Goal: Task Accomplishment & Management: Manage account settings

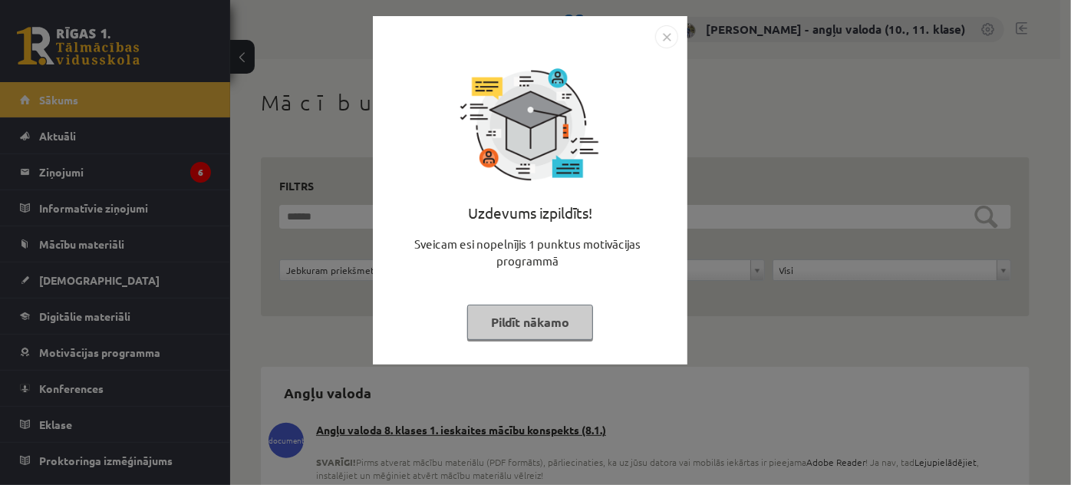
click at [667, 41] on img "Close" at bounding box center [666, 36] width 23 height 23
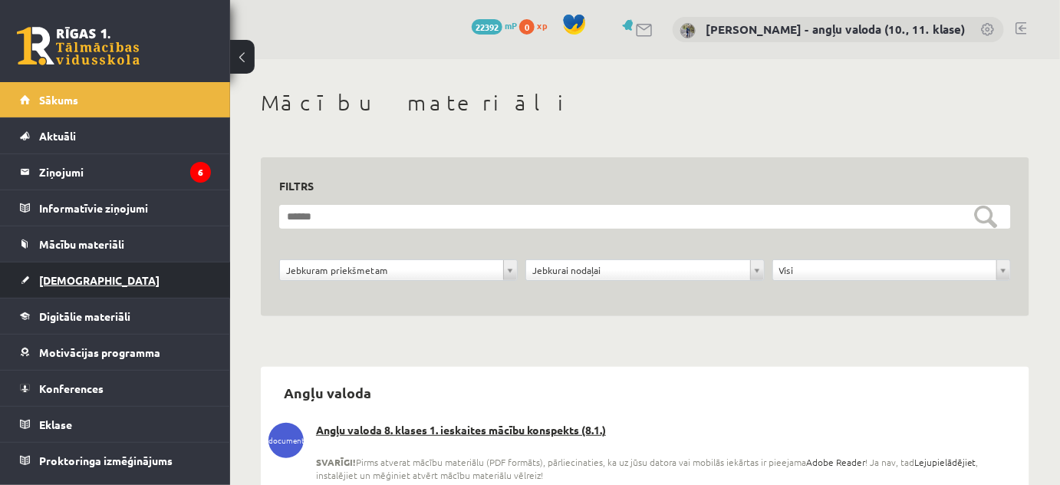
click at [41, 278] on span "[DEMOGRAPHIC_DATA]" at bounding box center [99, 280] width 120 height 14
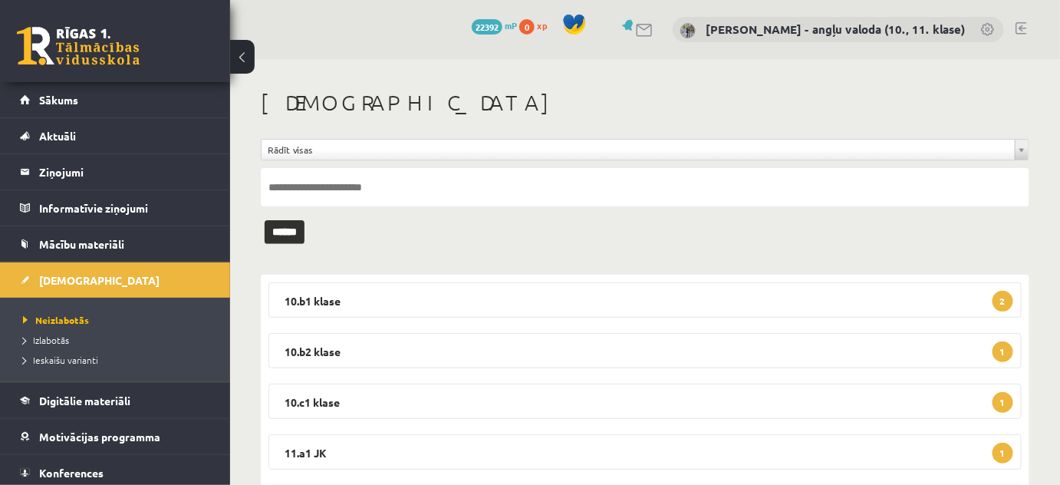
scroll to position [139, 0]
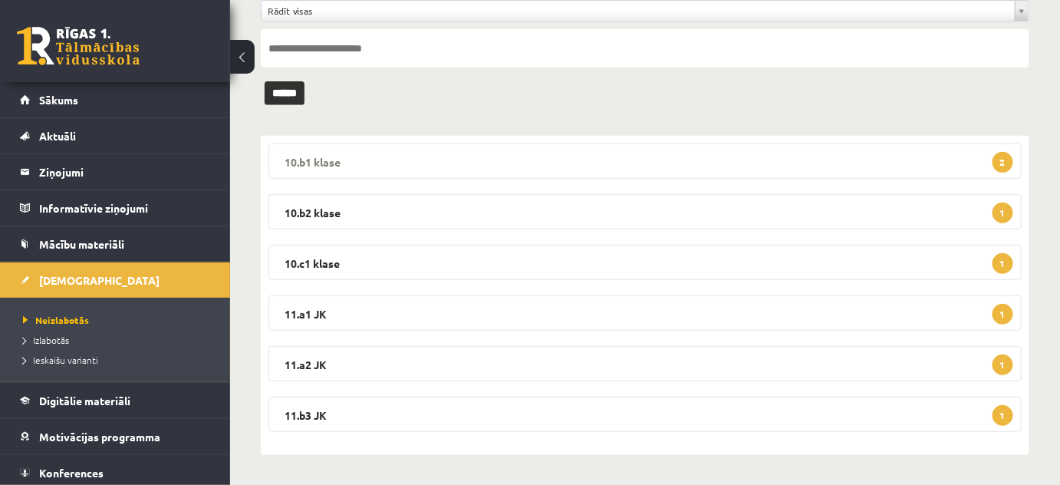
click at [341, 160] on legend "10.b1 klase 2" at bounding box center [644, 160] width 753 height 35
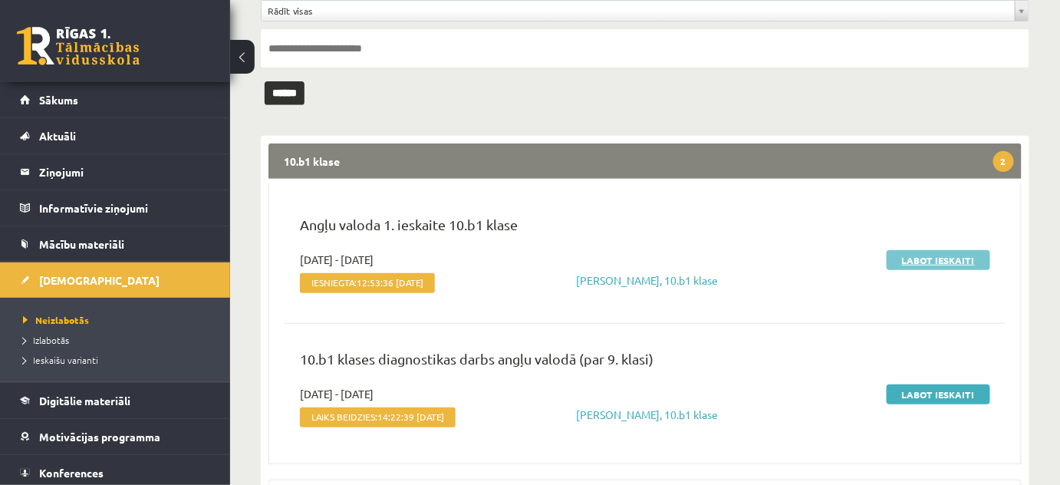
click at [948, 259] on link "Labot ieskaiti" at bounding box center [939, 260] width 104 height 20
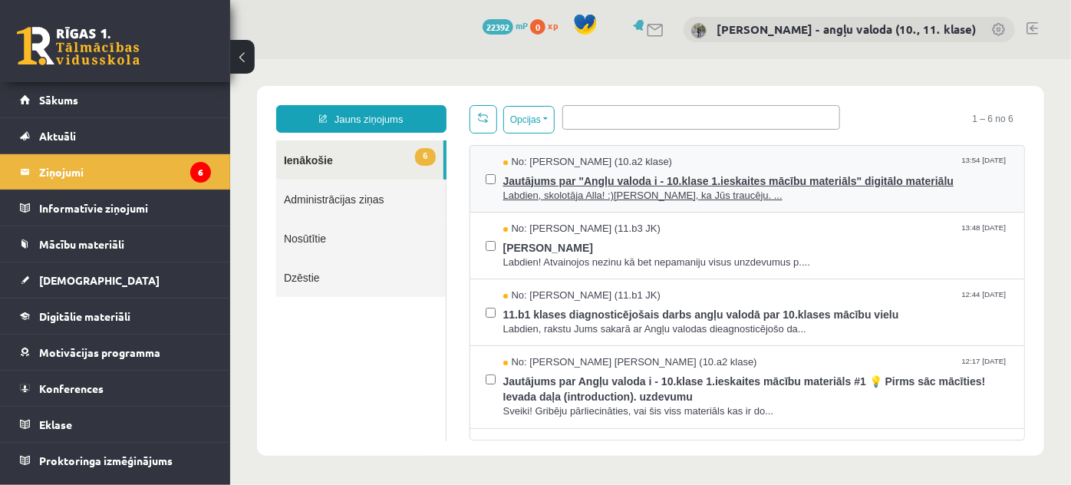
click at [622, 179] on span "Jautājums par "Angļu valoda i - 10.klase 1.ieskaites mācību materiāls" digitālo…" at bounding box center [755, 178] width 506 height 19
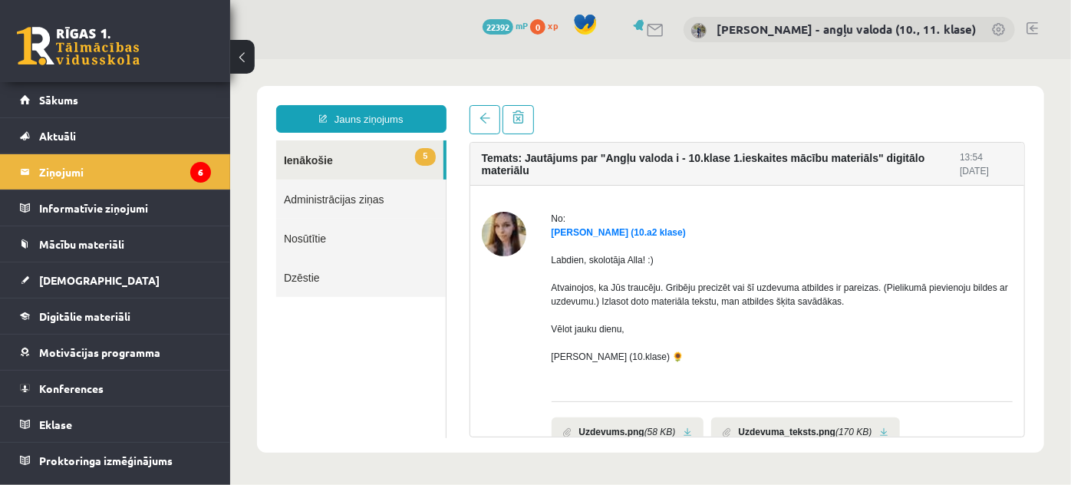
scroll to position [86, 0]
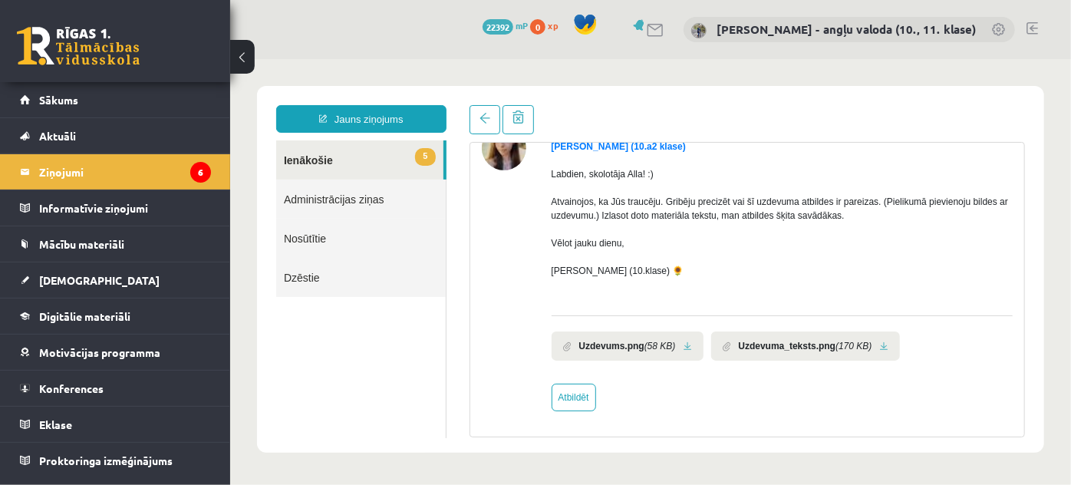
click at [683, 343] on link at bounding box center [687, 346] width 8 height 10
click at [574, 397] on link "Atbildēt" at bounding box center [573, 397] width 44 height 28
type input "**********"
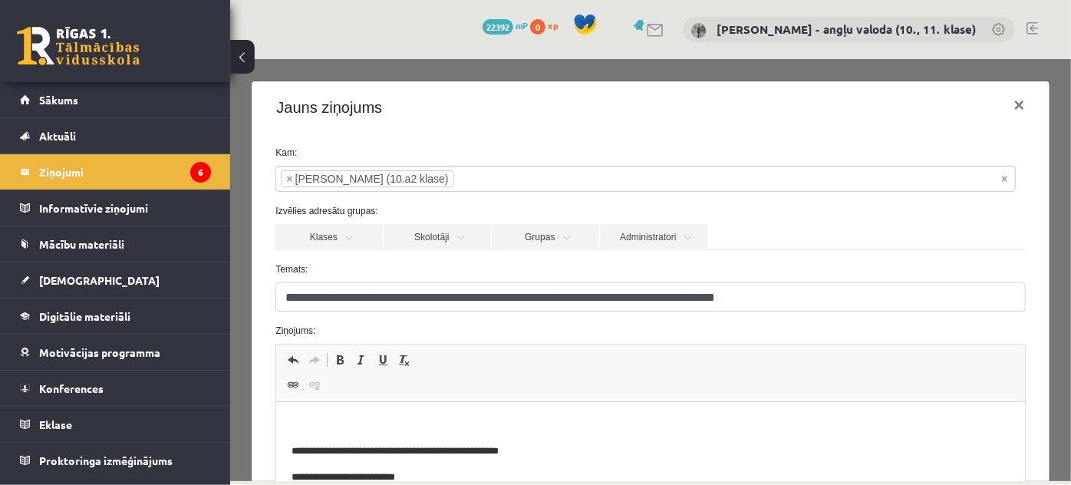
click at [336, 427] on p "Editor, wiswyg-editor-47363899666640-1756726103-814" at bounding box center [649, 425] width 717 height 16
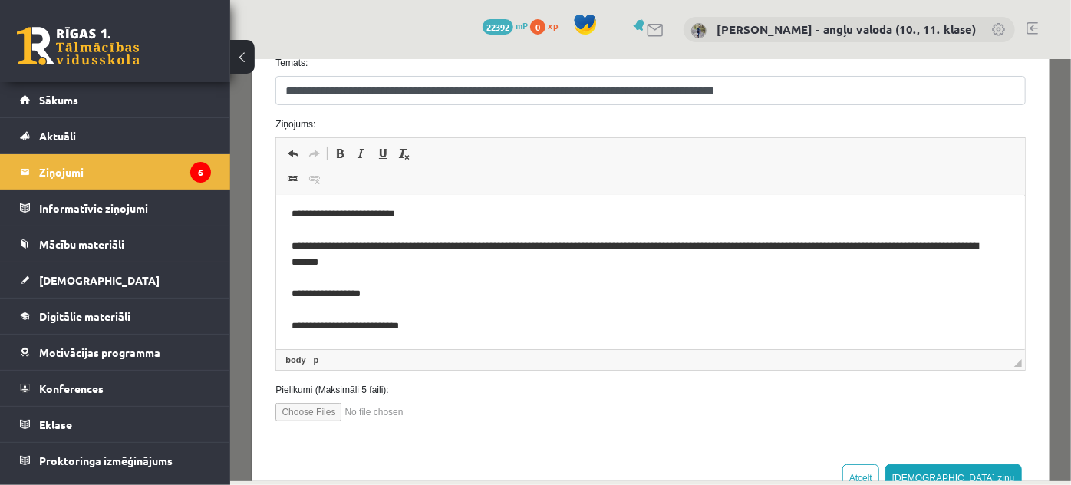
scroll to position [255, 0]
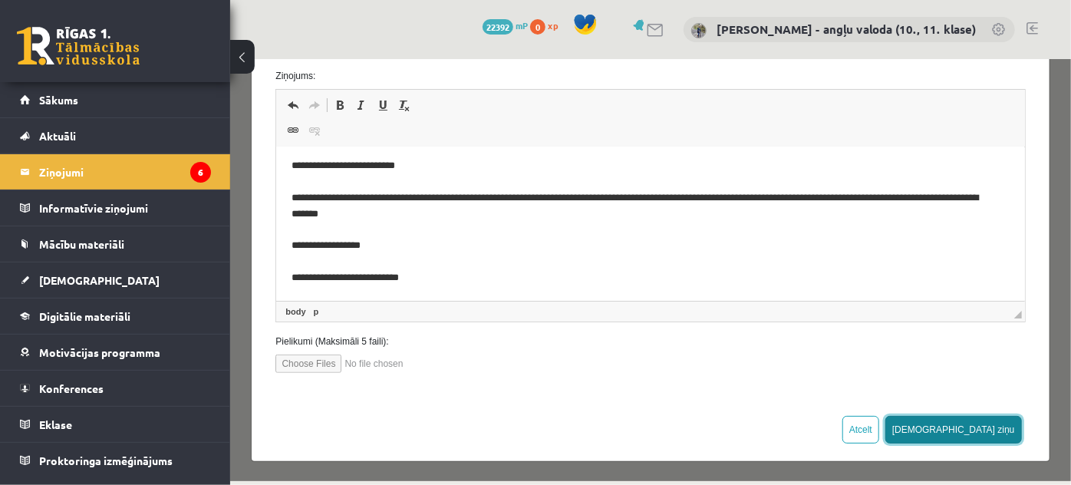
click at [992, 427] on button "[DEMOGRAPHIC_DATA] ziņu" at bounding box center [952, 429] width 137 height 28
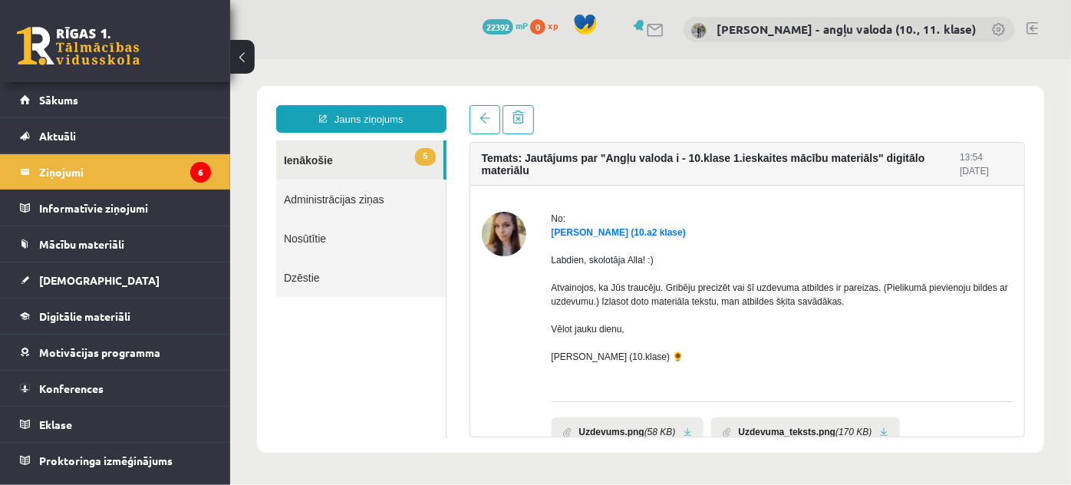
scroll to position [0, 0]
click at [320, 166] on link "5 Ienākošie" at bounding box center [358, 159] width 167 height 39
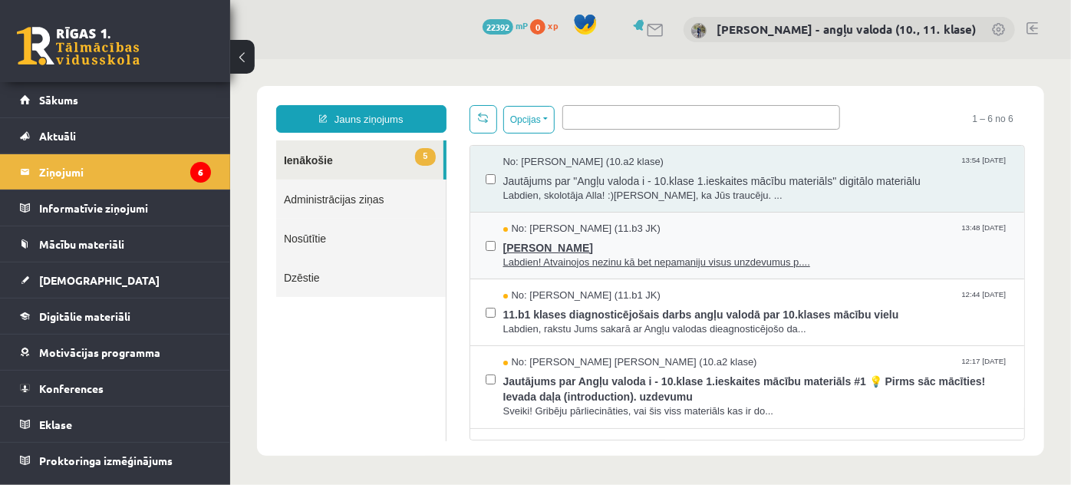
click at [557, 259] on span "Labdien! Atvainojos nezinu kā bet nepamaniju visus unzdevumus p...." at bounding box center [755, 262] width 506 height 15
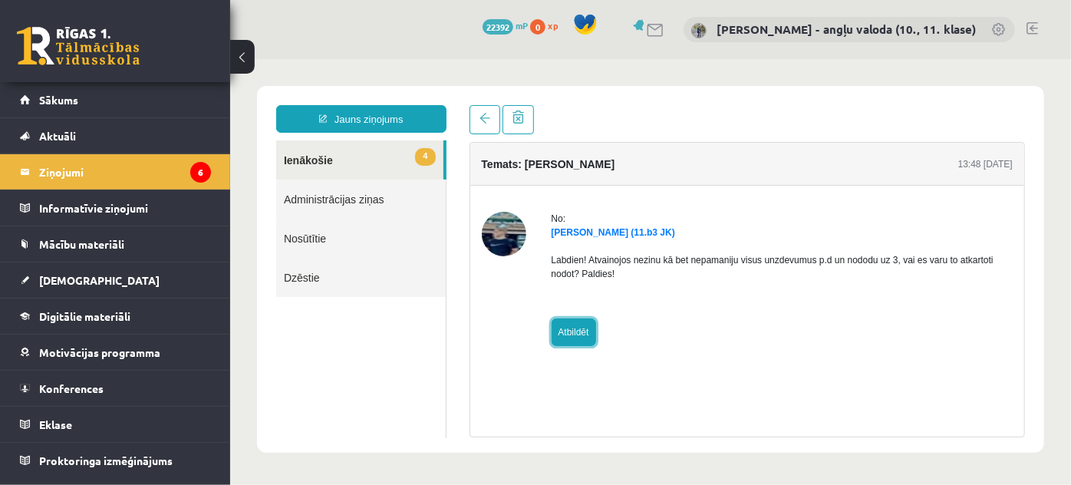
click at [577, 327] on link "Atbildēt" at bounding box center [573, 332] width 44 height 28
type input "**********"
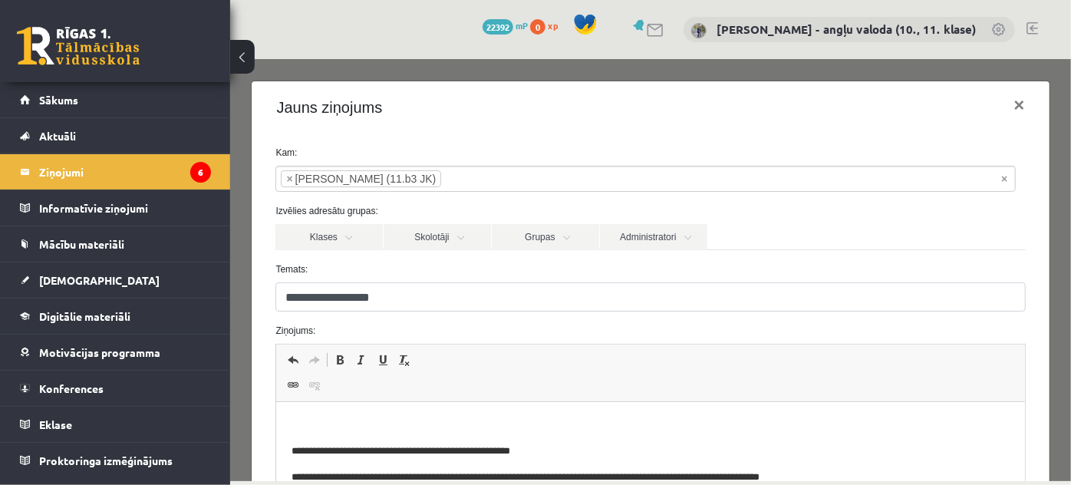
click at [322, 420] on p "Editor, wiswyg-editor-47363750291140-1756726206-267" at bounding box center [649, 425] width 717 height 16
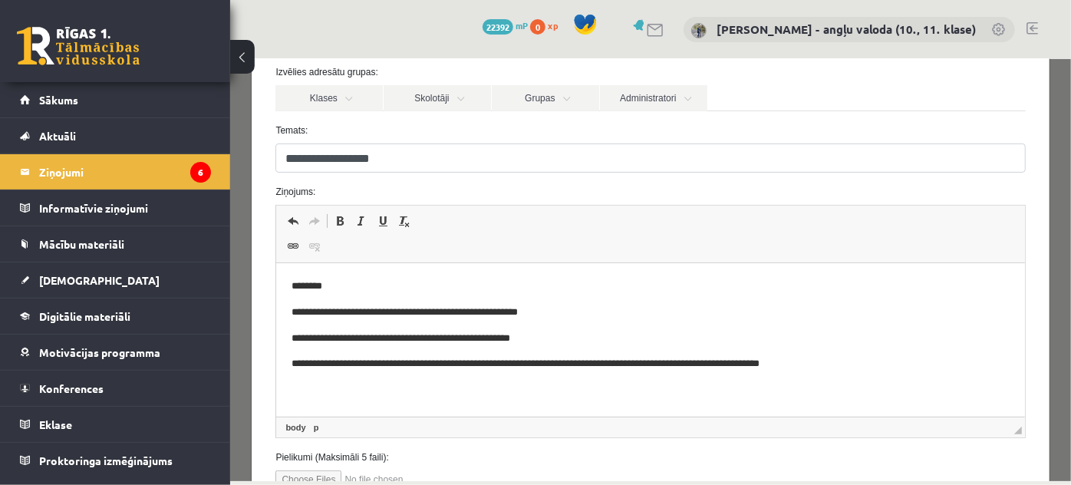
scroll to position [255, 0]
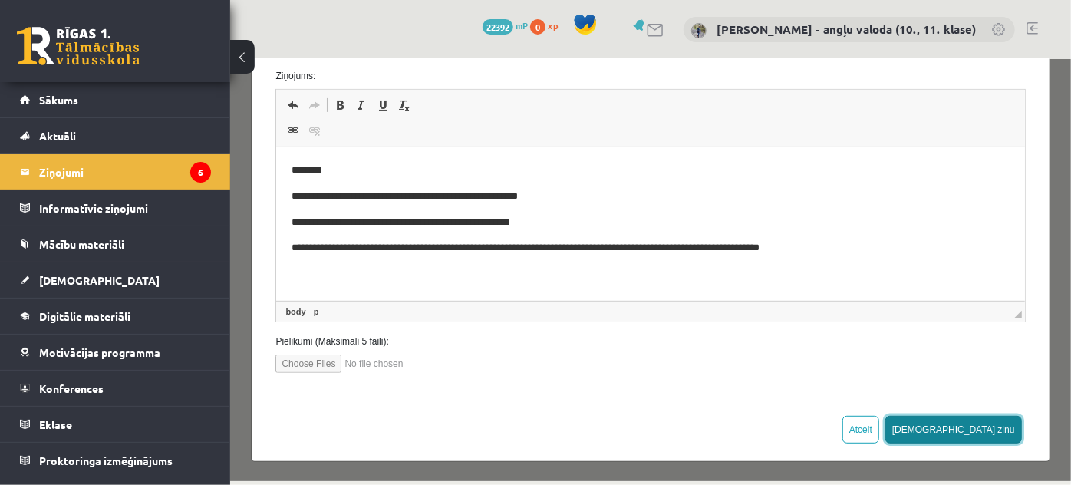
click at [984, 420] on button "[DEMOGRAPHIC_DATA] ziņu" at bounding box center [952, 429] width 137 height 28
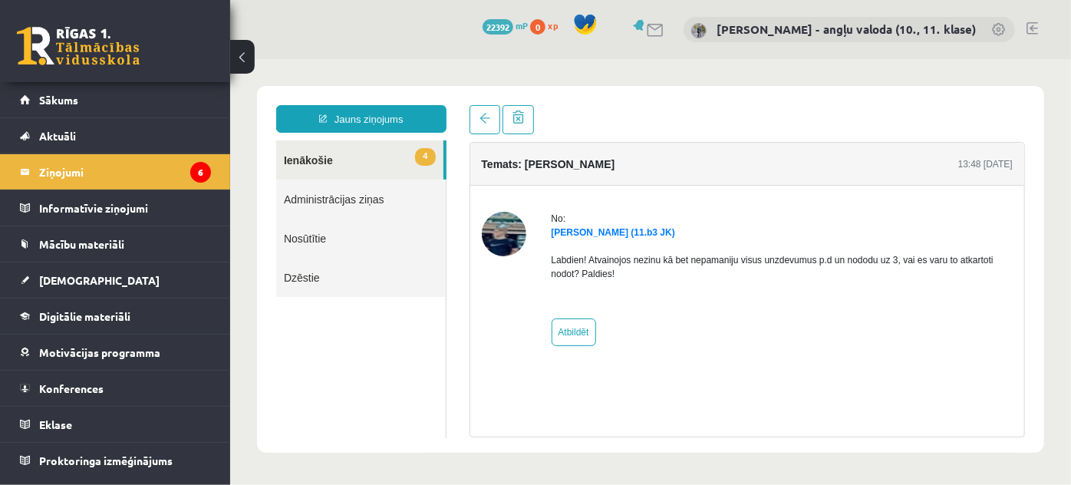
scroll to position [0, 0]
click at [314, 156] on link "4 Ienākošie" at bounding box center [358, 159] width 167 height 39
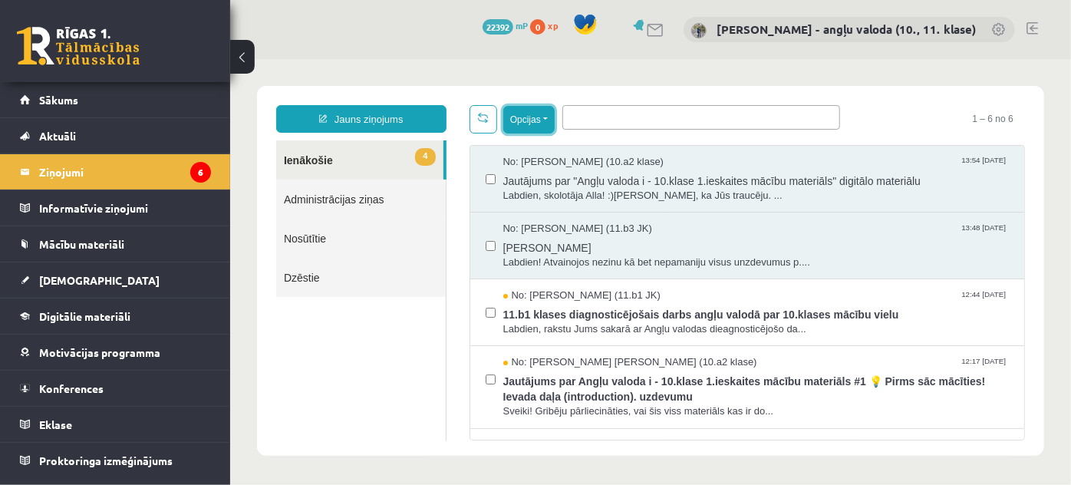
click at [543, 119] on button "Opcijas" at bounding box center [527, 119] width 51 height 28
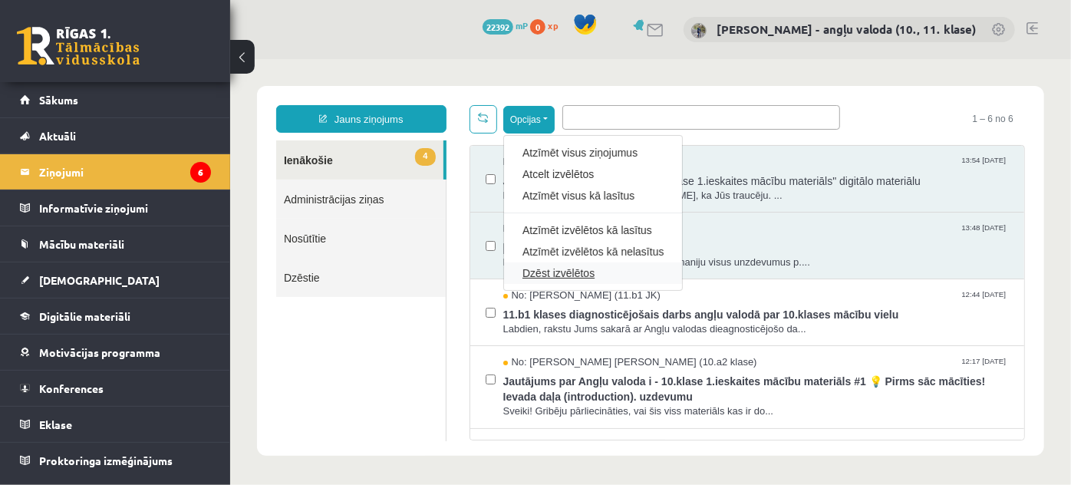
click at [552, 271] on link "Dzēst izvēlētos" at bounding box center [592, 272] width 141 height 15
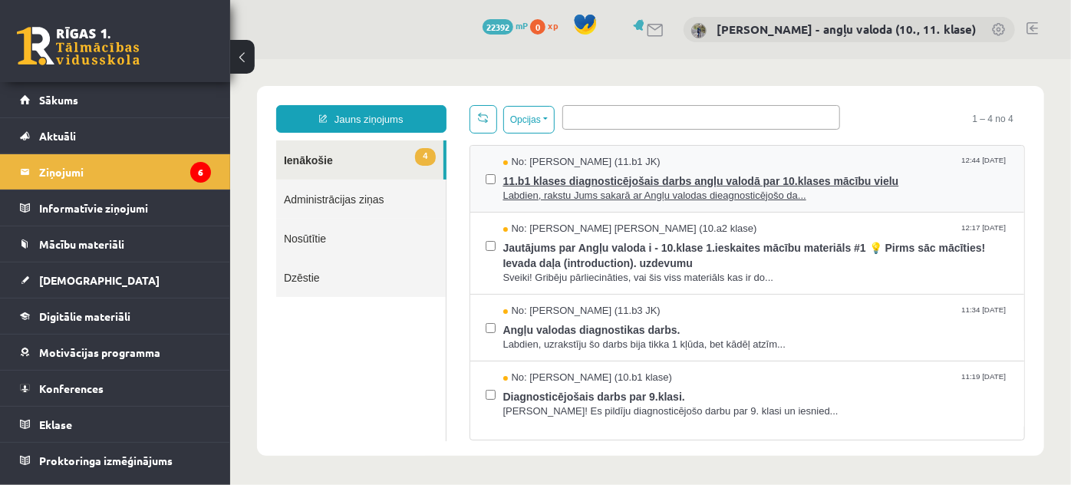
click at [607, 192] on span "Labdien, rakstu Jums sakarā ar Angļu valodas dieagnosticējošo da..." at bounding box center [755, 195] width 506 height 15
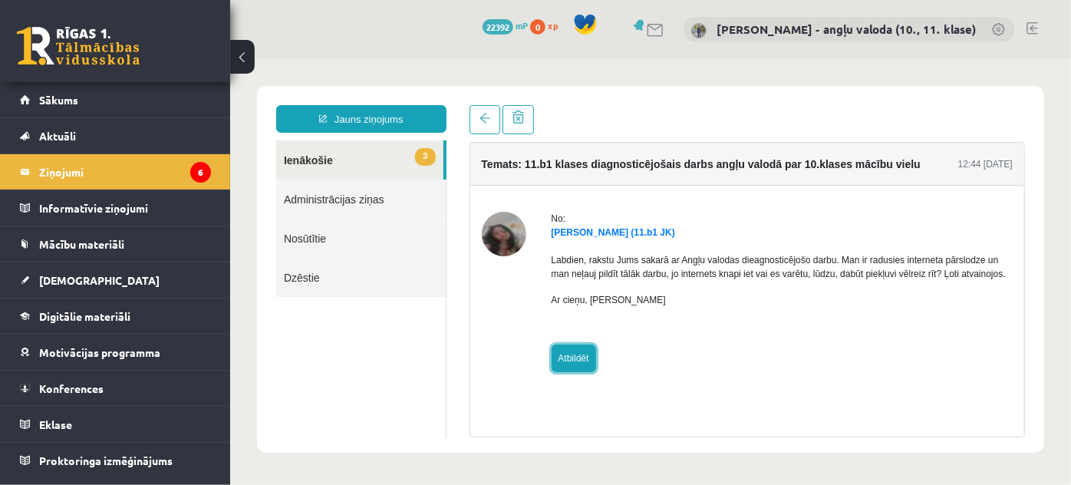
click at [565, 357] on link "Atbildēt" at bounding box center [573, 358] width 44 height 28
type input "**********"
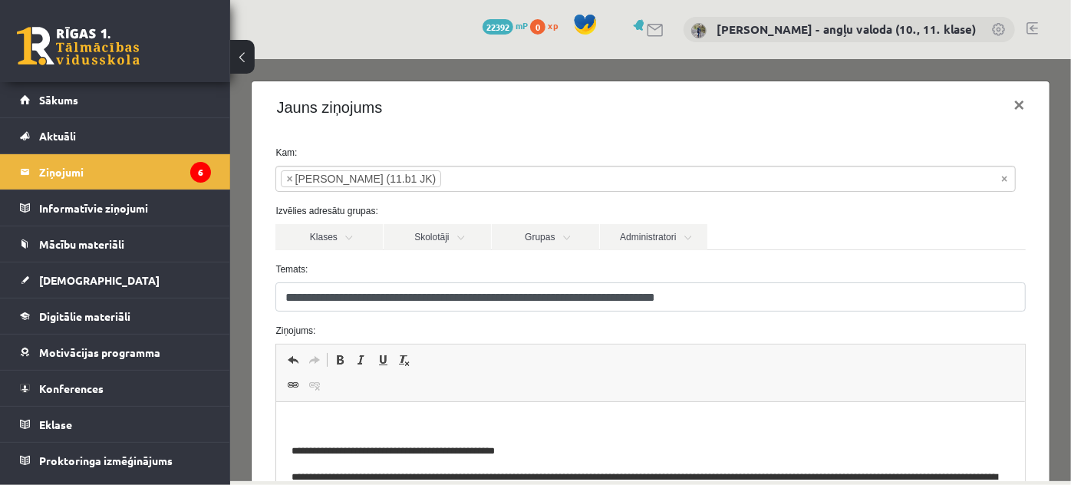
click at [335, 414] on html "**********" at bounding box center [650, 472] width 748 height 140
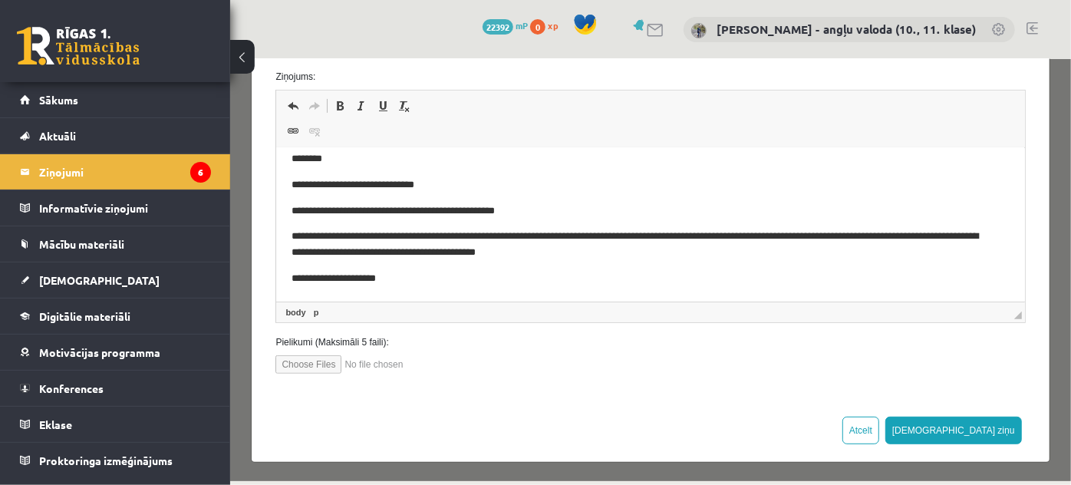
scroll to position [255, 0]
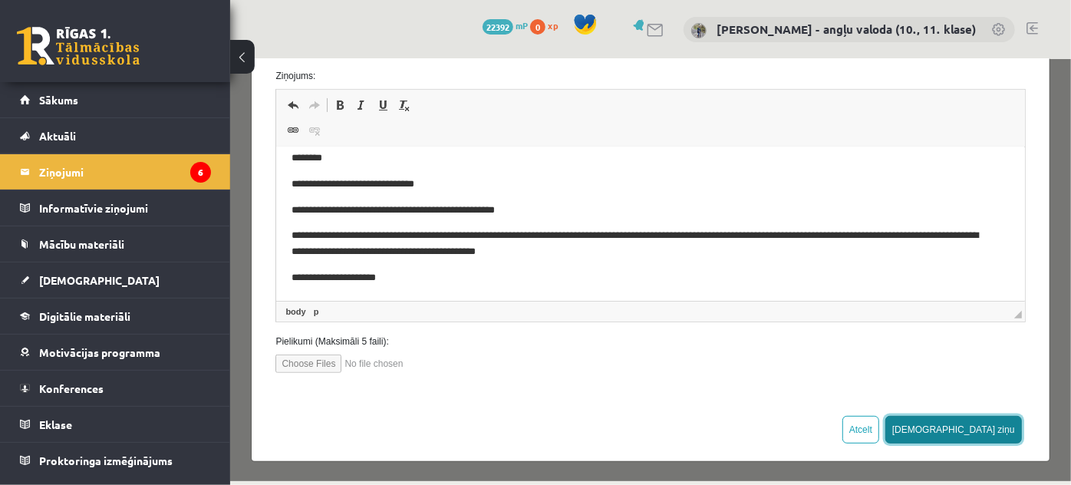
click at [983, 424] on button "[DEMOGRAPHIC_DATA] ziņu" at bounding box center [952, 429] width 137 height 28
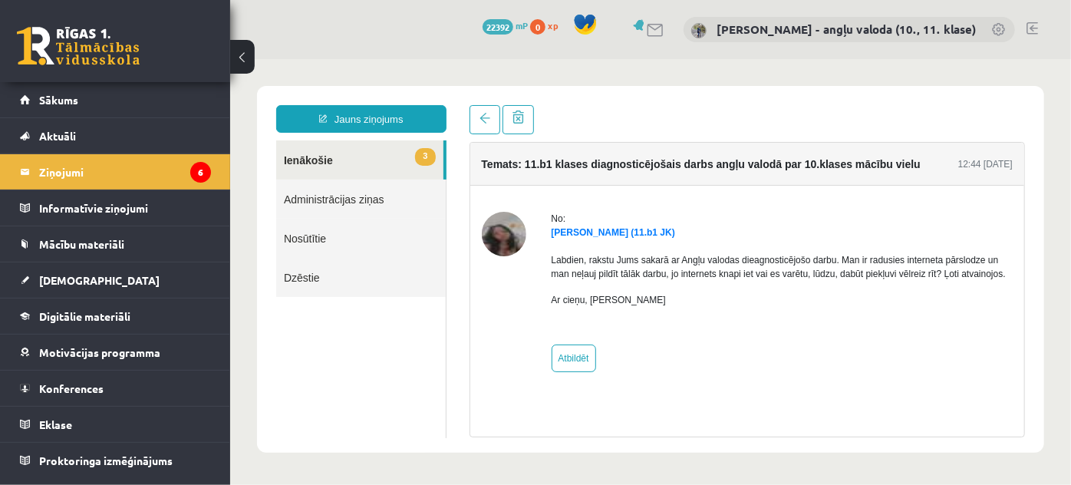
scroll to position [0, 0]
click at [318, 160] on link "3 Ienākošie" at bounding box center [358, 159] width 167 height 39
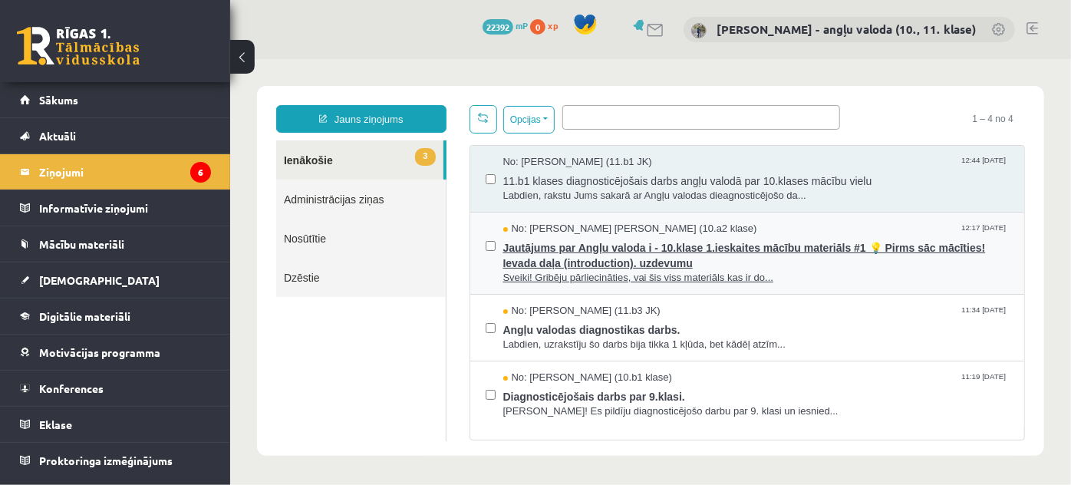
click at [551, 275] on span "Sveiki! Gribēju pārliecināties, vai šis viss materiāls kas ir do..." at bounding box center [755, 277] width 506 height 15
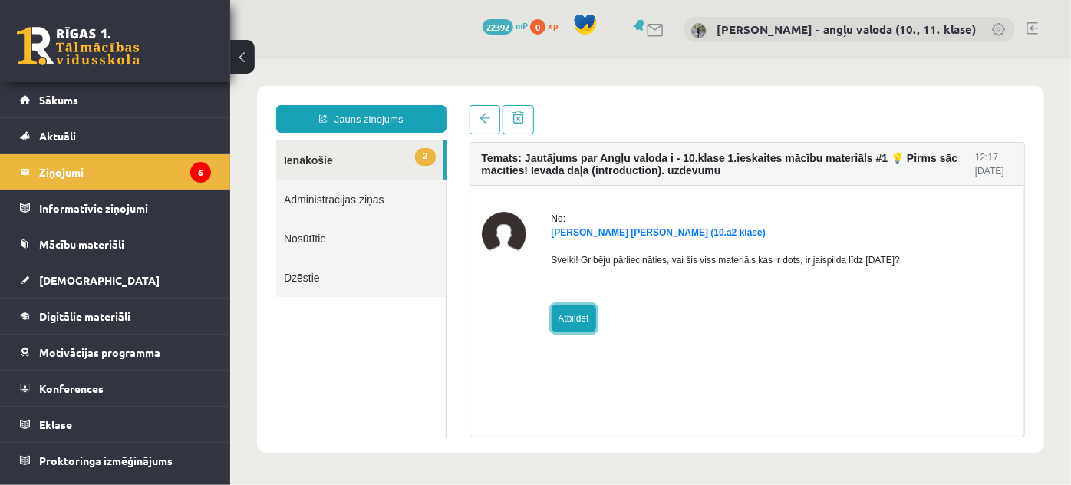
click at [568, 316] on link "Atbildēt" at bounding box center [573, 318] width 44 height 28
type input "**********"
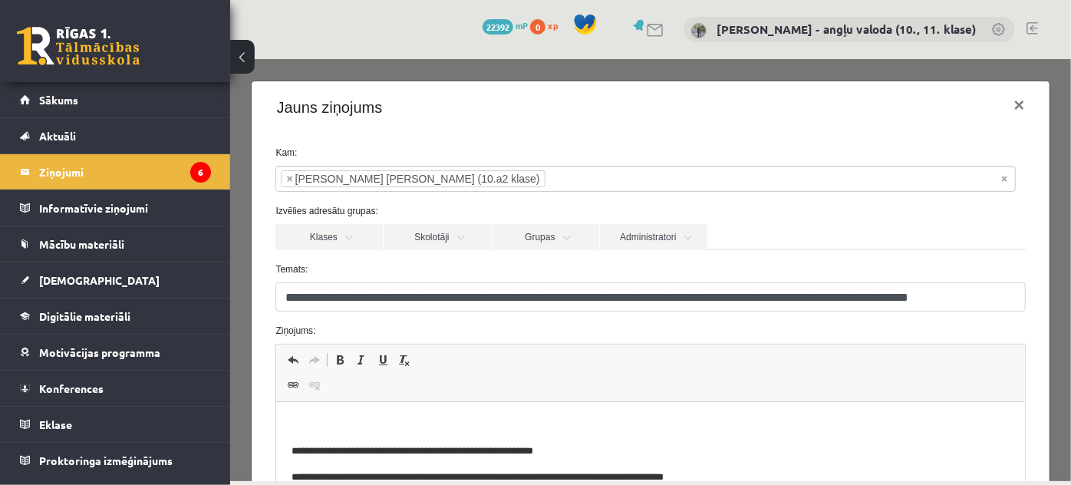
click at [355, 418] on p "Editor, wiswyg-editor-47363947784320-1756726292-196" at bounding box center [649, 425] width 717 height 16
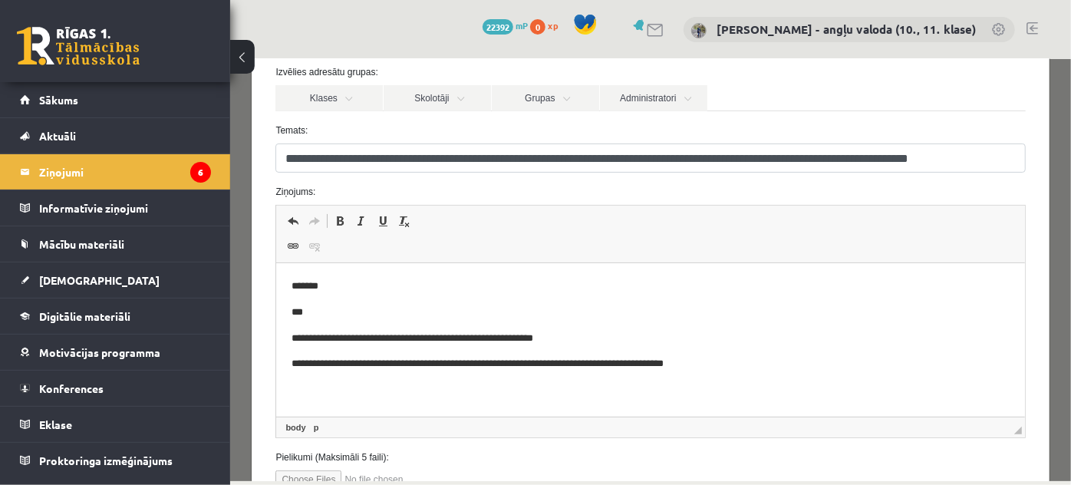
scroll to position [255, 0]
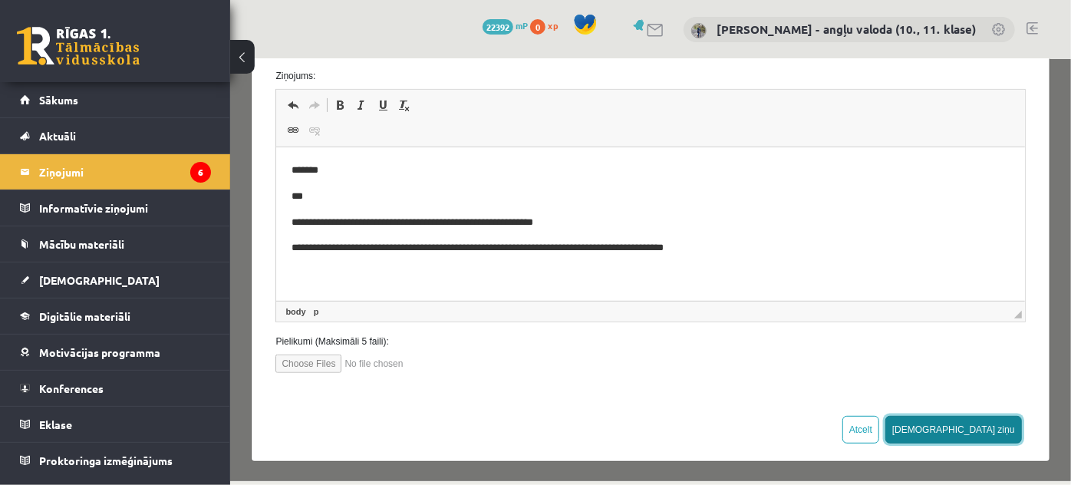
click at [987, 421] on button "Sūtīt ziņu" at bounding box center [952, 429] width 137 height 28
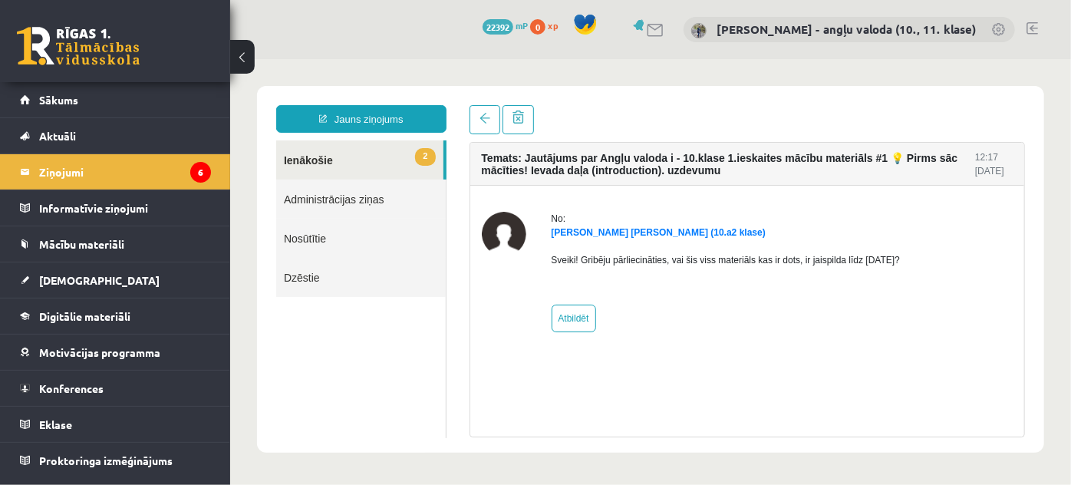
scroll to position [0, 0]
click at [313, 158] on link "2 Ienākošie" at bounding box center [358, 159] width 167 height 39
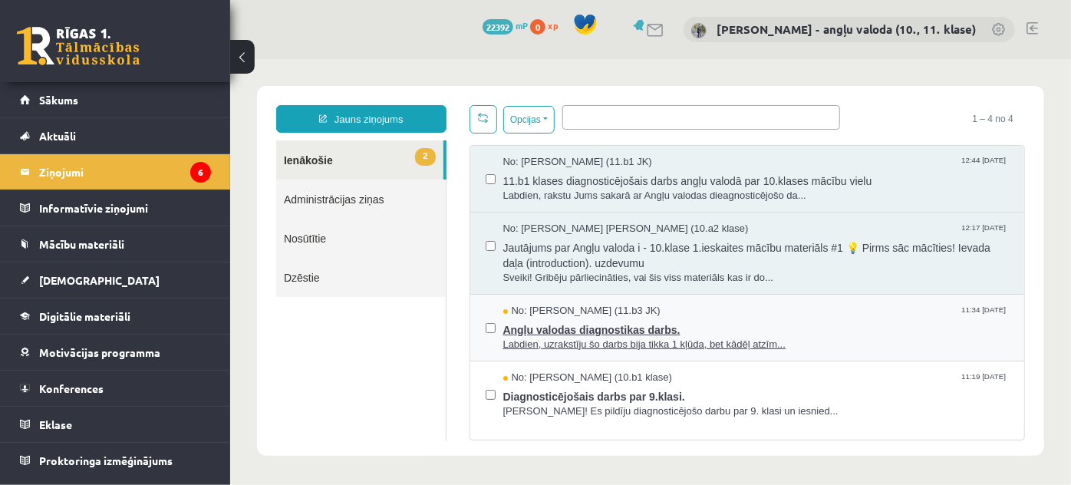
click at [656, 338] on span "Labdien, uzrakstīju šo darbs bija tikka 1 kļūda, bet kādēļ atzīm..." at bounding box center [755, 344] width 506 height 15
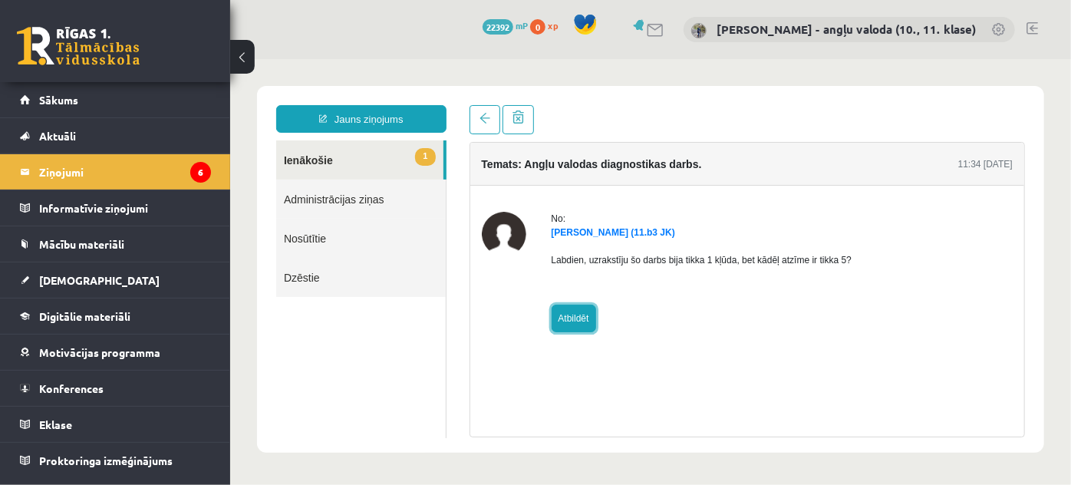
click at [575, 319] on link "Atbildēt" at bounding box center [573, 318] width 44 height 28
type input "**********"
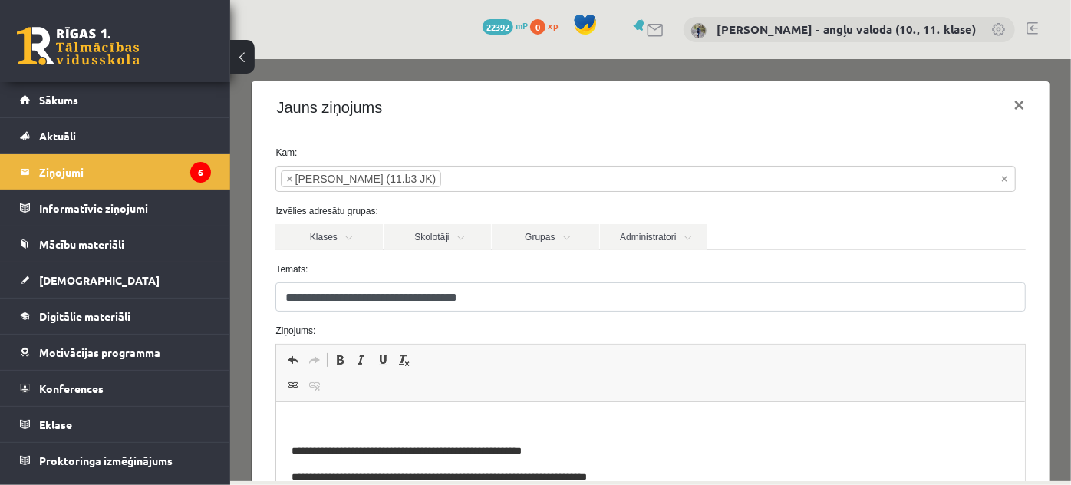
click at [340, 421] on p "Editor, wiswyg-editor-47363994257160-1756726313-368" at bounding box center [649, 425] width 717 height 16
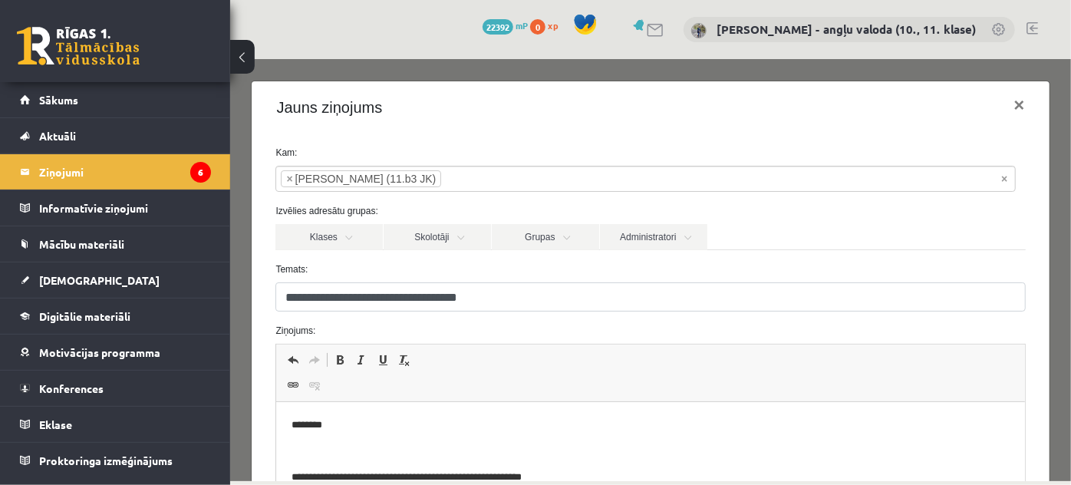
click at [295, 424] on p "********" at bounding box center [645, 425] width 709 height 16
drag, startPoint x: 361, startPoint y: 433, endPoint x: 371, endPoint y: 422, distance: 14.7
click at [361, 432] on p "********" at bounding box center [645, 425] width 709 height 16
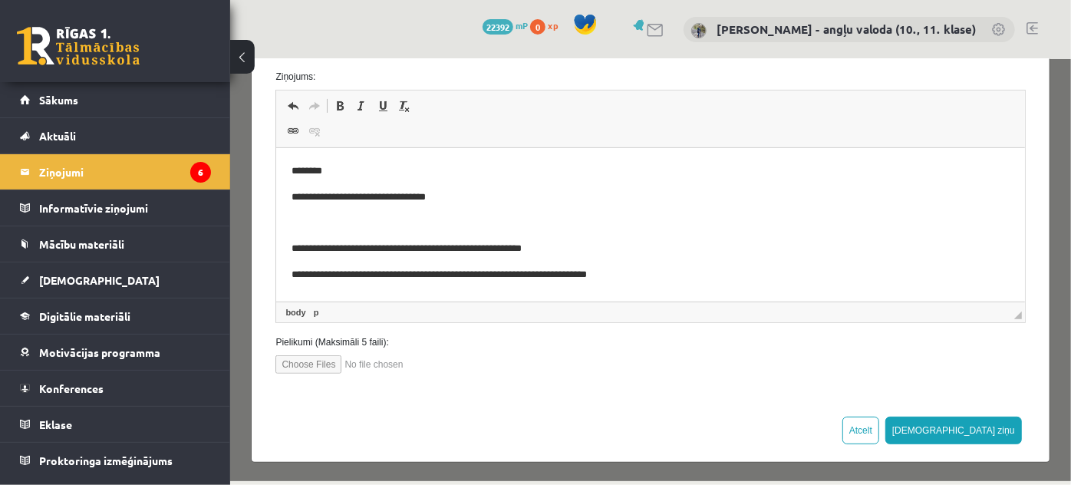
scroll to position [255, 0]
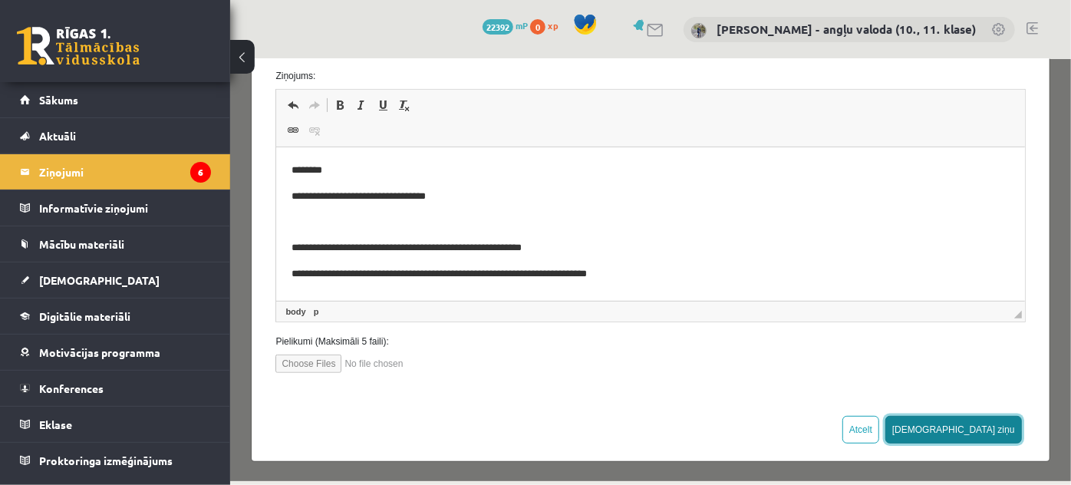
click at [963, 423] on button "Sūtīt ziņu" at bounding box center [952, 429] width 137 height 28
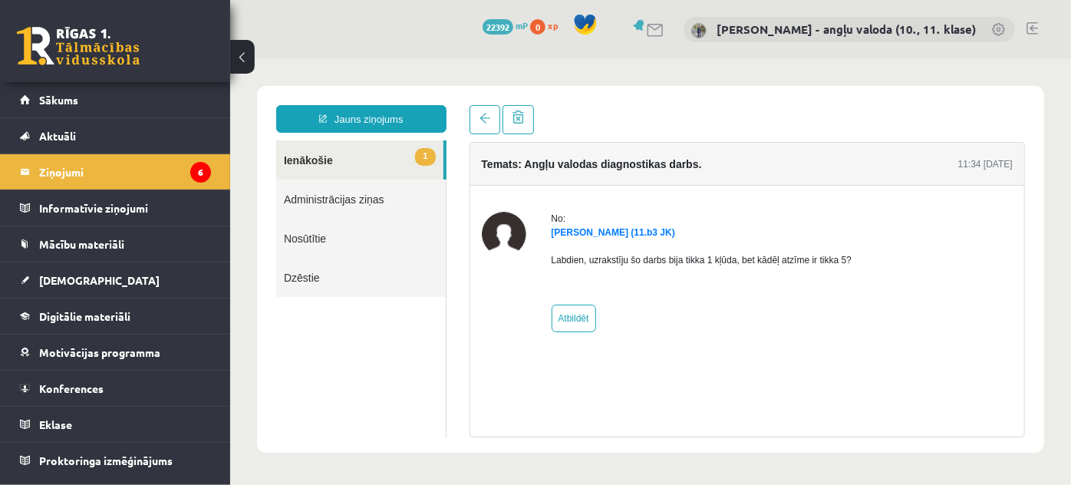
scroll to position [0, 0]
click at [308, 154] on link "1 Ienākošie" at bounding box center [358, 159] width 167 height 39
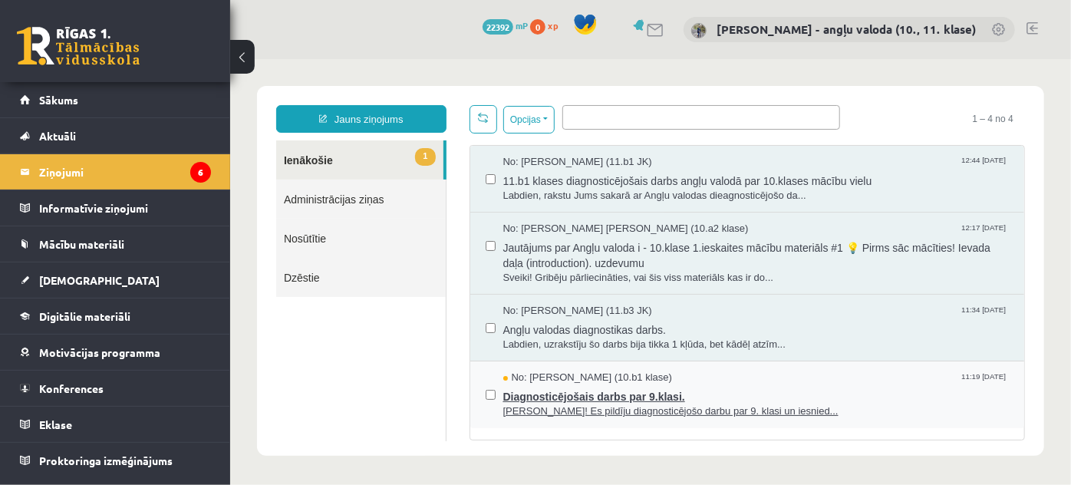
click at [589, 403] on span "Sveika! Es pildīju diagnosticējošo darbu par 9. klasi un iesnied..." at bounding box center [755, 410] width 506 height 15
click at [695, 410] on span "Sveika! Es pildīju diagnosticējošo darbu par 9. klasi un iesnied..." at bounding box center [755, 410] width 506 height 15
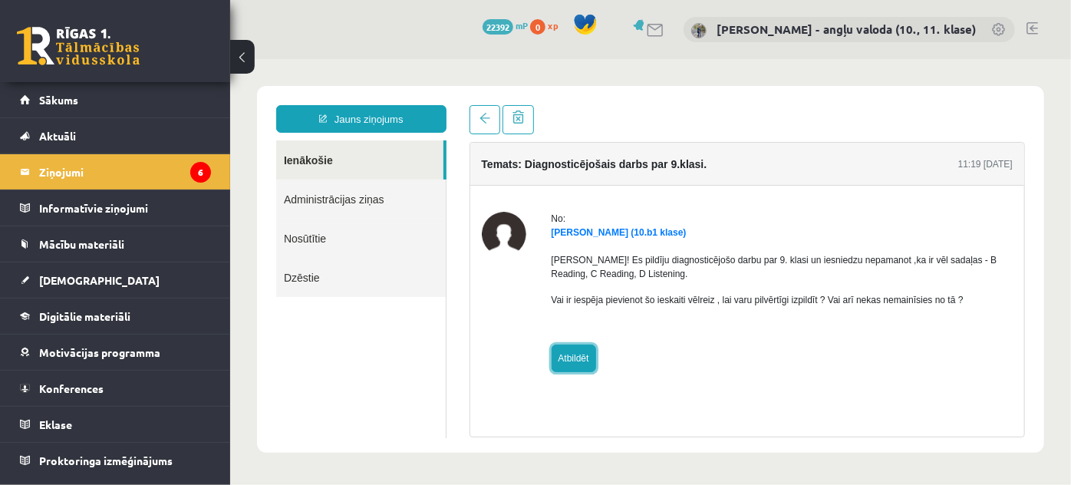
click at [565, 360] on link "Atbildēt" at bounding box center [573, 358] width 44 height 28
type input "**********"
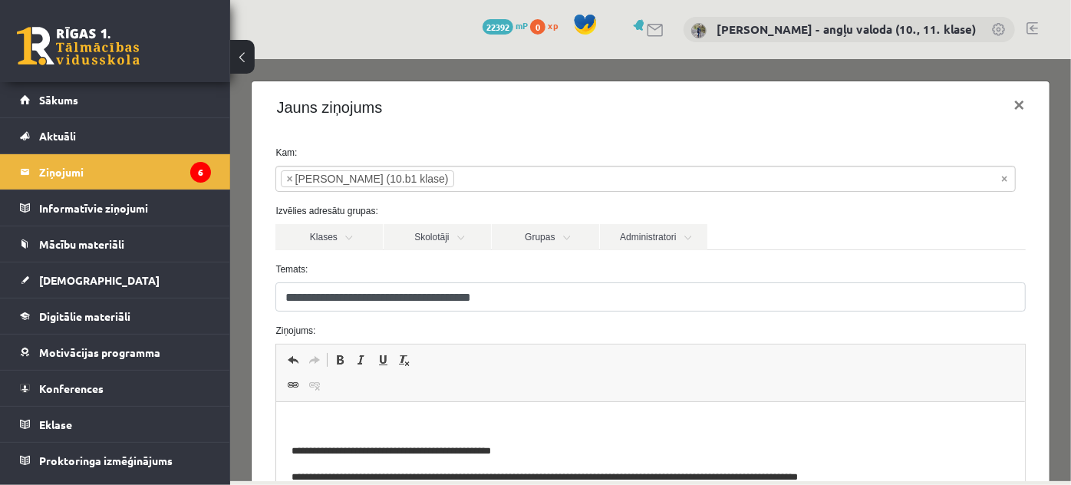
click at [285, 411] on html "**********" at bounding box center [650, 464] width 748 height 124
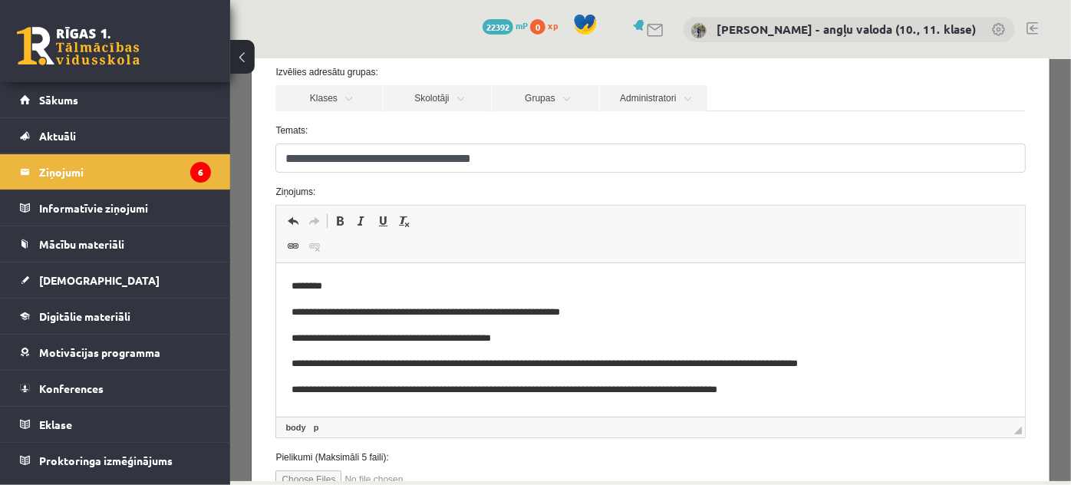
scroll to position [209, 0]
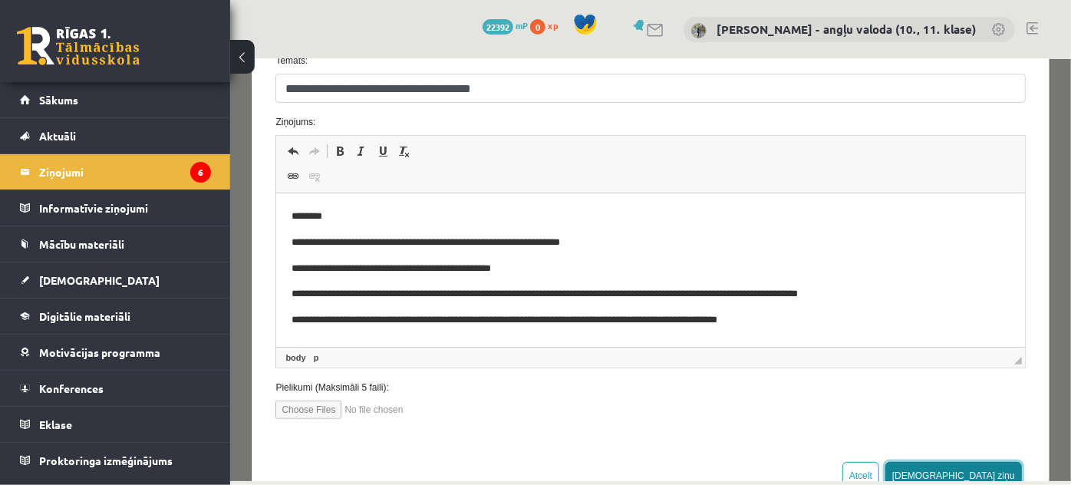
click at [980, 475] on button "Sūtīt ziņu" at bounding box center [952, 475] width 137 height 28
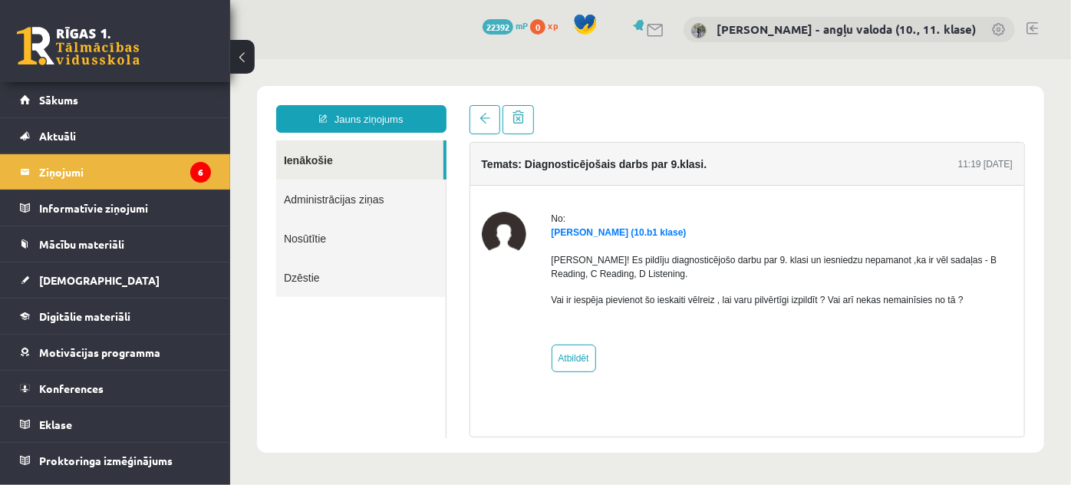
scroll to position [0, 0]
click at [308, 162] on link "Ienākošie" at bounding box center [358, 159] width 167 height 39
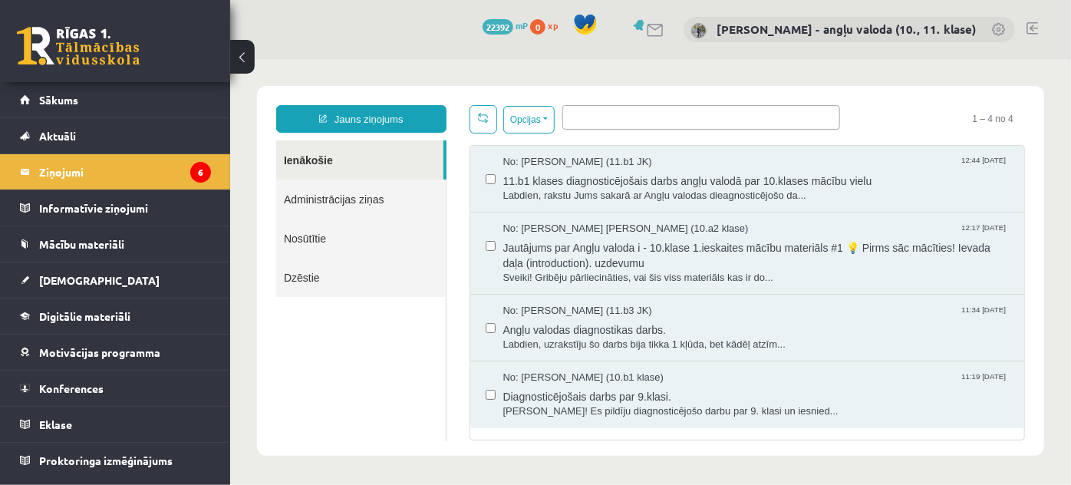
click at [489, 237] on label at bounding box center [490, 238] width 10 height 34
click at [547, 117] on button "Opcijas" at bounding box center [527, 119] width 51 height 28
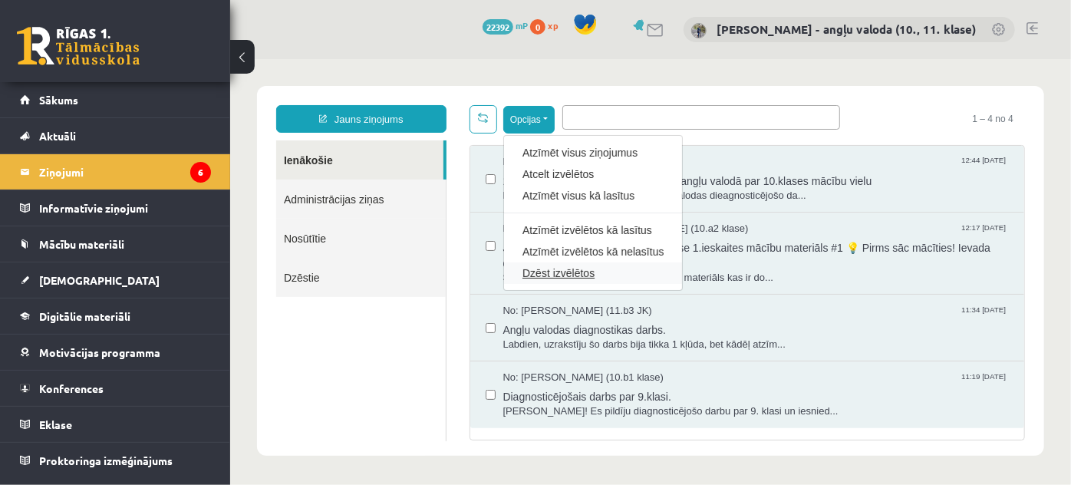
click at [549, 266] on link "Dzēst izvēlētos" at bounding box center [592, 272] width 141 height 15
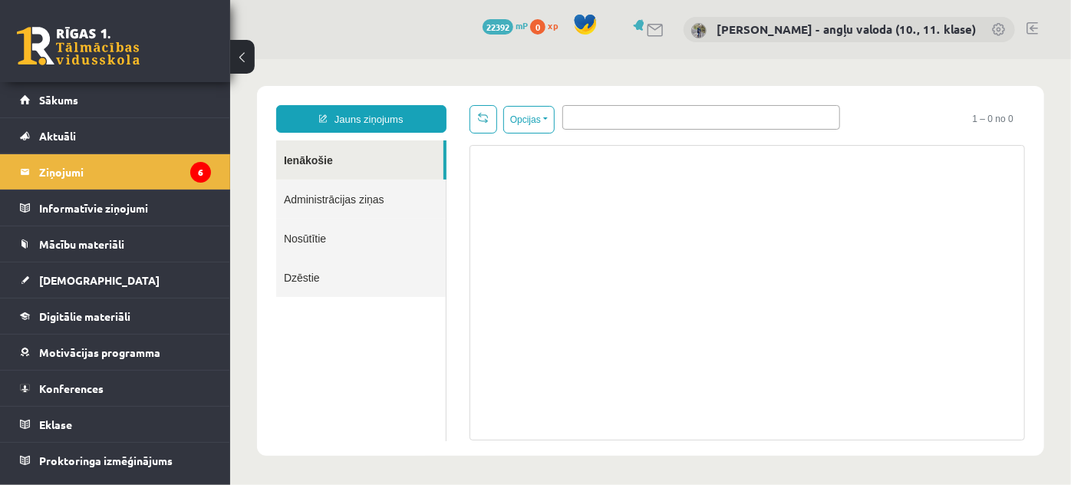
click at [304, 275] on link "Dzēstie" at bounding box center [360, 276] width 170 height 39
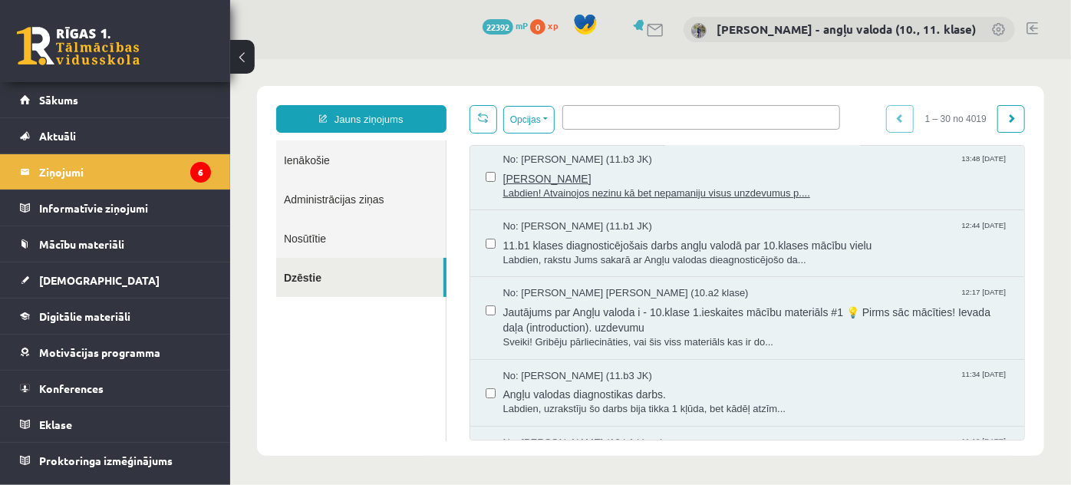
scroll to position [139, 0]
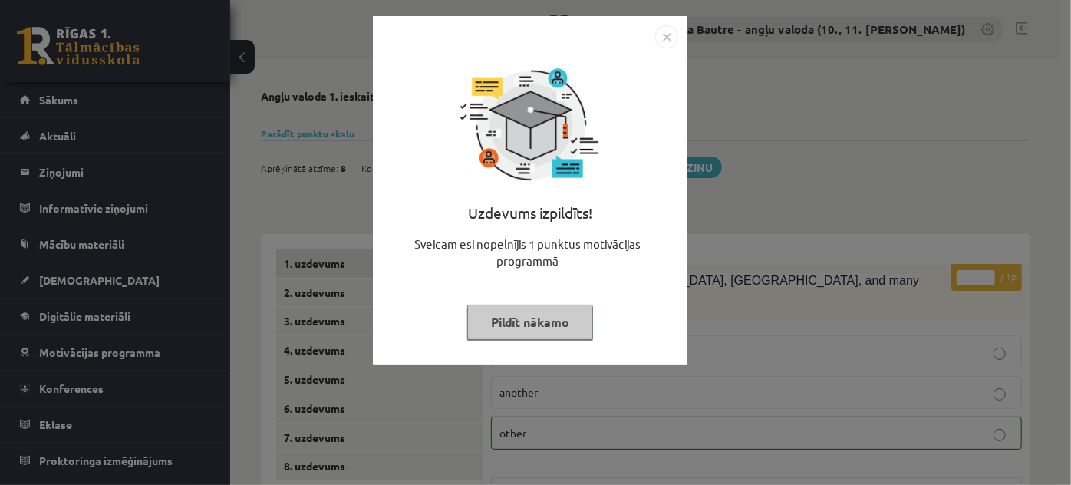
click at [667, 38] on img "Close" at bounding box center [666, 36] width 23 height 23
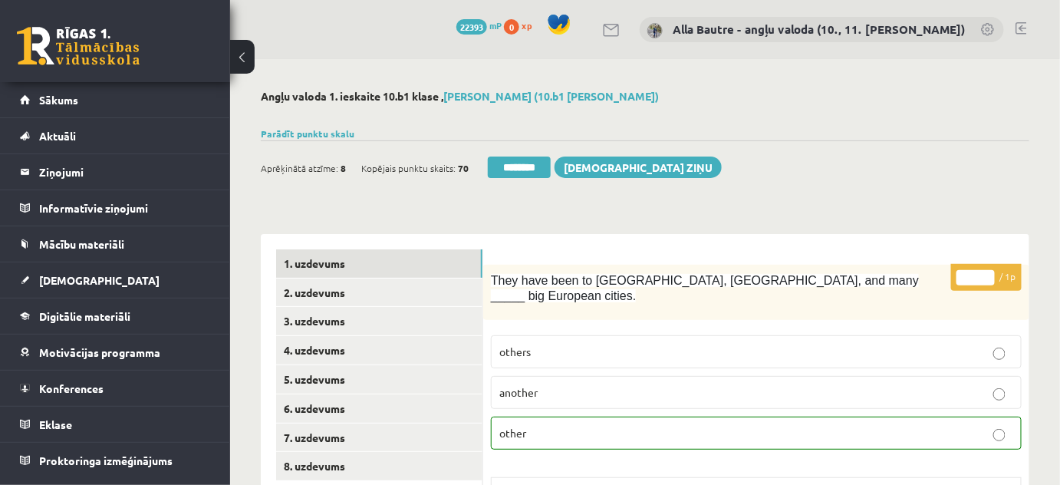
scroll to position [139, 0]
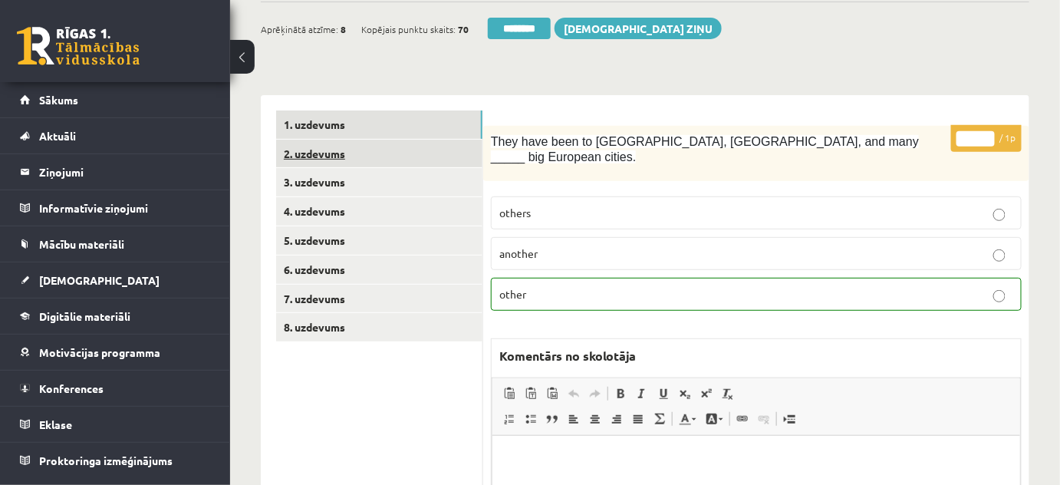
click at [324, 148] on link "2. uzdevums" at bounding box center [379, 154] width 206 height 28
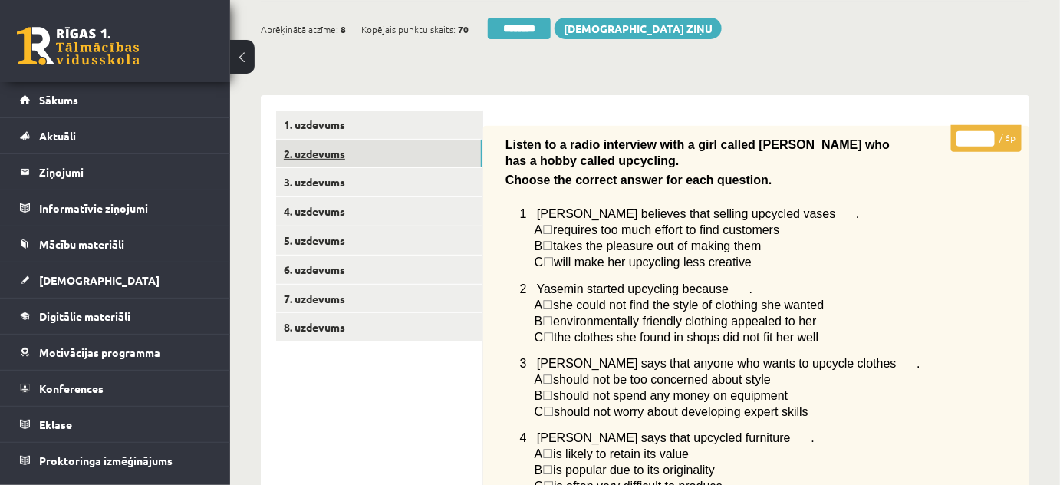
scroll to position [0, 0]
click at [320, 183] on link "3. uzdevums" at bounding box center [379, 182] width 206 height 28
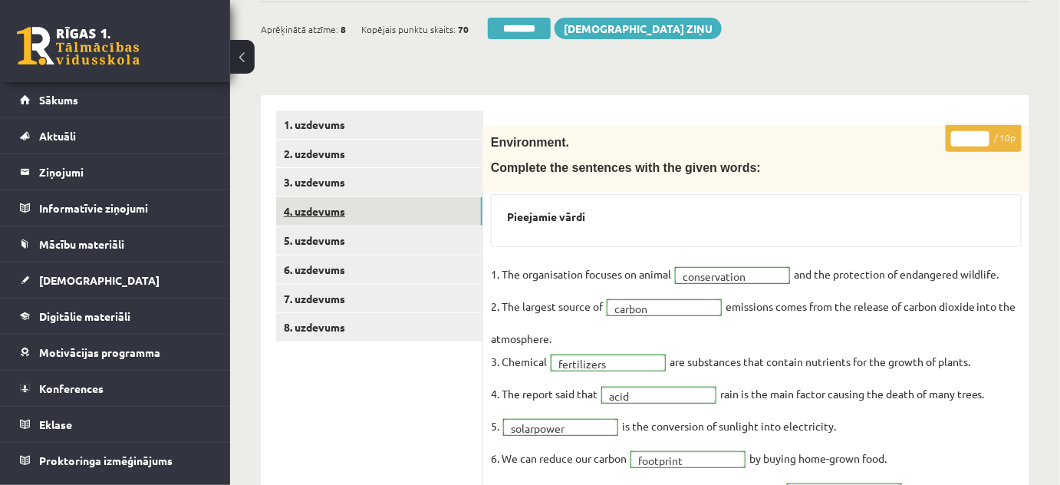
click at [319, 206] on link "4. uzdevums" at bounding box center [379, 211] width 206 height 28
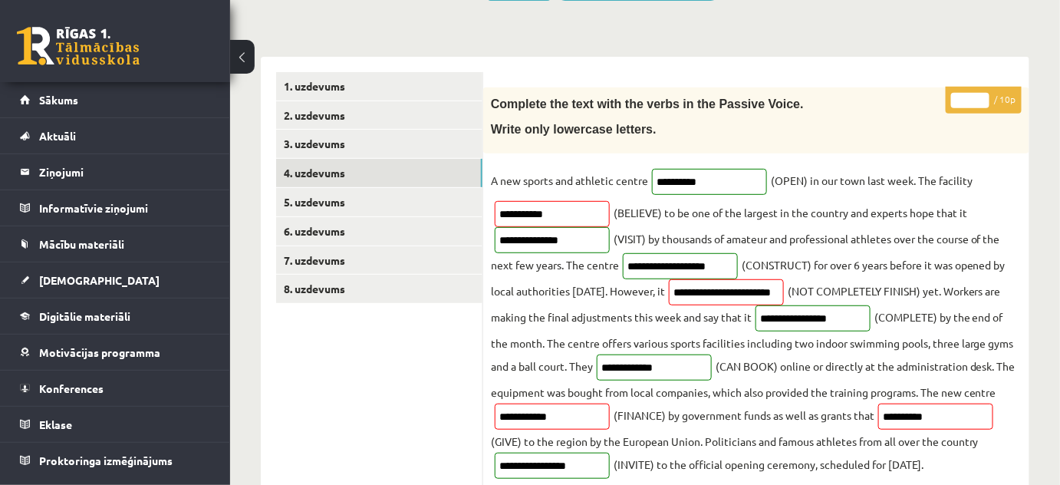
scroll to position [209, 0]
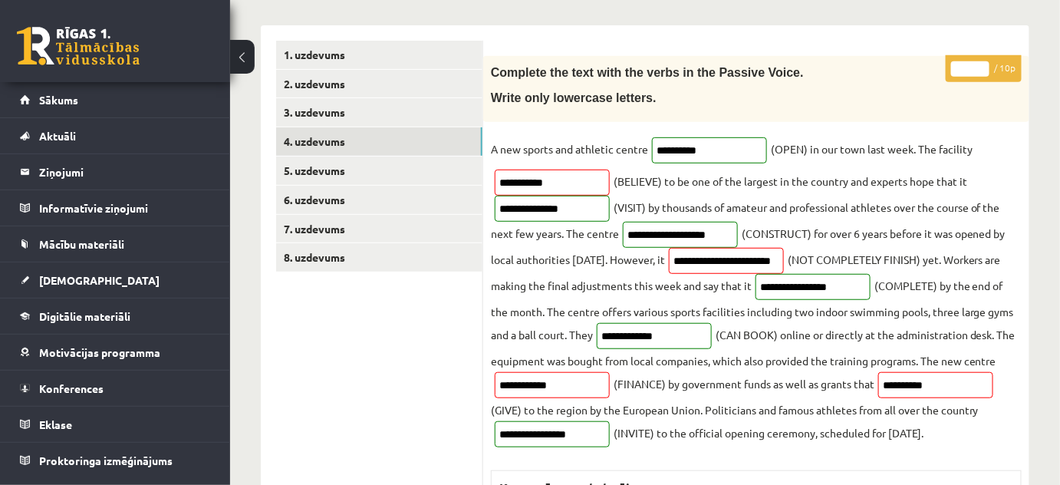
click at [982, 63] on input "*" at bounding box center [970, 68] width 38 height 15
type input "*"
click at [982, 63] on input "*" at bounding box center [970, 68] width 38 height 15
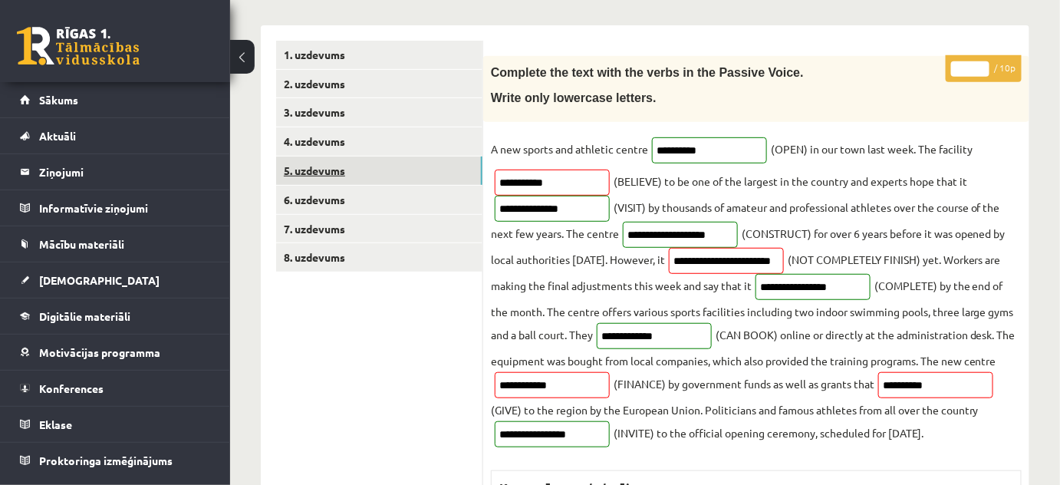
click at [332, 171] on link "5. uzdevums" at bounding box center [379, 170] width 206 height 28
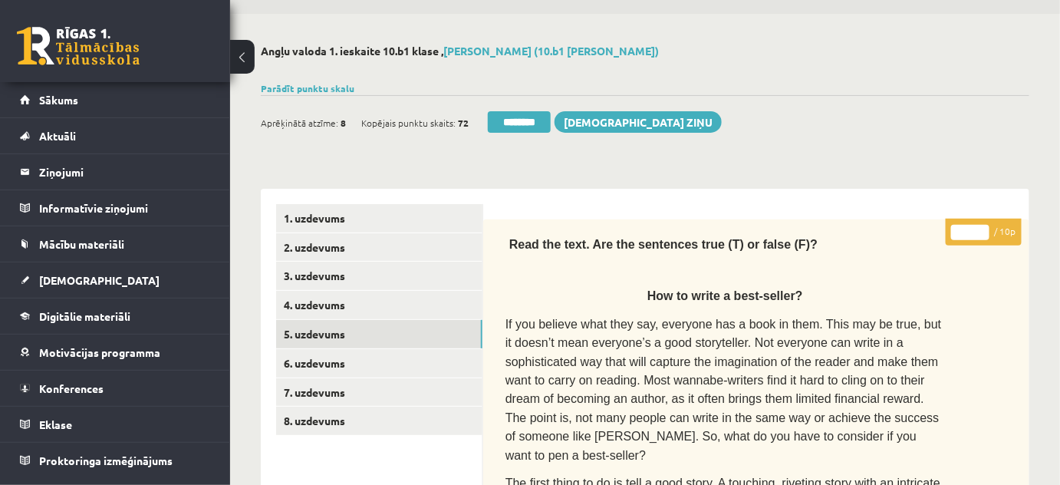
scroll to position [69, 0]
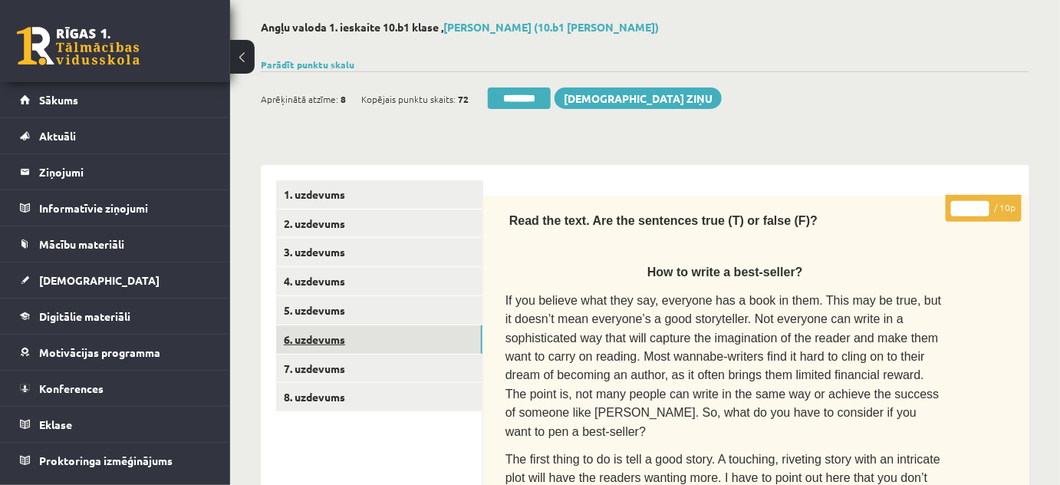
click at [327, 335] on link "6. uzdevums" at bounding box center [379, 339] width 206 height 28
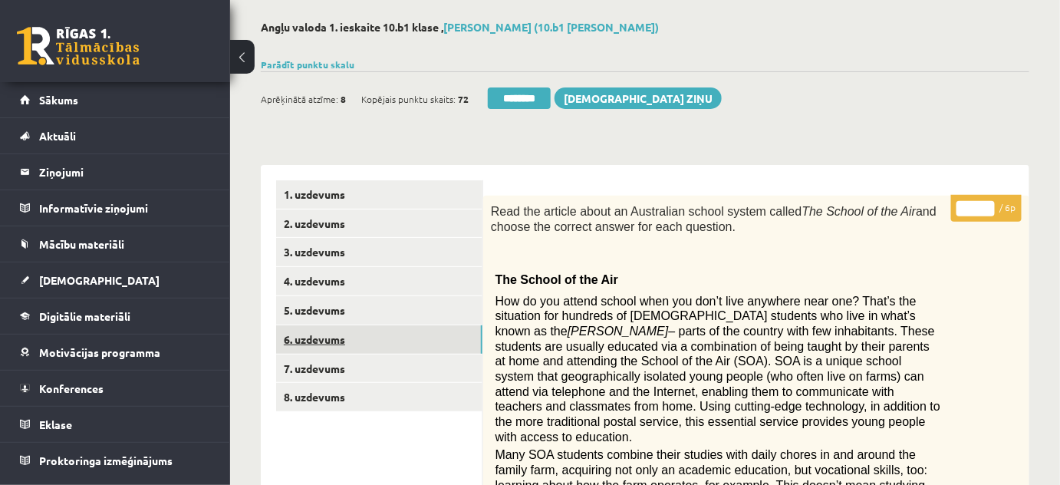
scroll to position [0, 0]
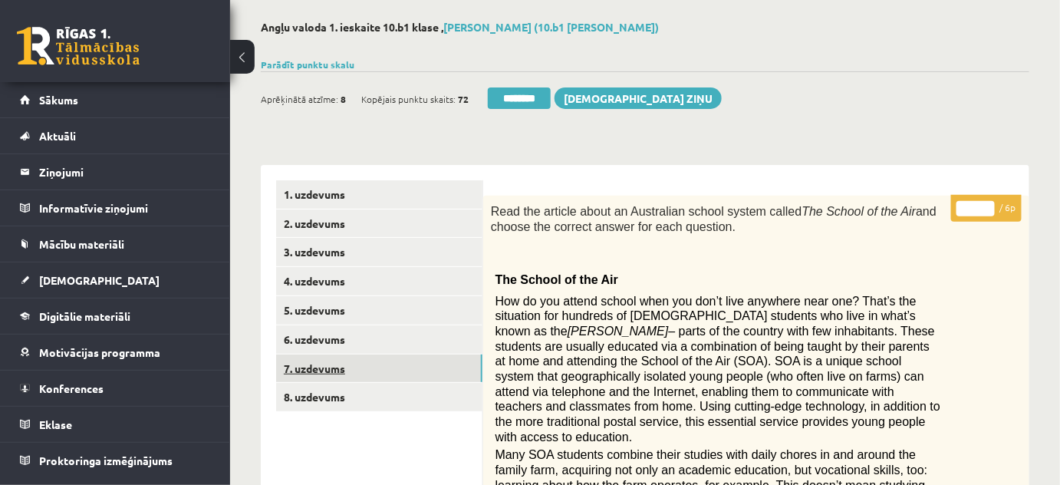
click at [323, 367] on link "7. uzdevums" at bounding box center [379, 368] width 206 height 28
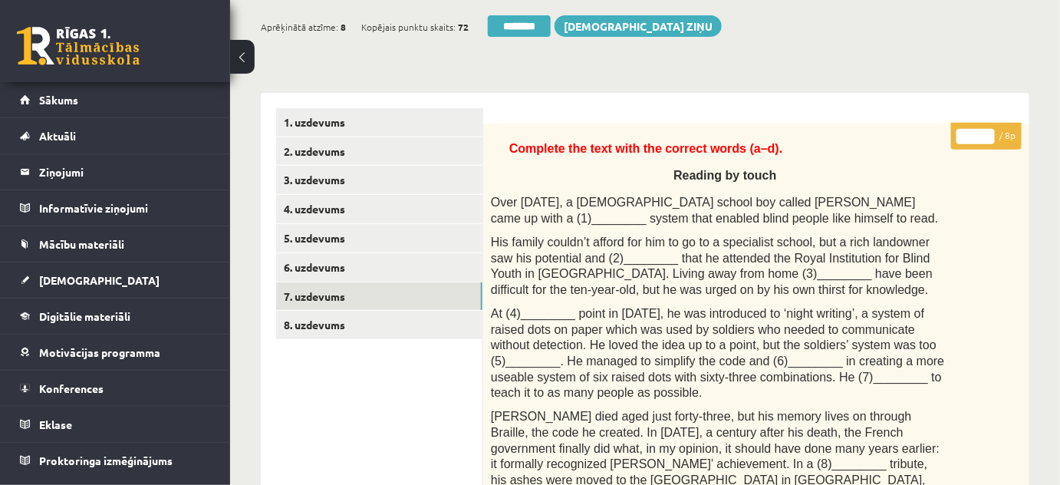
scroll to position [139, 0]
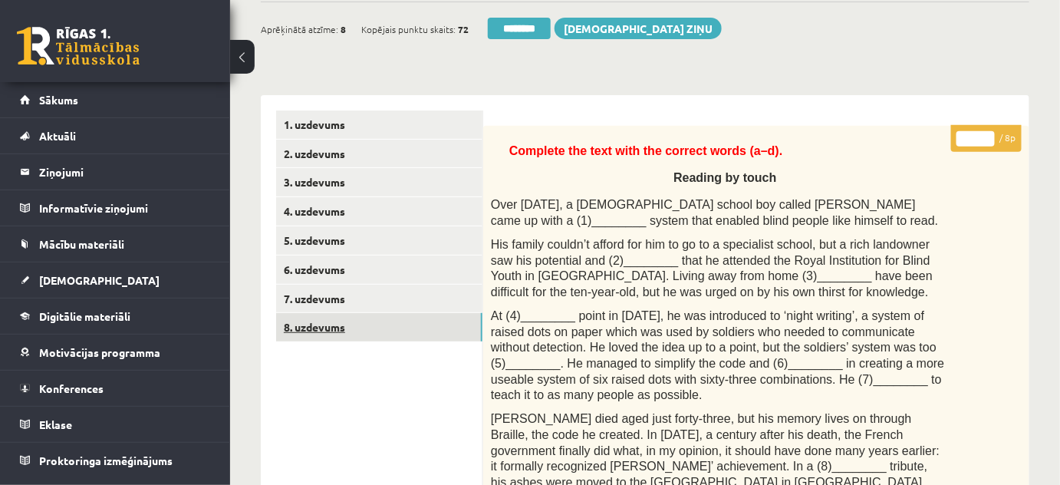
click at [327, 326] on link "8. uzdevums" at bounding box center [379, 327] width 206 height 28
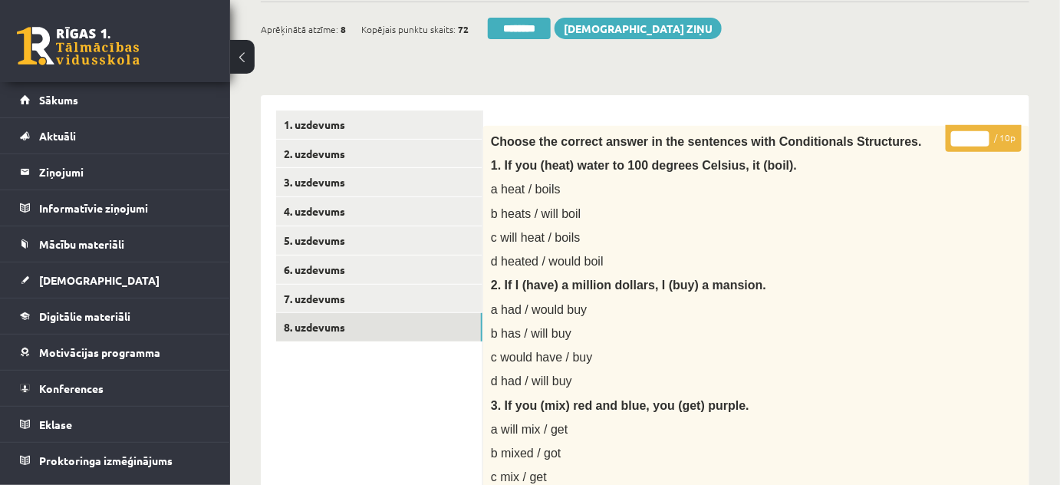
scroll to position [0, 0]
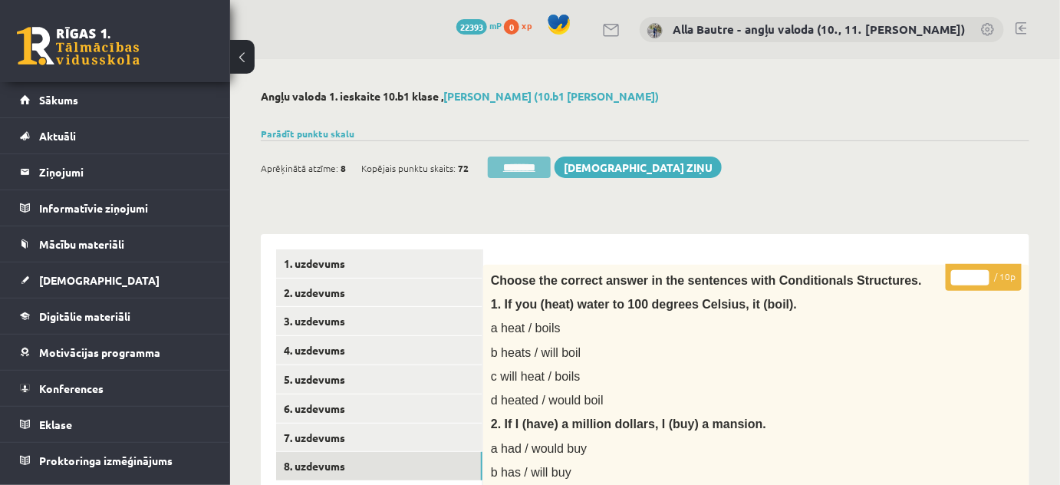
click at [523, 164] on input "********" at bounding box center [519, 166] width 63 height 21
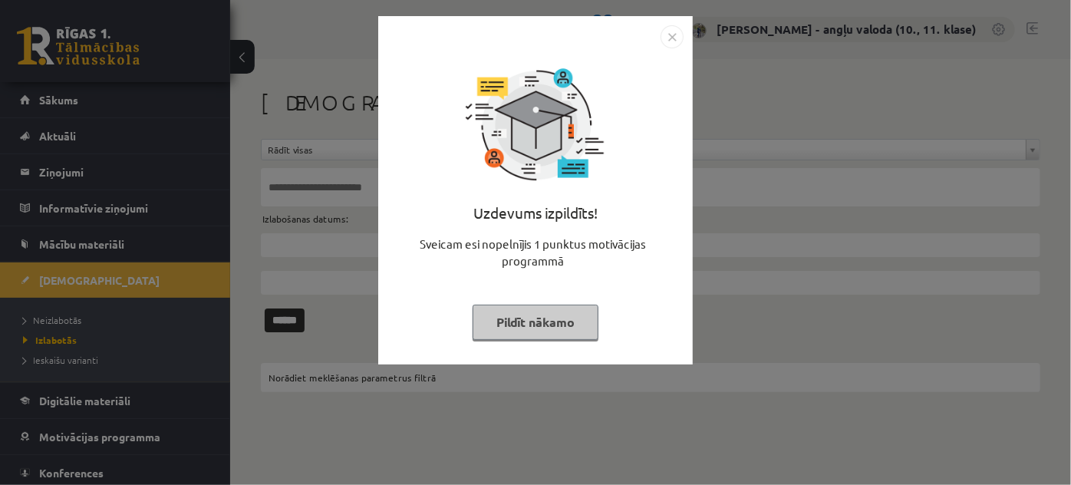
click at [670, 40] on img "Close" at bounding box center [671, 36] width 23 height 23
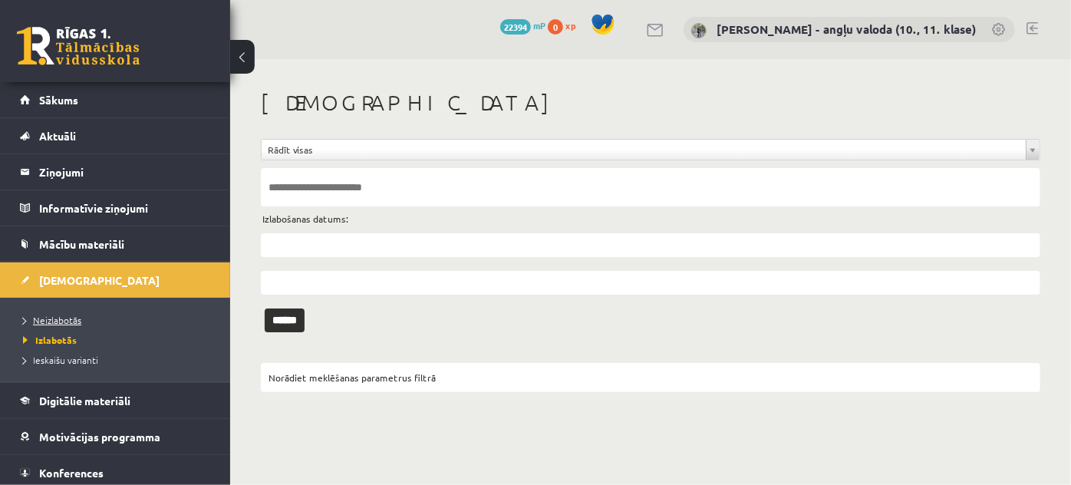
click at [51, 314] on span "Neizlabotās" at bounding box center [52, 320] width 58 height 12
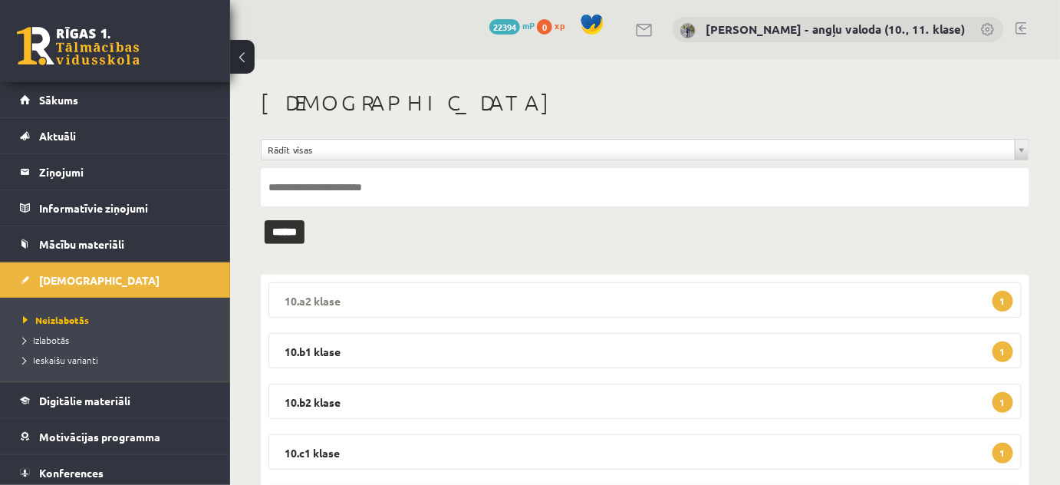
click at [313, 294] on legend "10.a2 klase 1" at bounding box center [644, 299] width 753 height 35
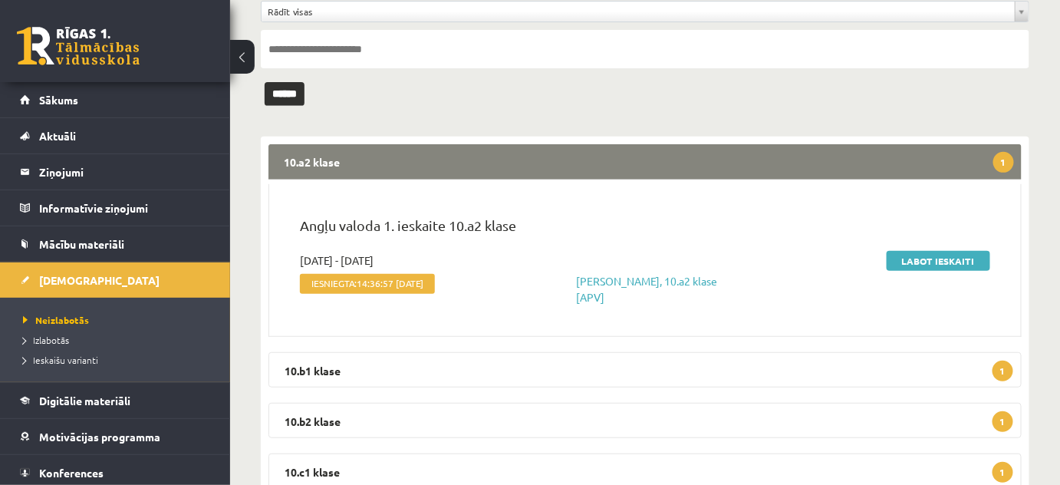
scroll to position [139, 0]
click at [934, 259] on link "Labot ieskaiti" at bounding box center [939, 260] width 104 height 20
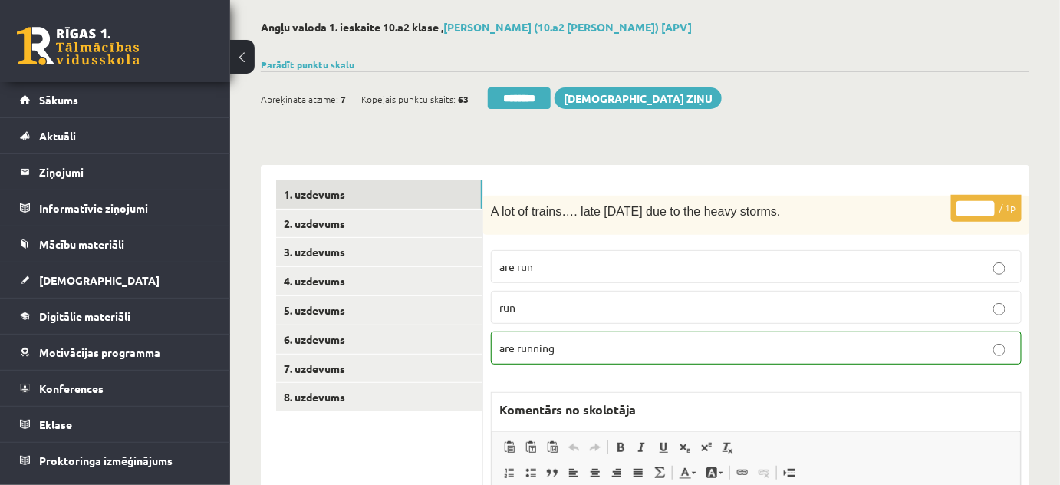
scroll to position [69, 0]
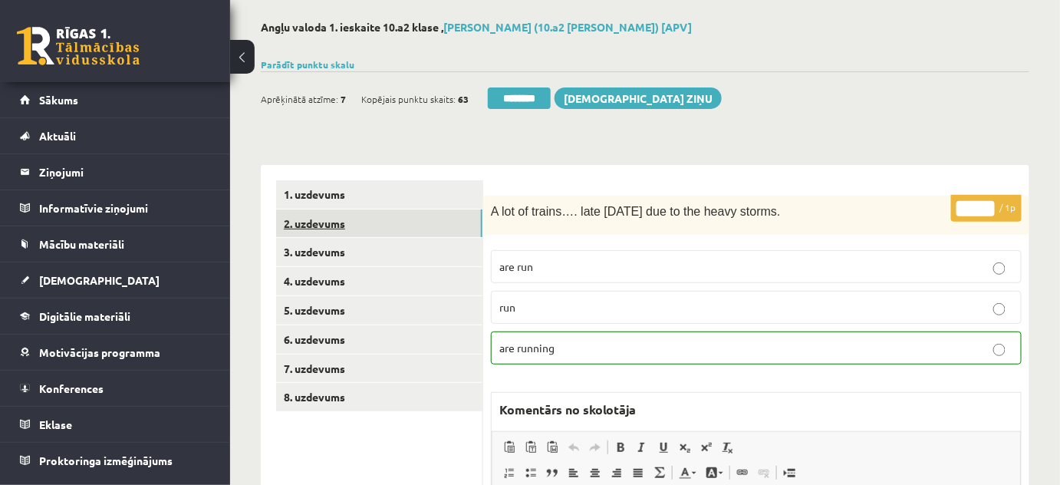
click at [302, 226] on link "2. uzdevums" at bounding box center [379, 223] width 206 height 28
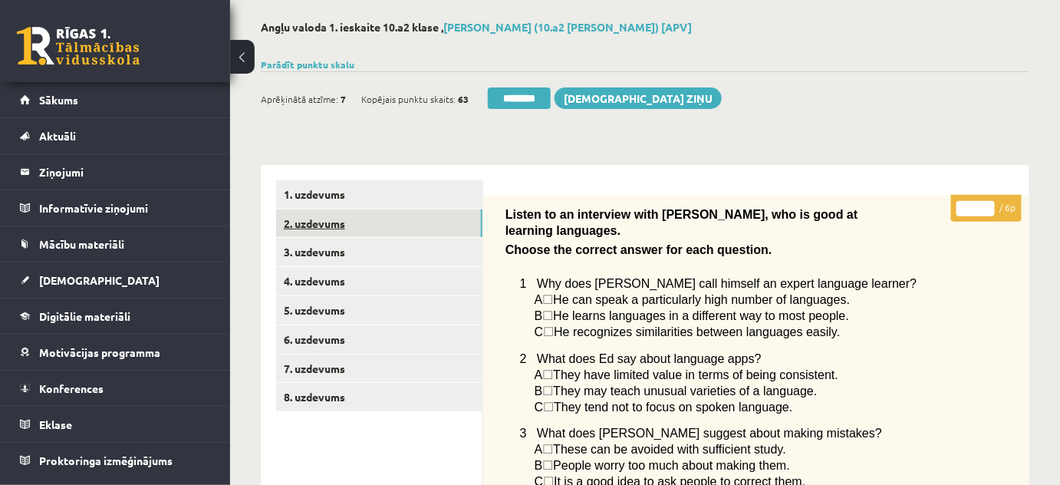
scroll to position [0, 0]
click at [311, 251] on link "3. uzdevums" at bounding box center [379, 252] width 206 height 28
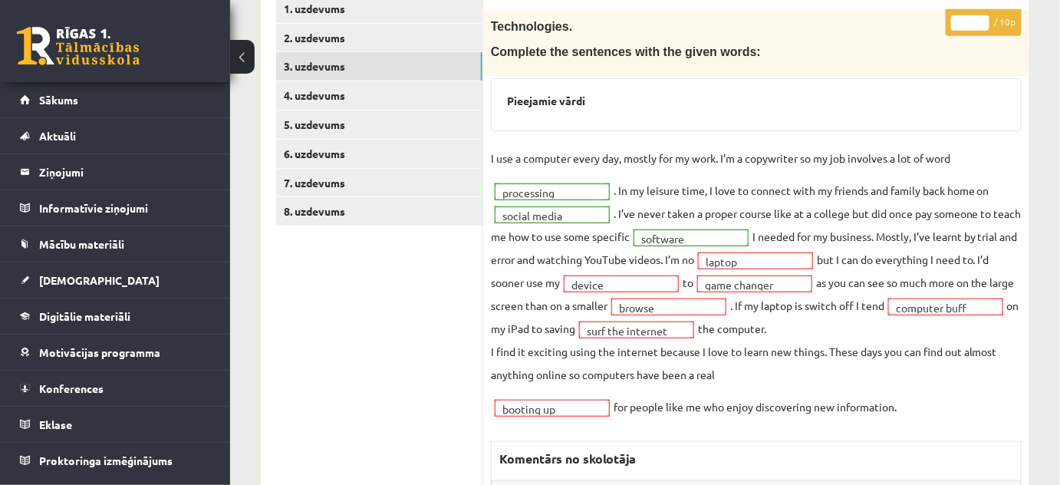
scroll to position [278, 0]
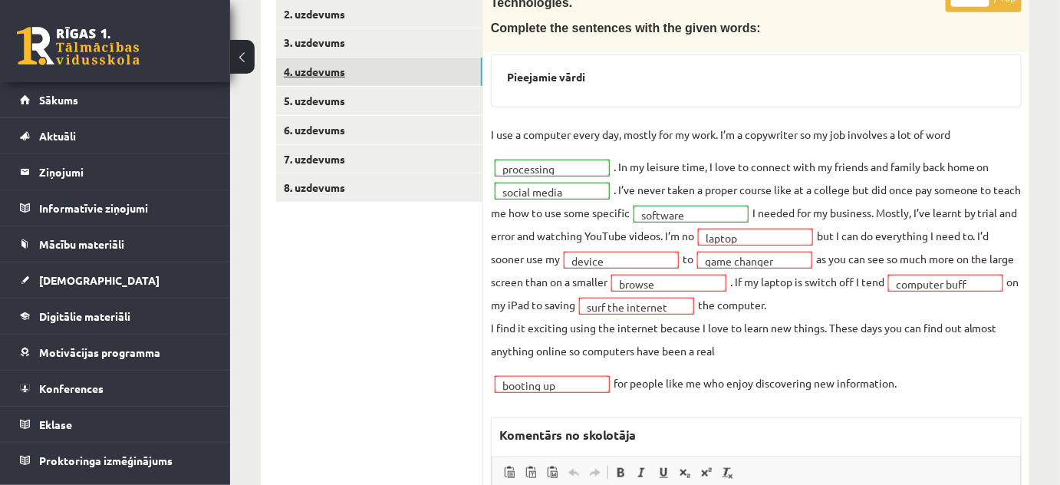
click at [307, 75] on link "4. uzdevums" at bounding box center [379, 72] width 206 height 28
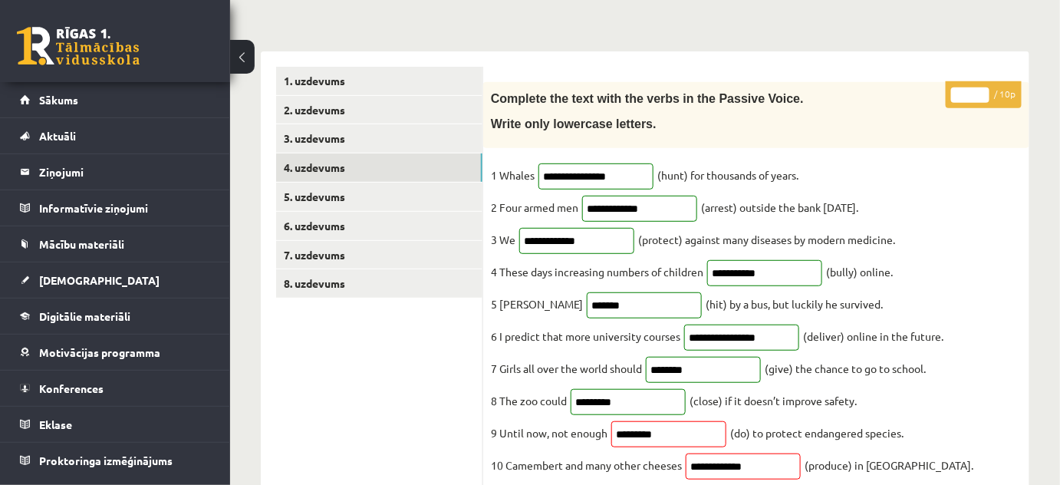
scroll to position [209, 0]
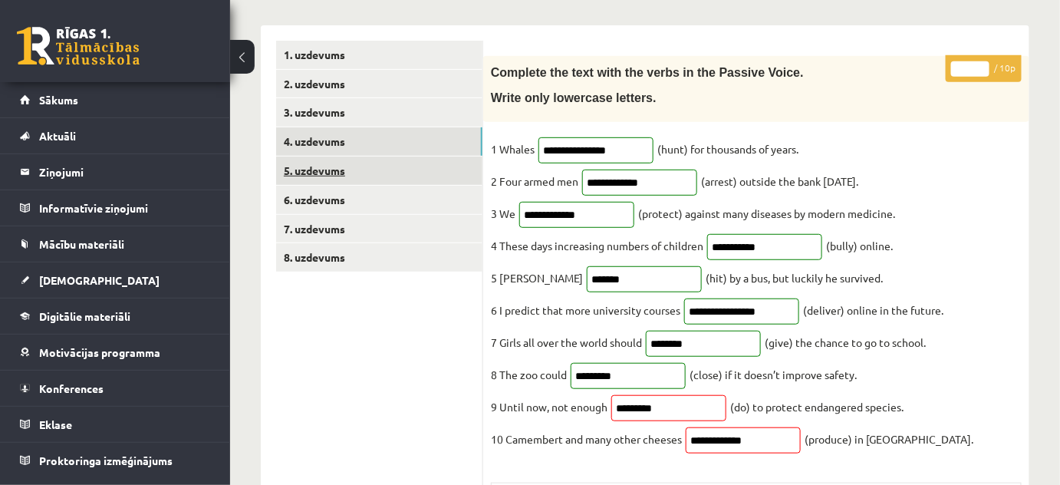
click at [295, 170] on link "5. uzdevums" at bounding box center [379, 170] width 206 height 28
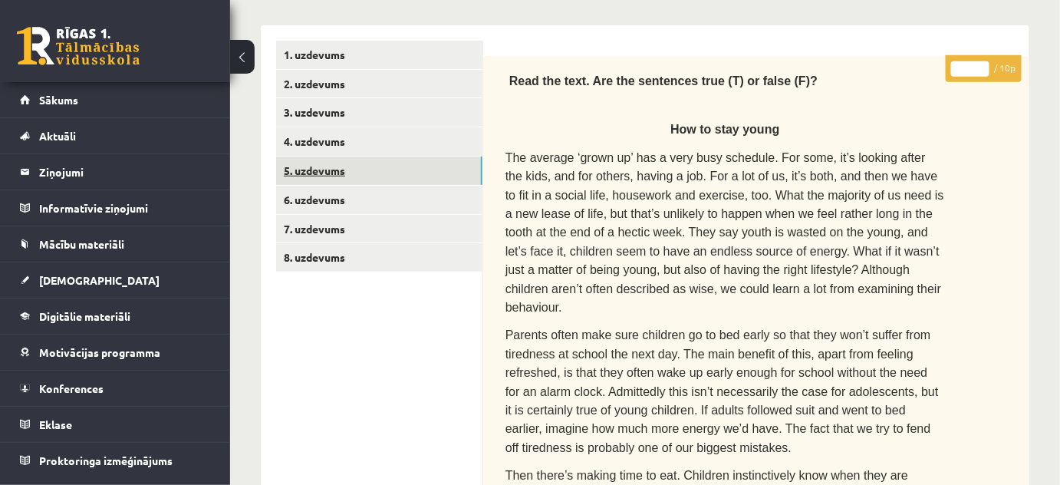
scroll to position [0, 0]
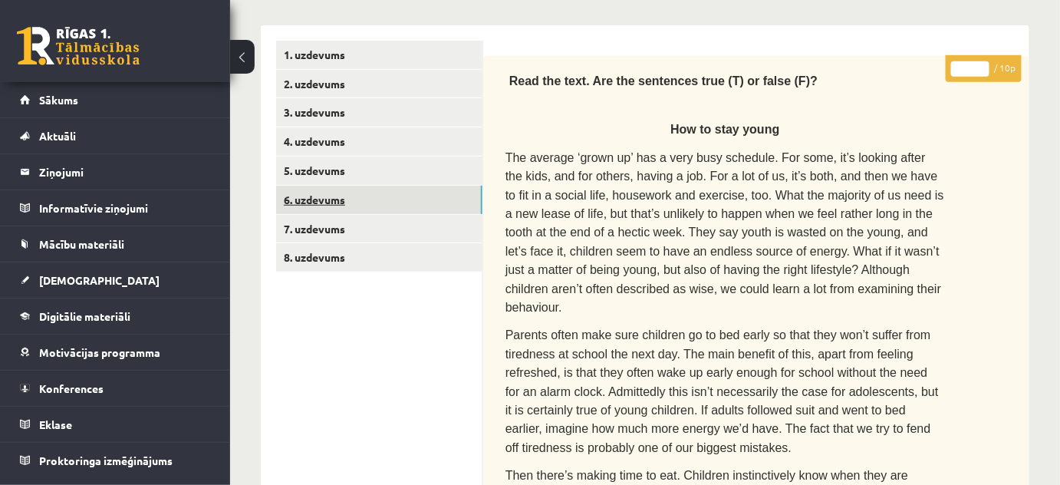
click at [311, 199] on link "6. uzdevums" at bounding box center [379, 200] width 206 height 28
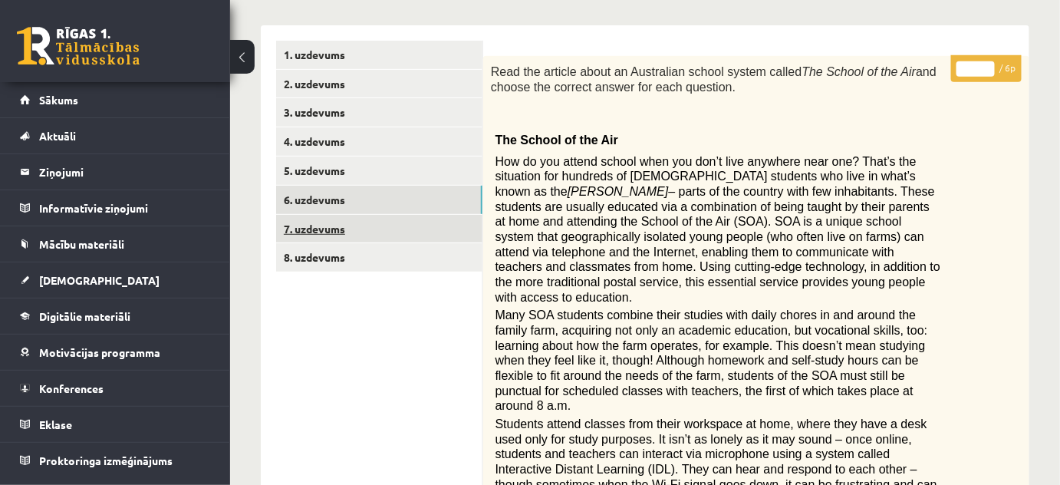
click at [315, 226] on link "7. uzdevums" at bounding box center [379, 229] width 206 height 28
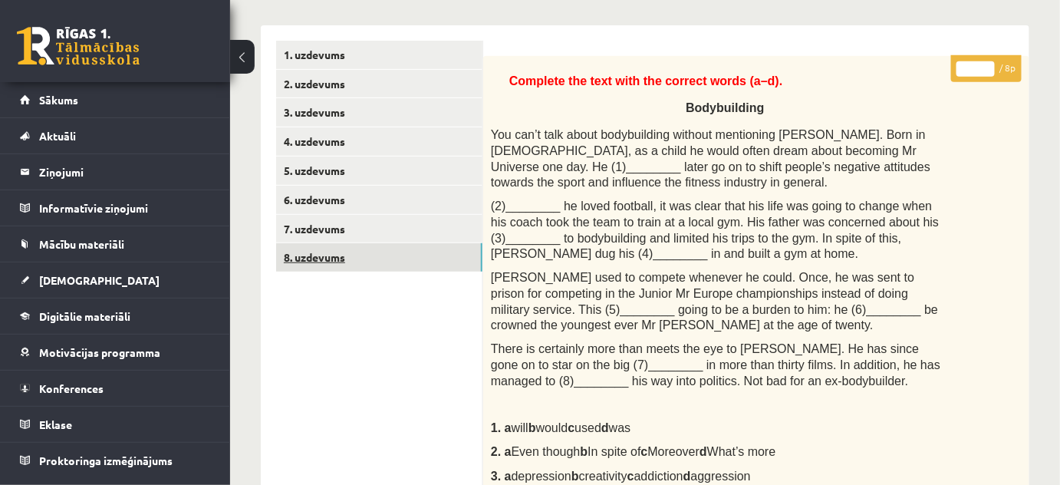
click at [317, 253] on link "8. uzdevums" at bounding box center [379, 257] width 206 height 28
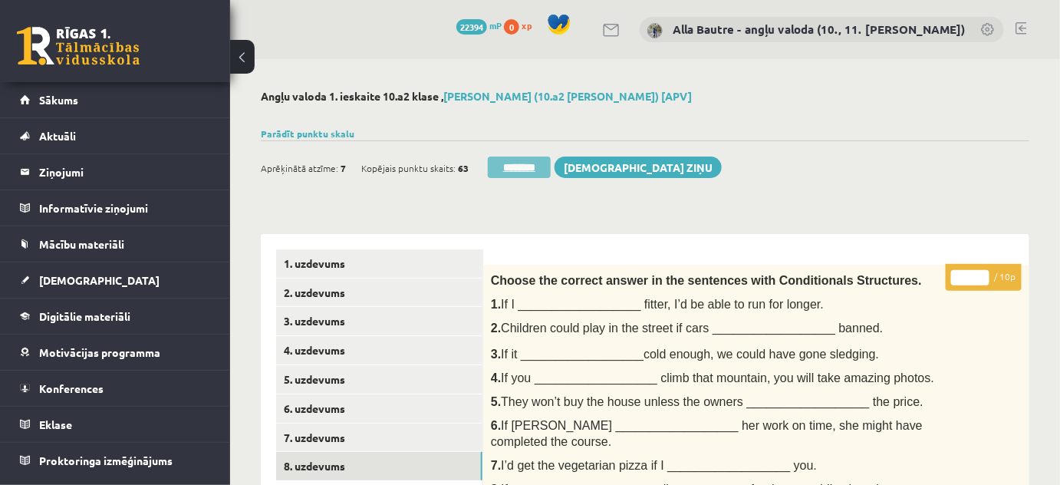
click at [517, 167] on input "********" at bounding box center [519, 166] width 63 height 21
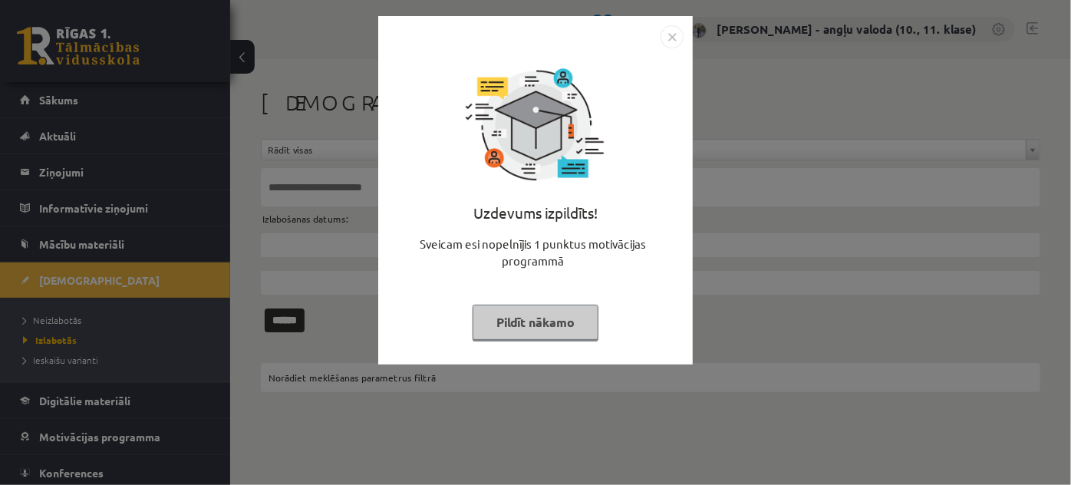
click at [677, 37] on img "Close" at bounding box center [671, 36] width 23 height 23
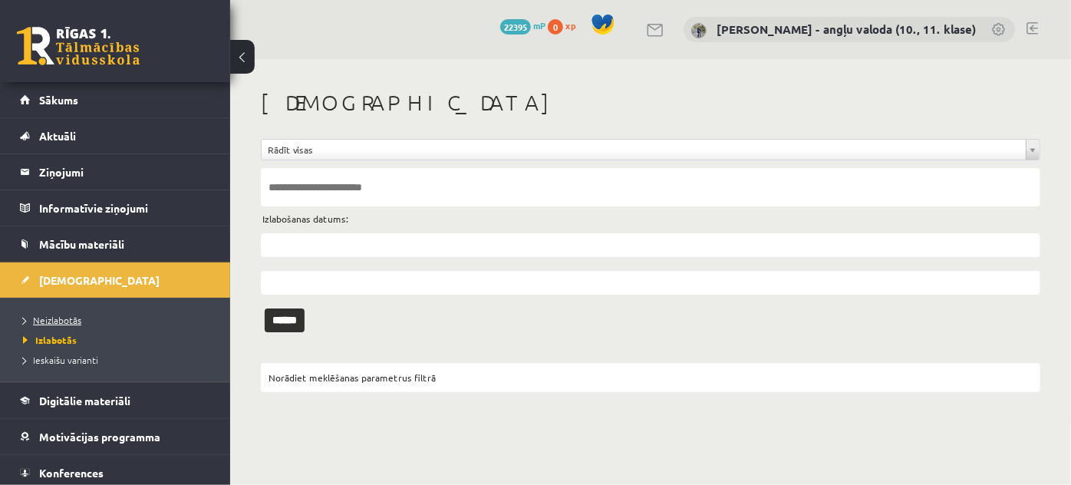
click at [59, 317] on span "Neizlabotās" at bounding box center [52, 320] width 58 height 12
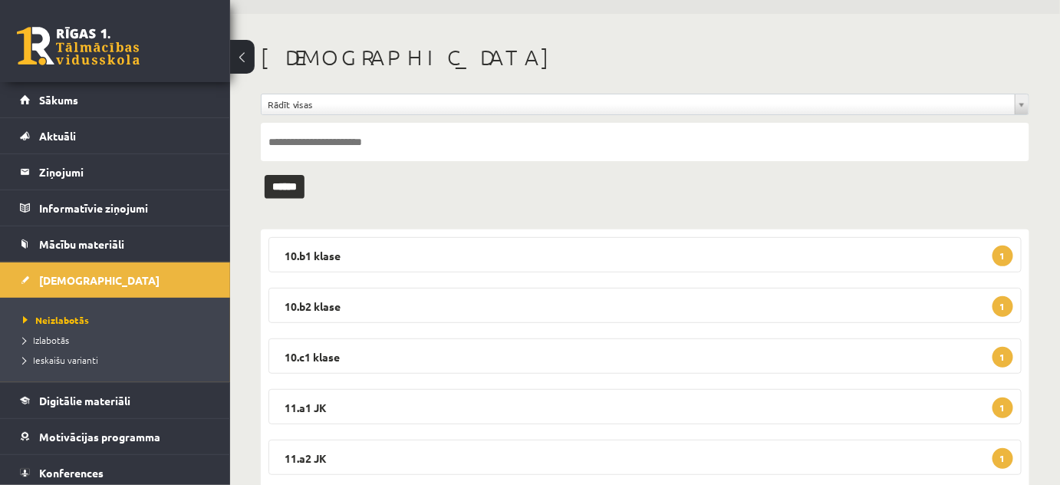
scroll to position [69, 0]
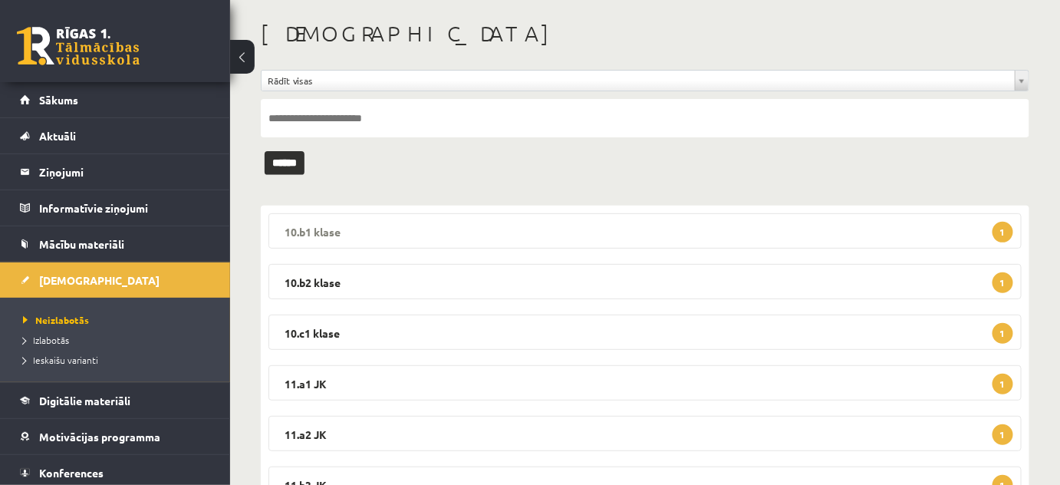
click at [313, 222] on legend "10.b1 klase 1" at bounding box center [644, 230] width 753 height 35
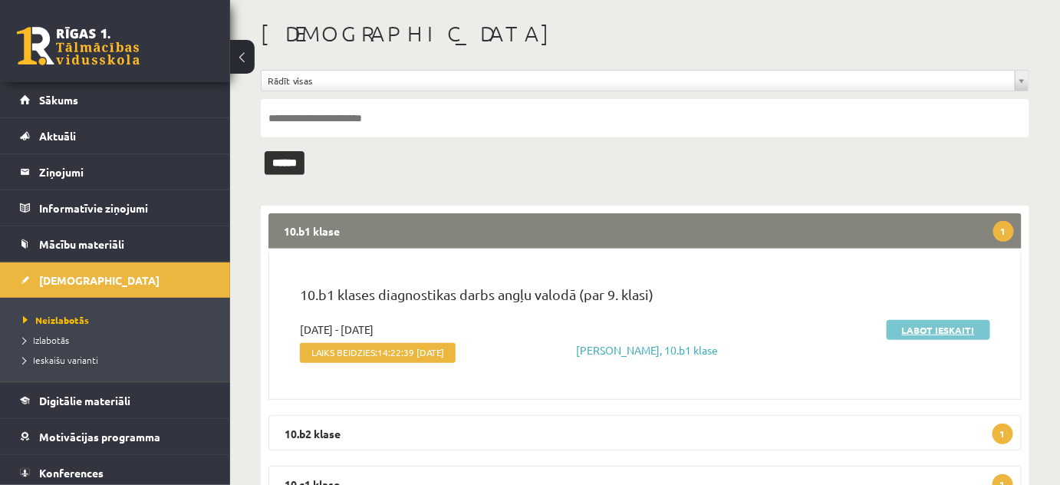
click at [945, 322] on link "Labot ieskaiti" at bounding box center [939, 330] width 104 height 20
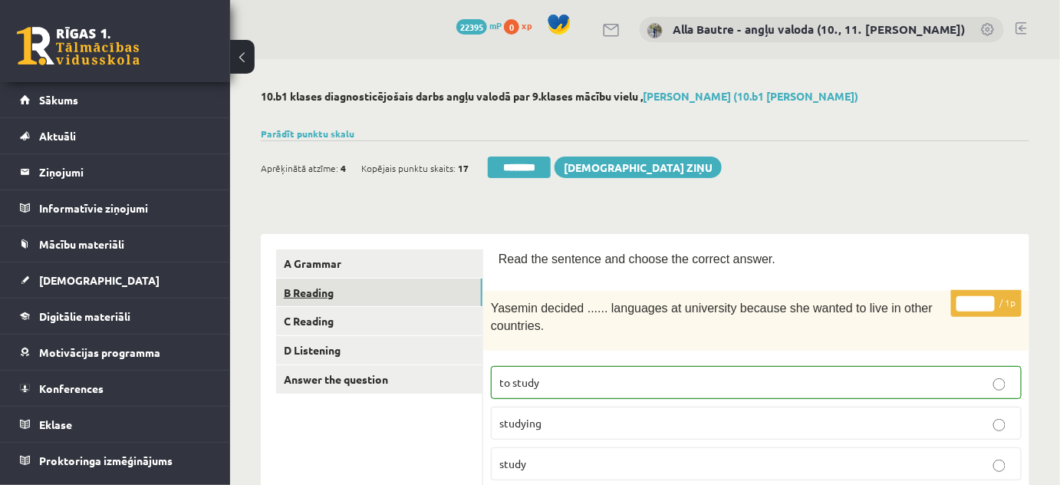
click at [310, 288] on link "B Reading" at bounding box center [379, 292] width 206 height 28
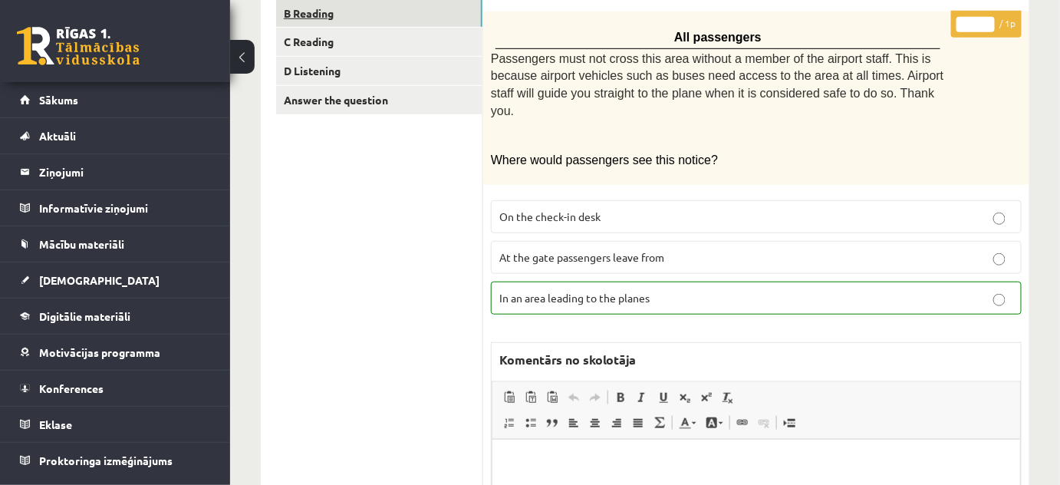
scroll to position [278, 0]
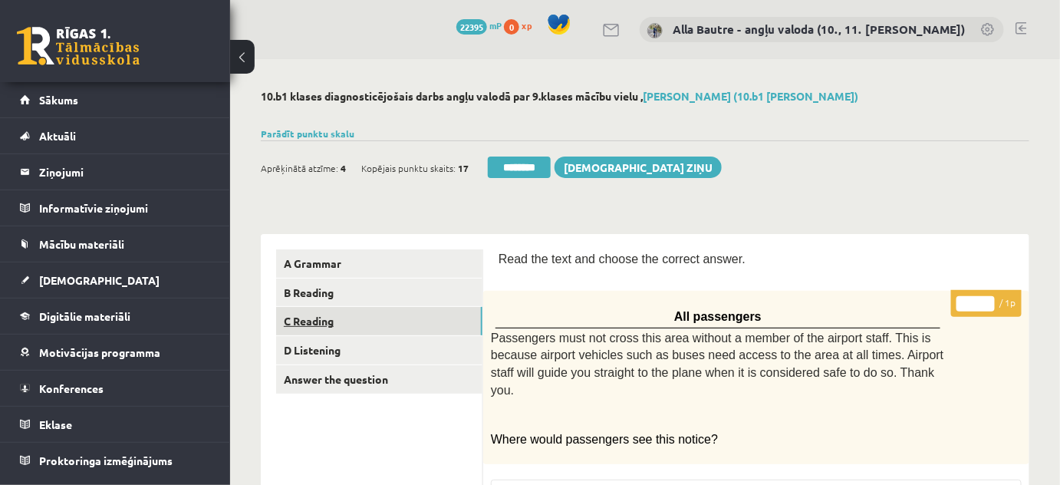
click at [315, 323] on link "C Reading" at bounding box center [379, 321] width 206 height 28
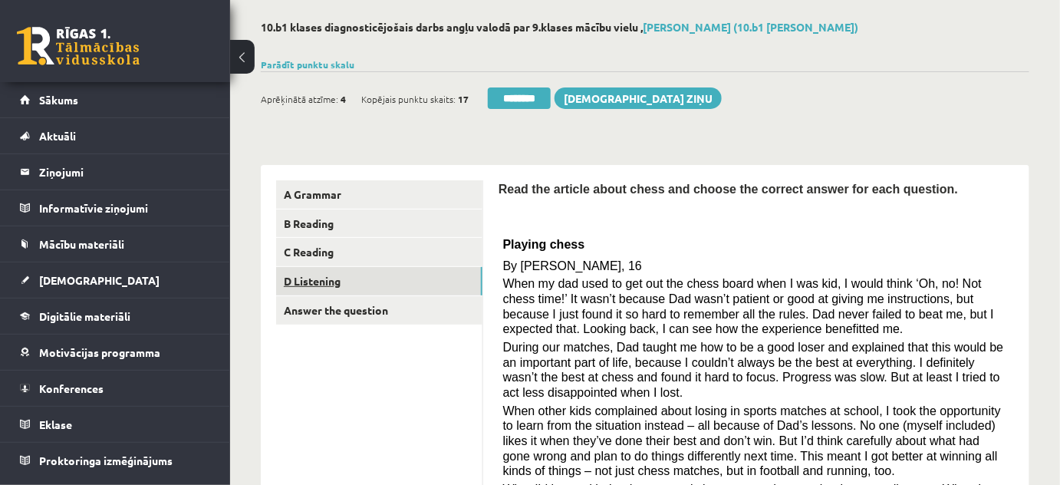
click at [331, 276] on link "D Listening" at bounding box center [379, 281] width 206 height 28
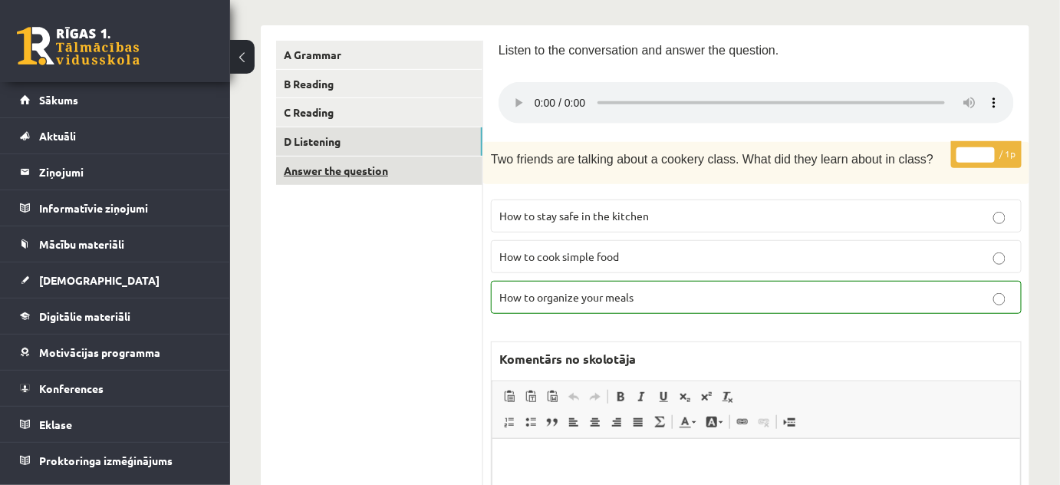
click at [343, 167] on link "Answer the question" at bounding box center [379, 170] width 206 height 28
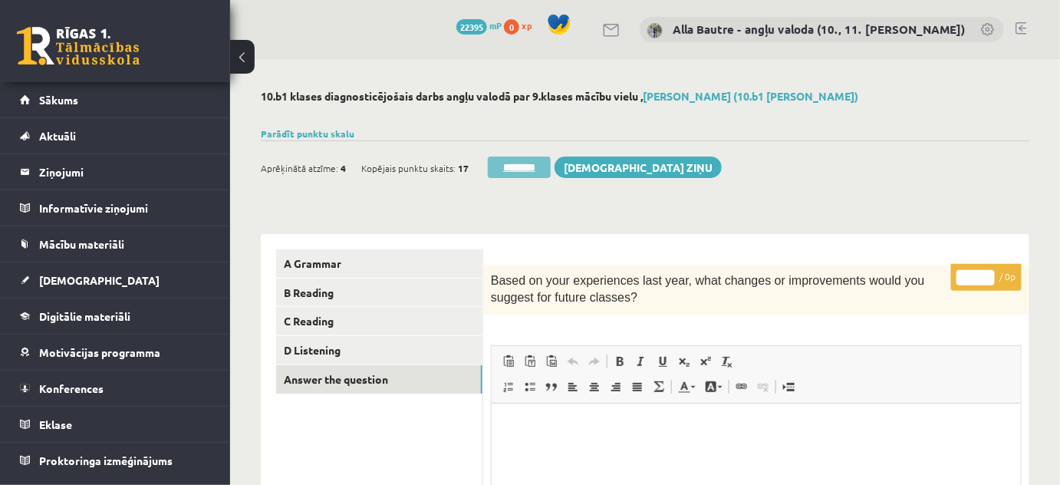
click at [519, 164] on input "********" at bounding box center [519, 166] width 63 height 21
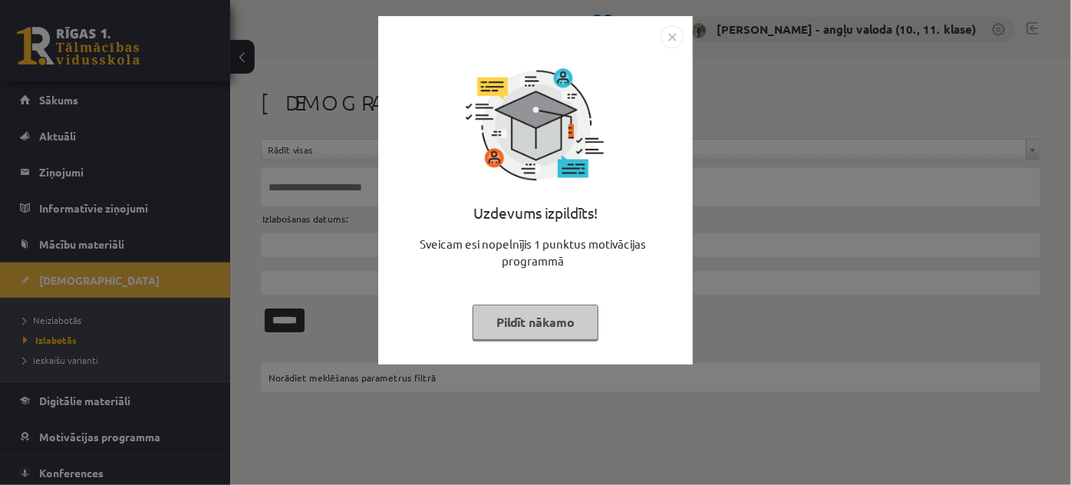
click at [675, 34] on img "Close" at bounding box center [671, 36] width 23 height 23
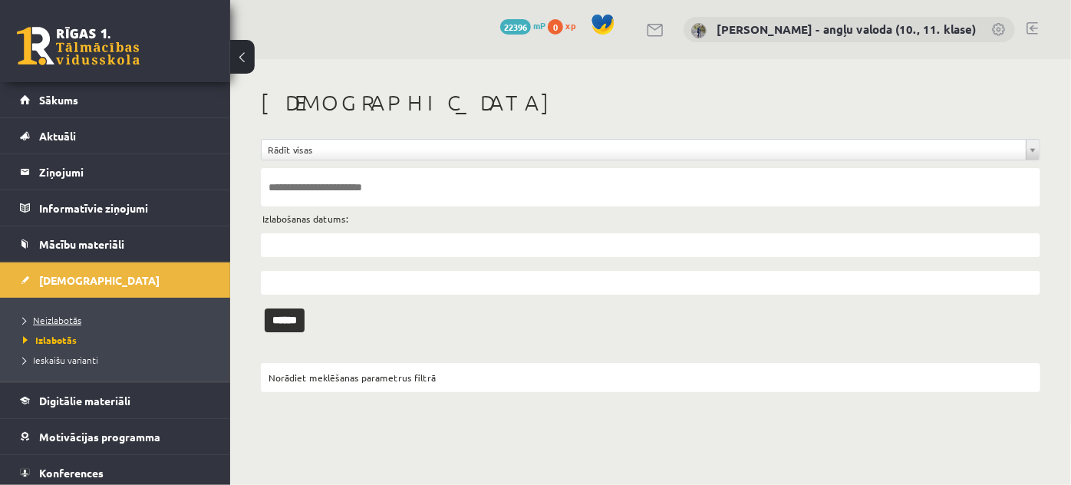
click at [51, 315] on span "Neizlabotās" at bounding box center [52, 320] width 58 height 12
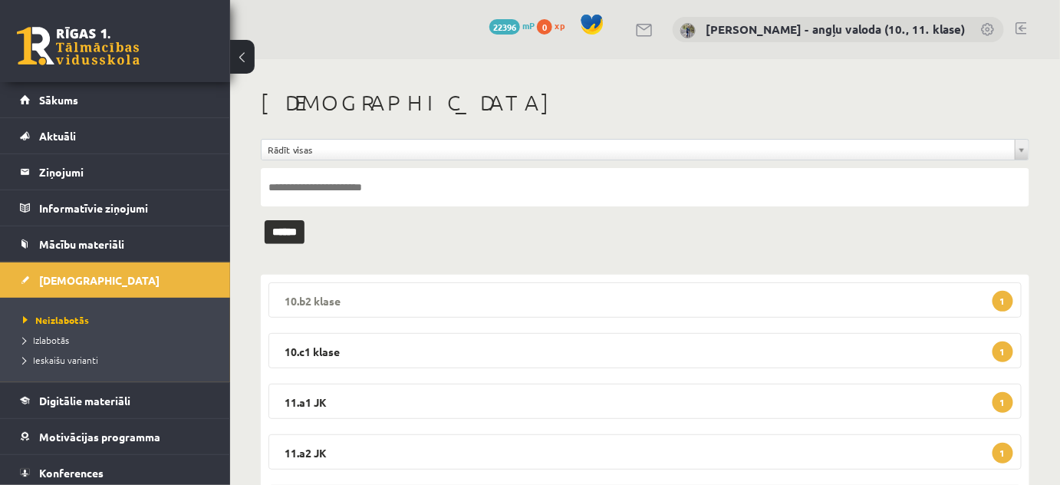
click at [290, 299] on legend "10.b2 klase 1" at bounding box center [644, 299] width 753 height 35
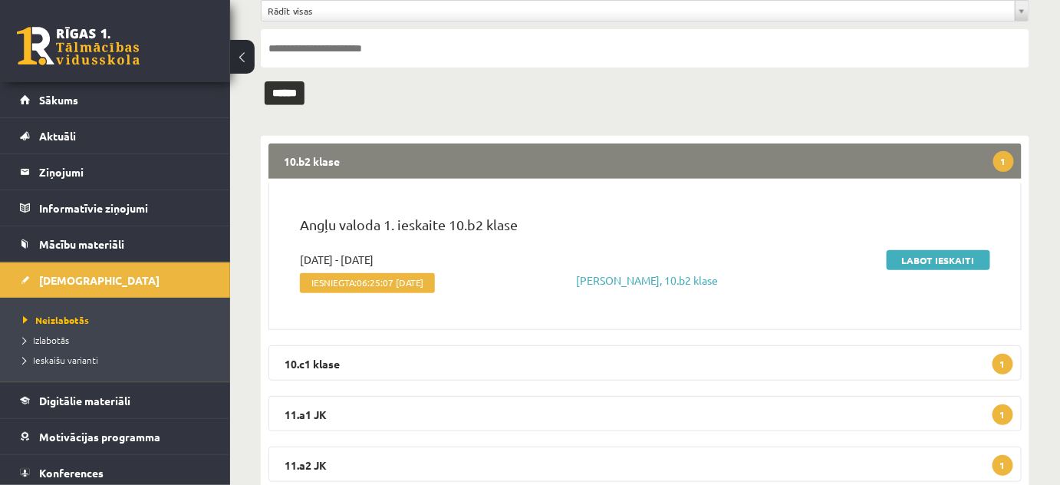
scroll to position [139, 0]
click at [932, 260] on link "Labot ieskaiti" at bounding box center [939, 260] width 104 height 20
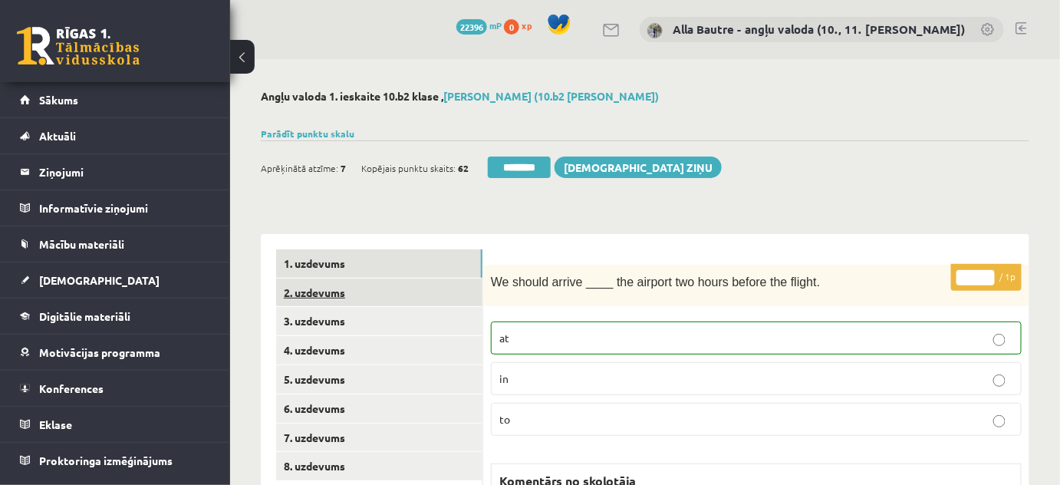
click at [305, 293] on link "2. uzdevums" at bounding box center [379, 292] width 206 height 28
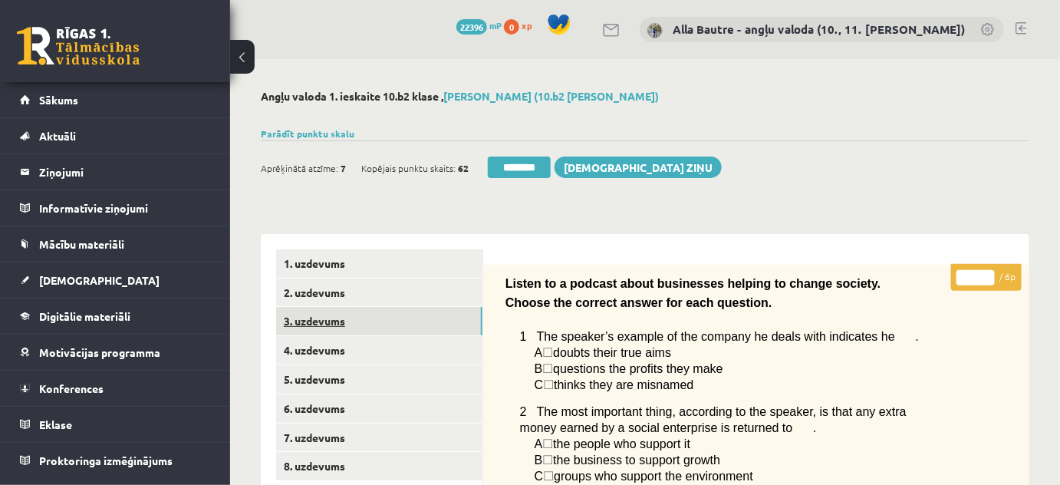
click at [321, 324] on link "3. uzdevums" at bounding box center [379, 321] width 206 height 28
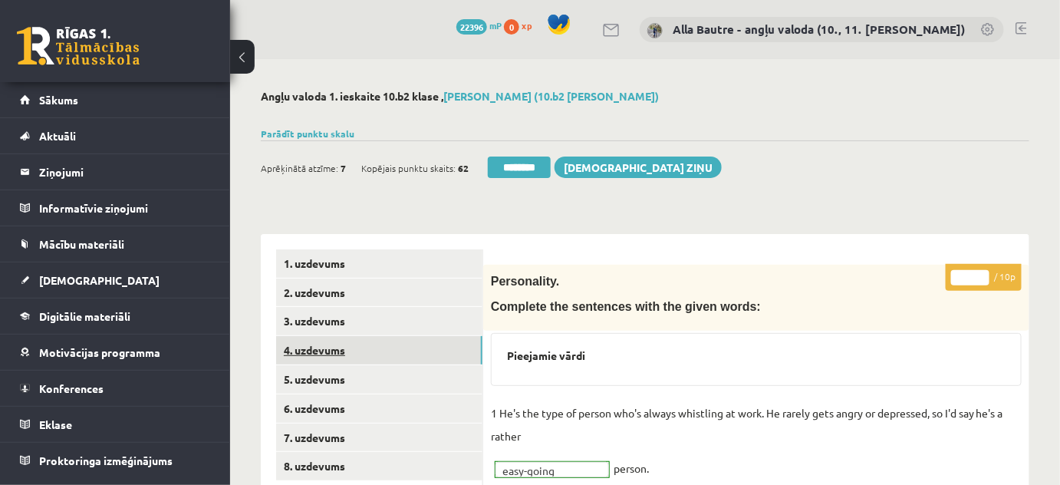
click at [316, 348] on link "4. uzdevums" at bounding box center [379, 350] width 206 height 28
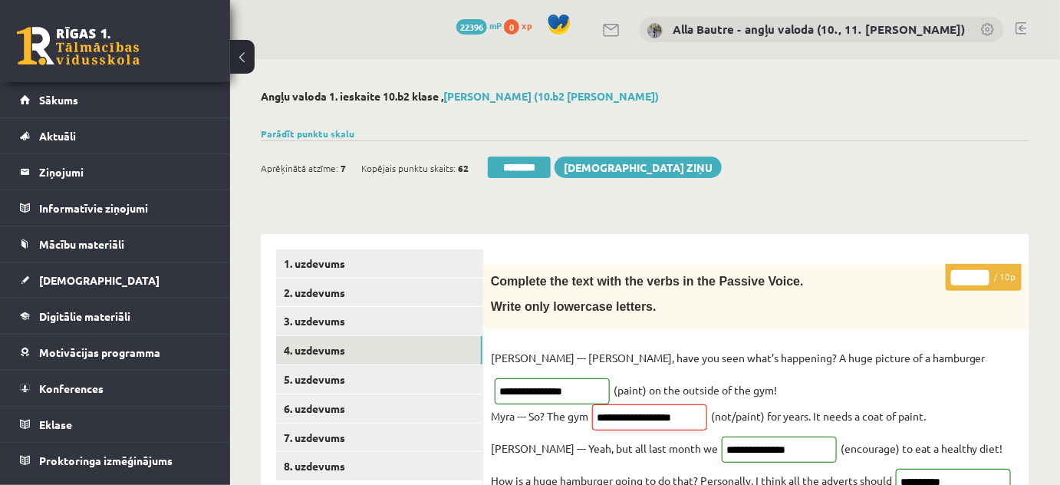
click at [982, 272] on input "*" at bounding box center [970, 277] width 38 height 15
type input "*"
click at [982, 272] on input "*" at bounding box center [970, 277] width 38 height 15
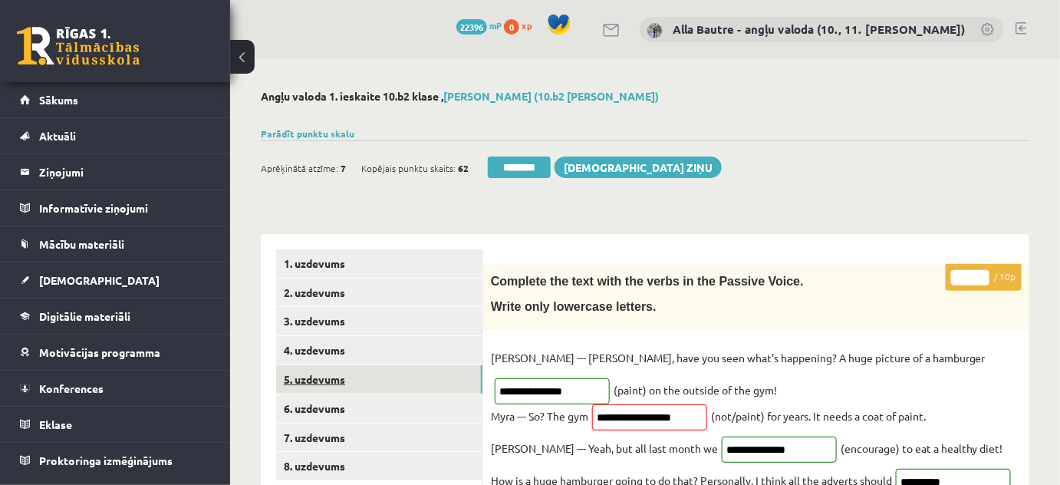
click at [319, 385] on link "5. uzdevums" at bounding box center [379, 379] width 206 height 28
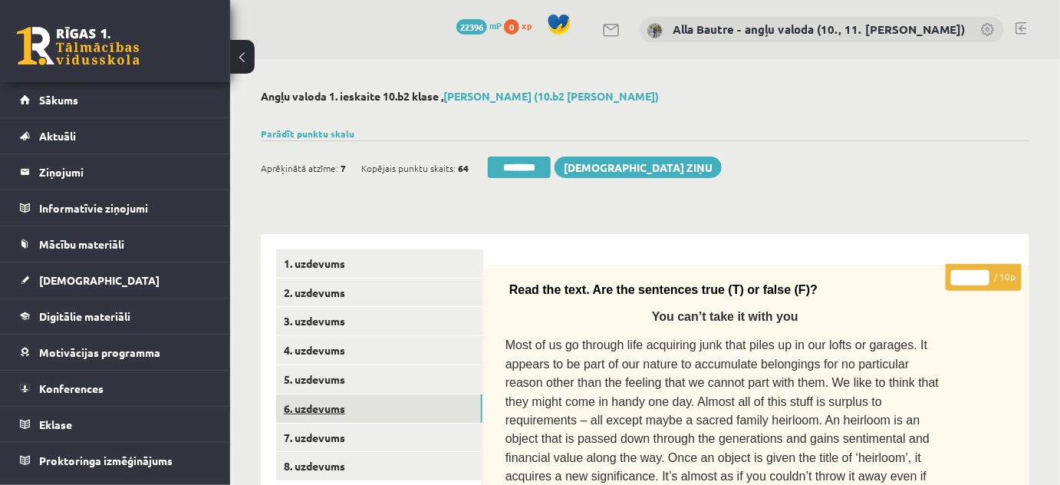
click at [318, 402] on link "6. uzdevums" at bounding box center [379, 408] width 206 height 28
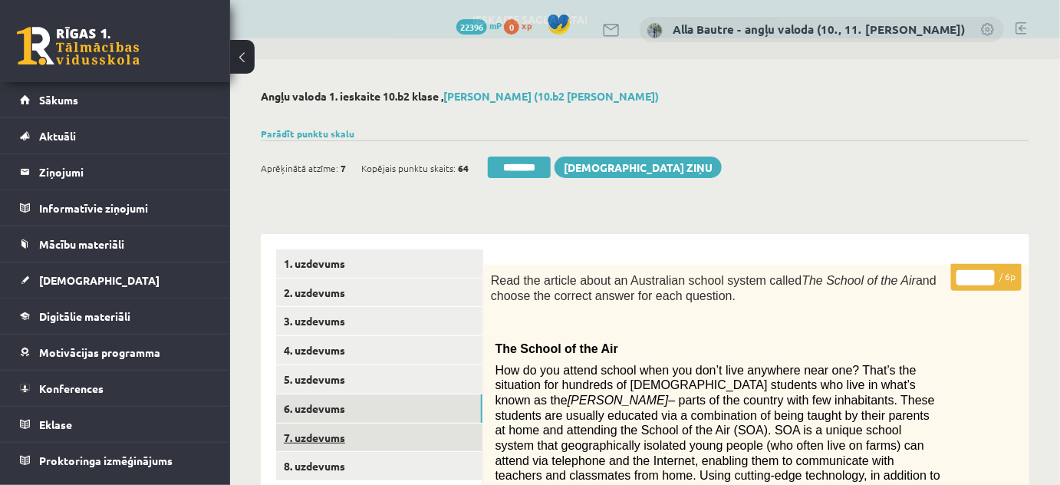
click at [317, 433] on link "7. uzdevums" at bounding box center [379, 437] width 206 height 28
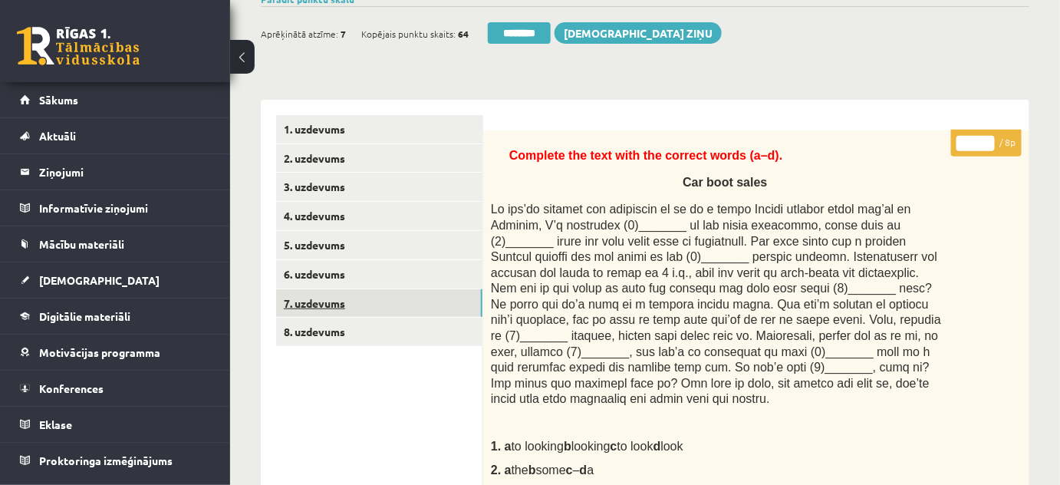
scroll to position [139, 0]
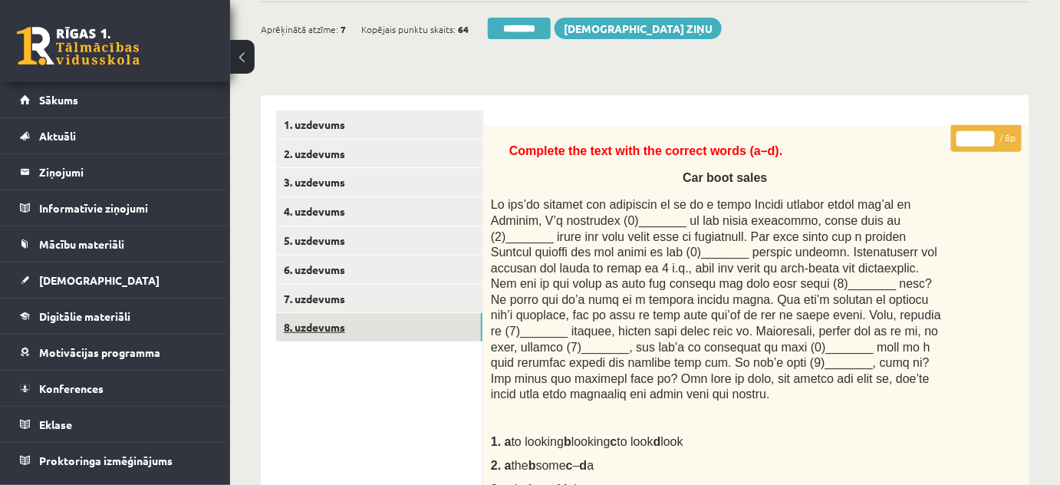
click at [328, 324] on link "8. uzdevums" at bounding box center [379, 327] width 206 height 28
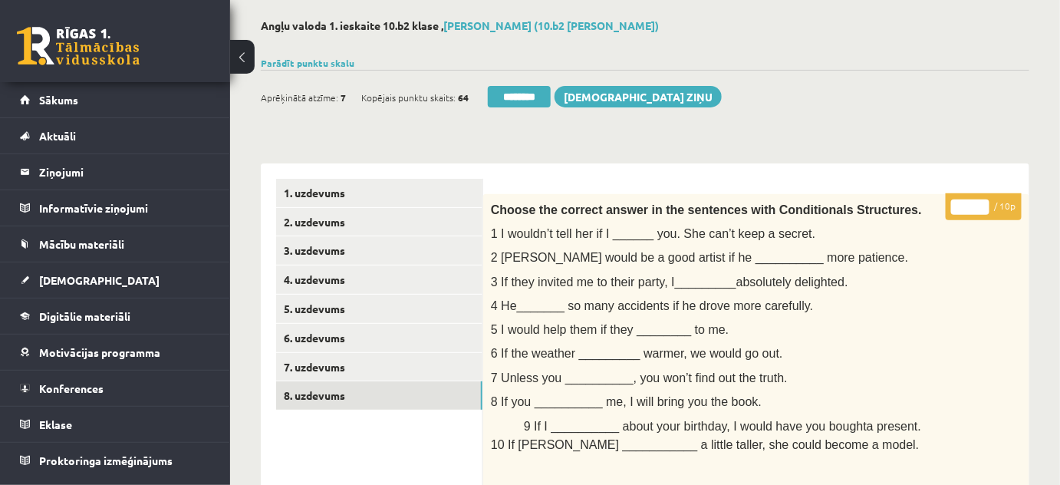
scroll to position [0, 0]
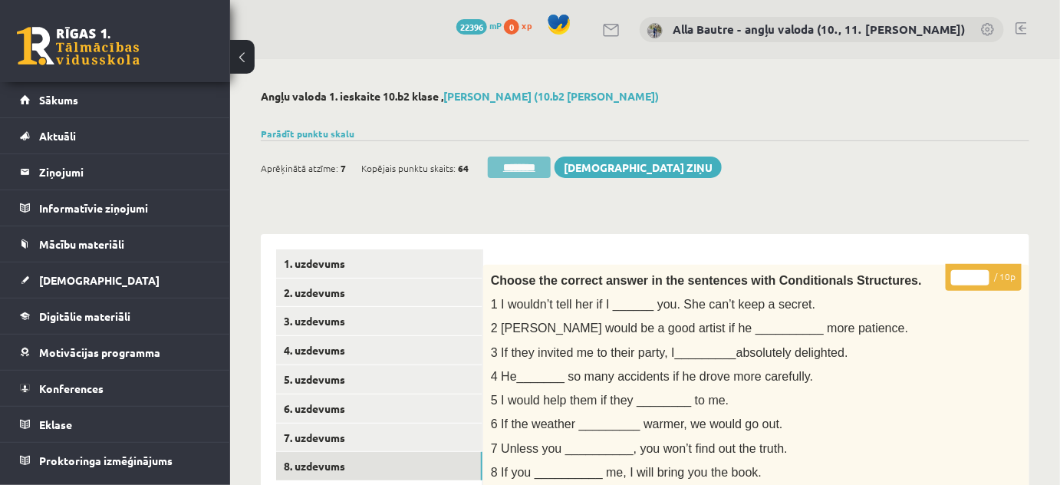
click at [527, 166] on input "********" at bounding box center [519, 166] width 63 height 21
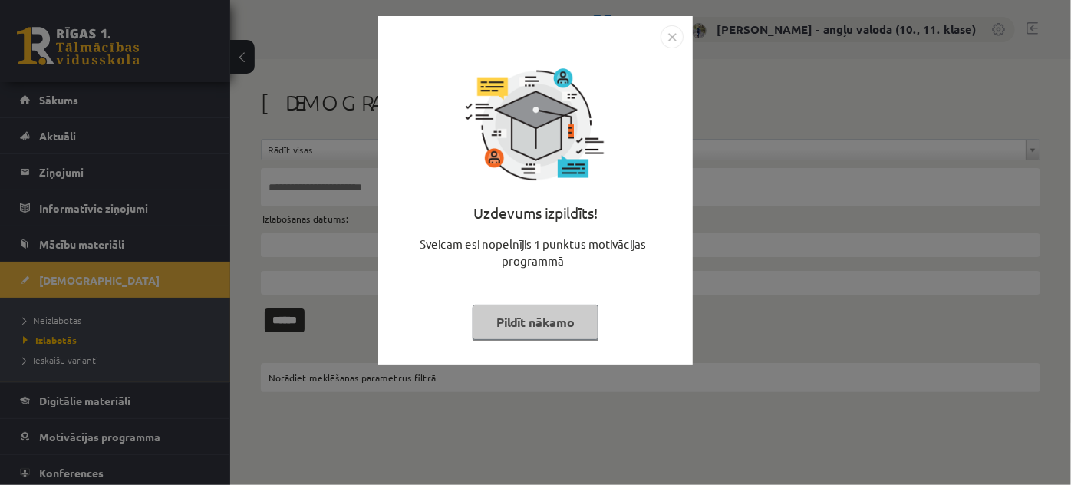
click at [670, 31] on img "Close" at bounding box center [671, 36] width 23 height 23
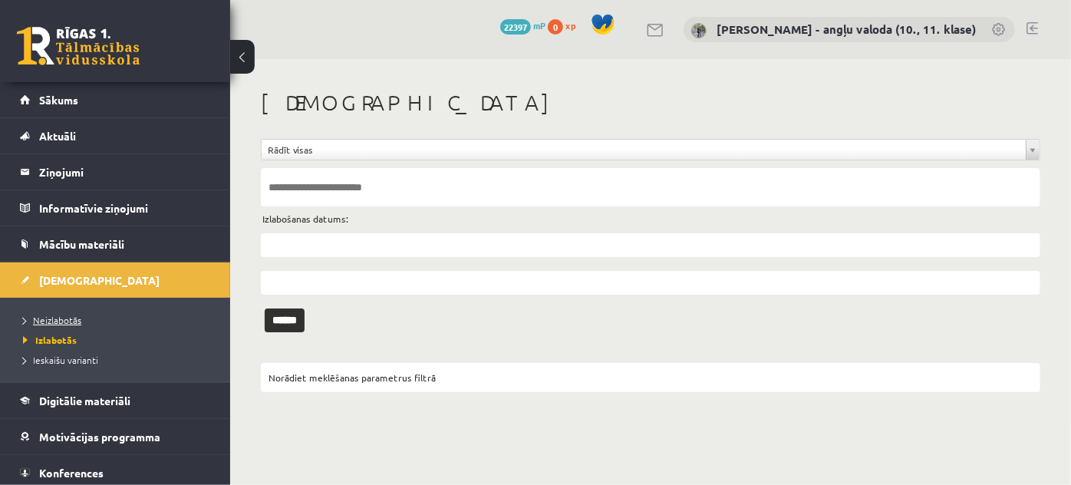
click at [44, 316] on span "Neizlabotās" at bounding box center [52, 320] width 58 height 12
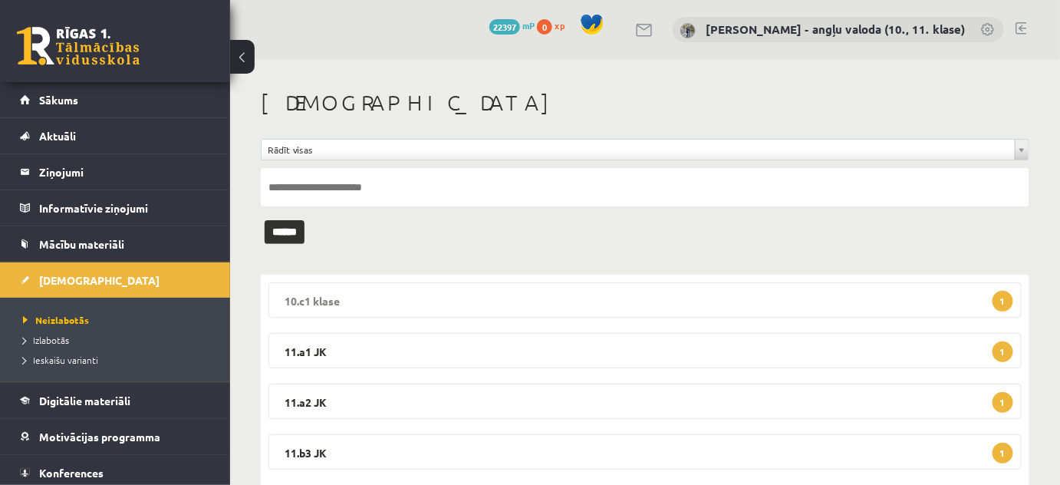
click at [307, 298] on legend "10.c1 klase 1" at bounding box center [644, 299] width 753 height 35
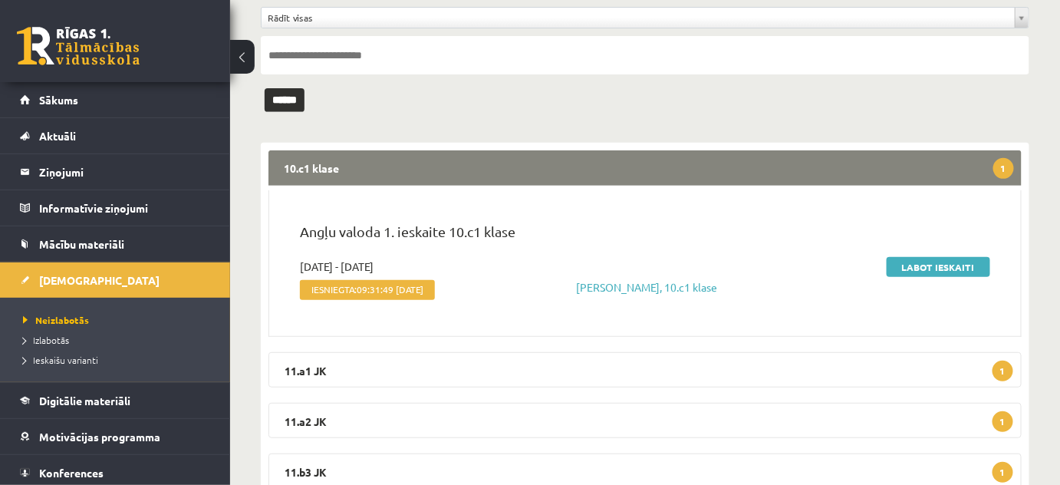
scroll to position [139, 0]
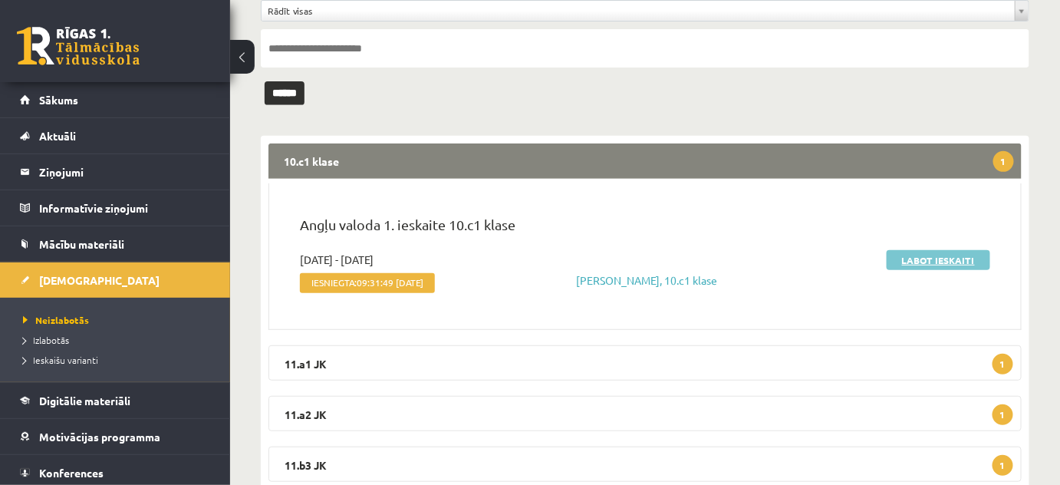
click at [944, 252] on link "Labot ieskaiti" at bounding box center [939, 260] width 104 height 20
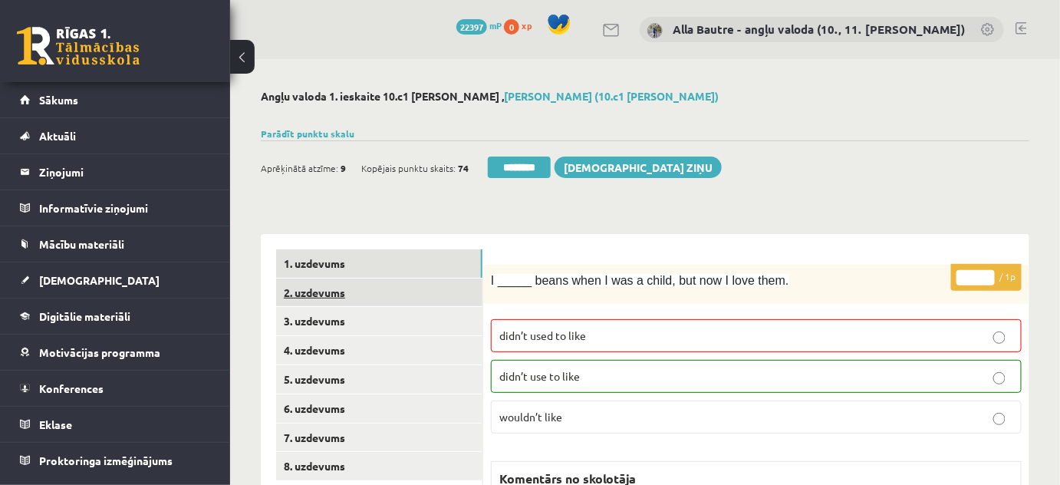
click at [308, 288] on link "2. uzdevums" at bounding box center [379, 292] width 206 height 28
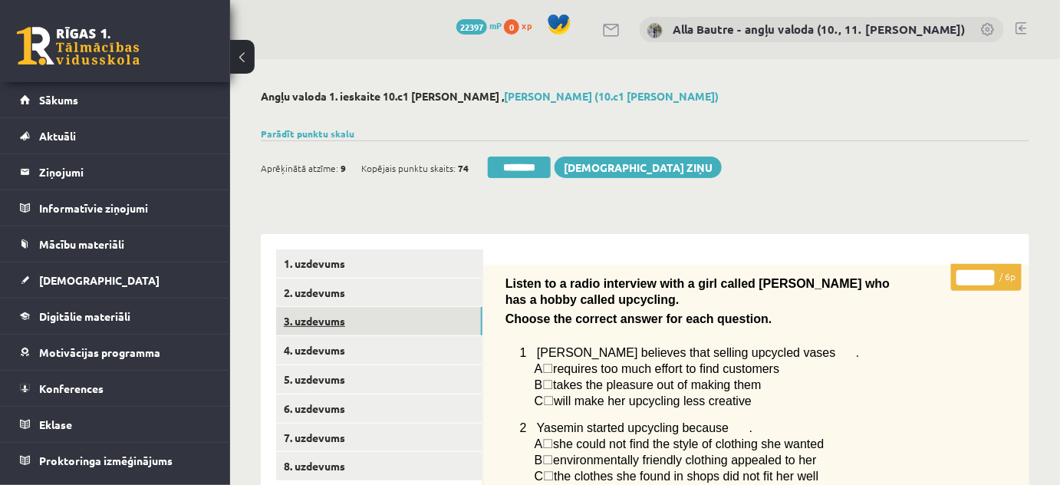
click at [314, 318] on link "3. uzdevums" at bounding box center [379, 321] width 206 height 28
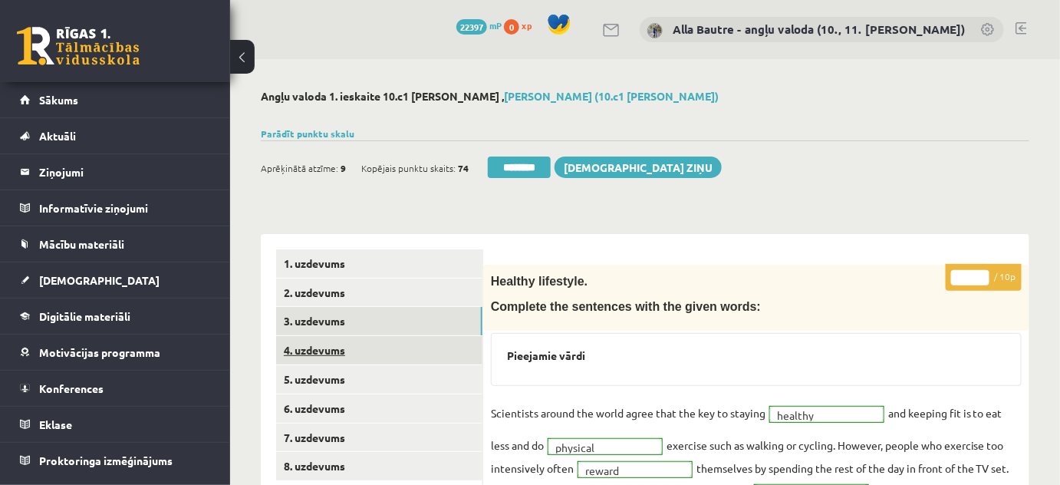
click at [313, 345] on link "4. uzdevums" at bounding box center [379, 350] width 206 height 28
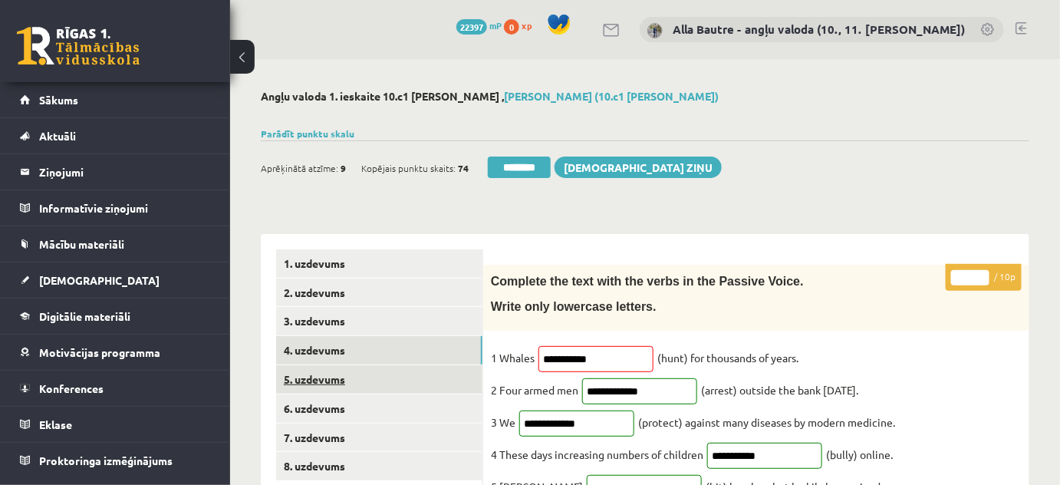
click at [320, 371] on link "5. uzdevums" at bounding box center [379, 379] width 206 height 28
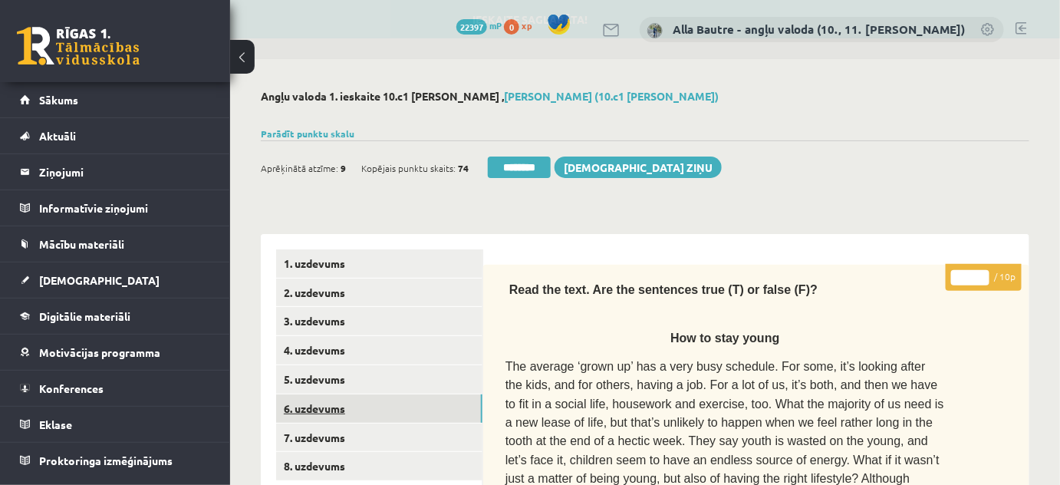
click at [321, 400] on link "6. uzdevums" at bounding box center [379, 408] width 206 height 28
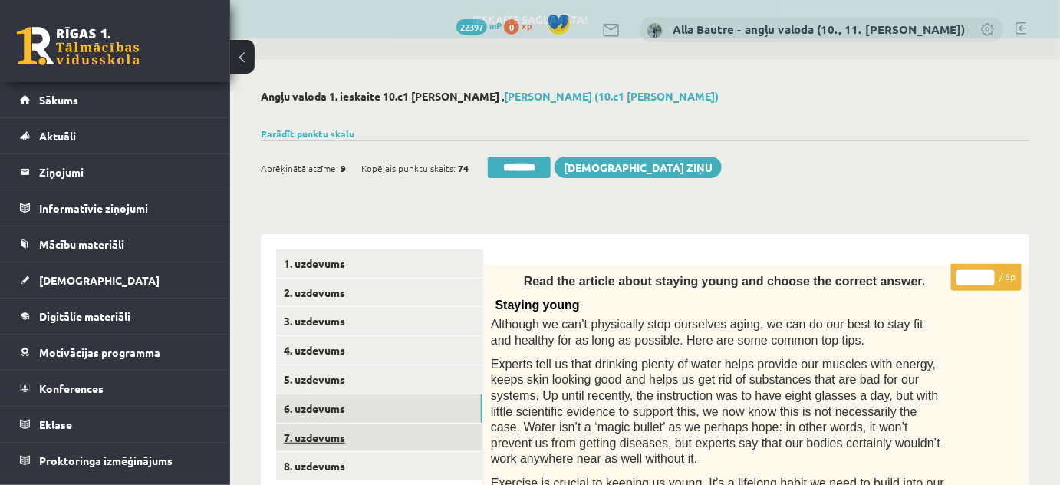
click at [321, 430] on link "7. uzdevums" at bounding box center [379, 437] width 206 height 28
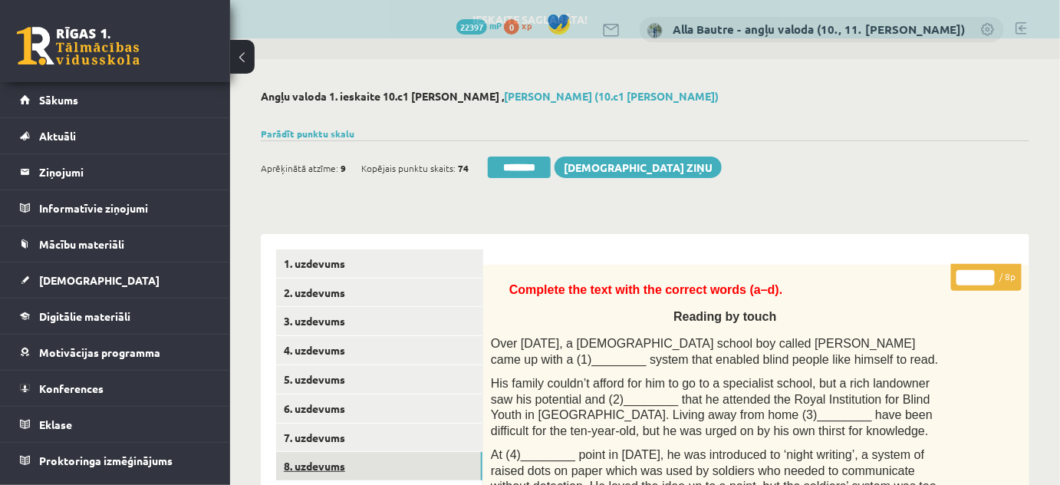
click at [315, 462] on link "8. uzdevums" at bounding box center [379, 466] width 206 height 28
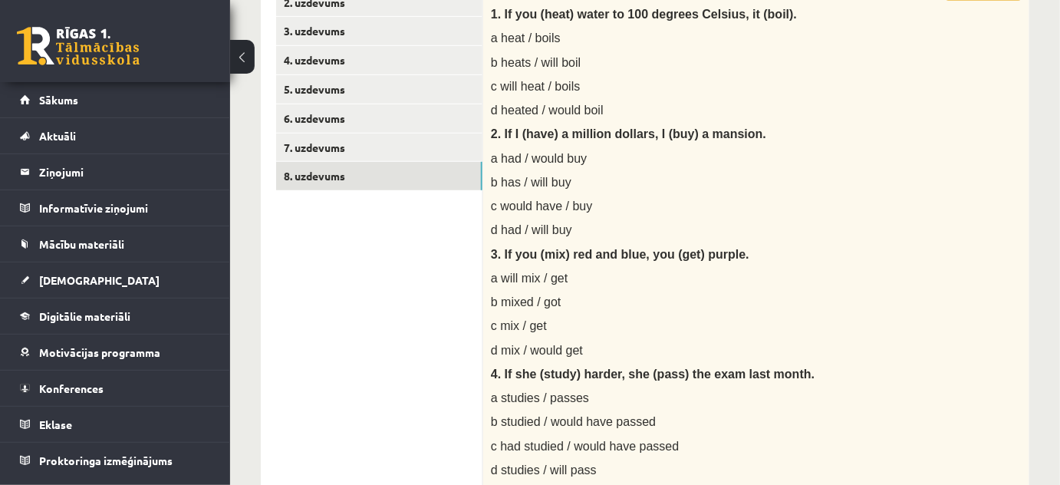
scroll to position [418, 0]
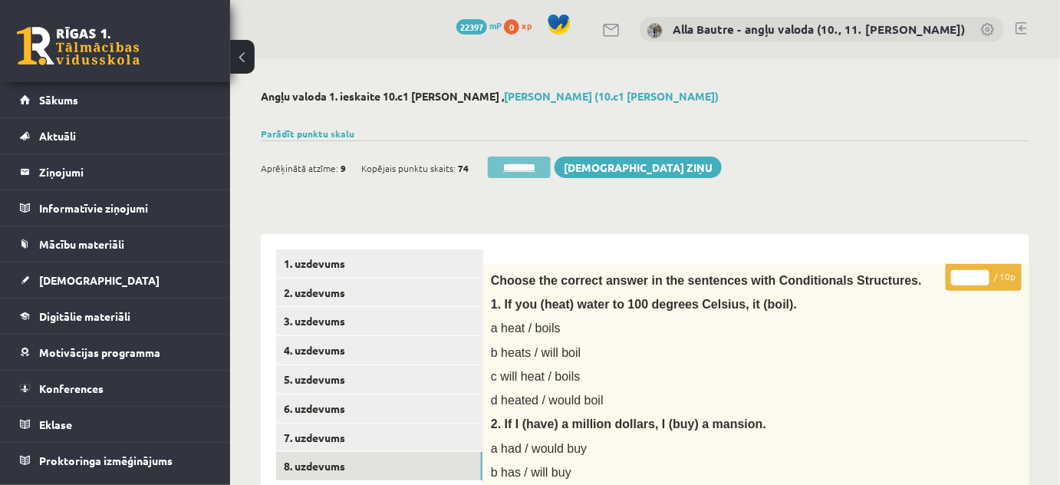
click at [542, 165] on input "********" at bounding box center [519, 166] width 63 height 21
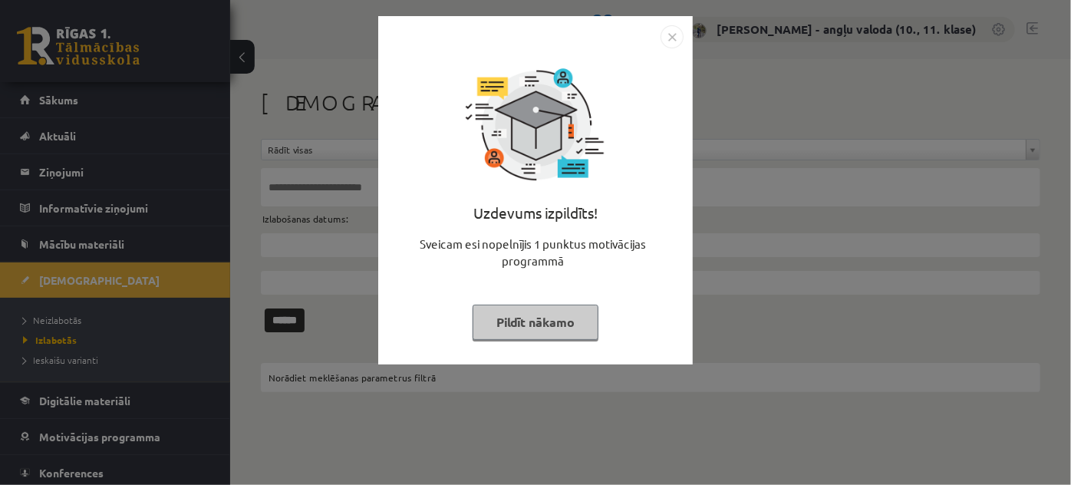
click at [670, 35] on img "Close" at bounding box center [671, 36] width 23 height 23
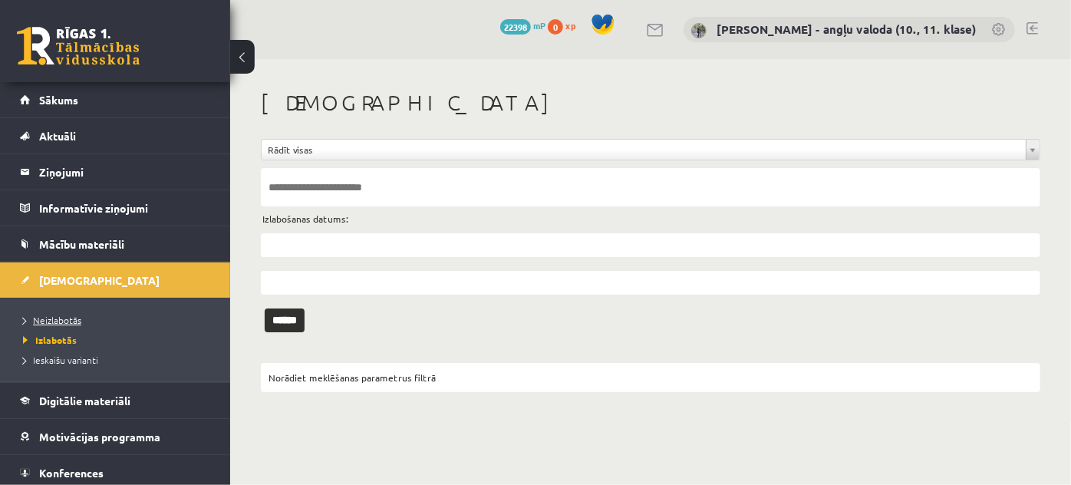
click at [70, 316] on span "Neizlabotās" at bounding box center [52, 320] width 58 height 12
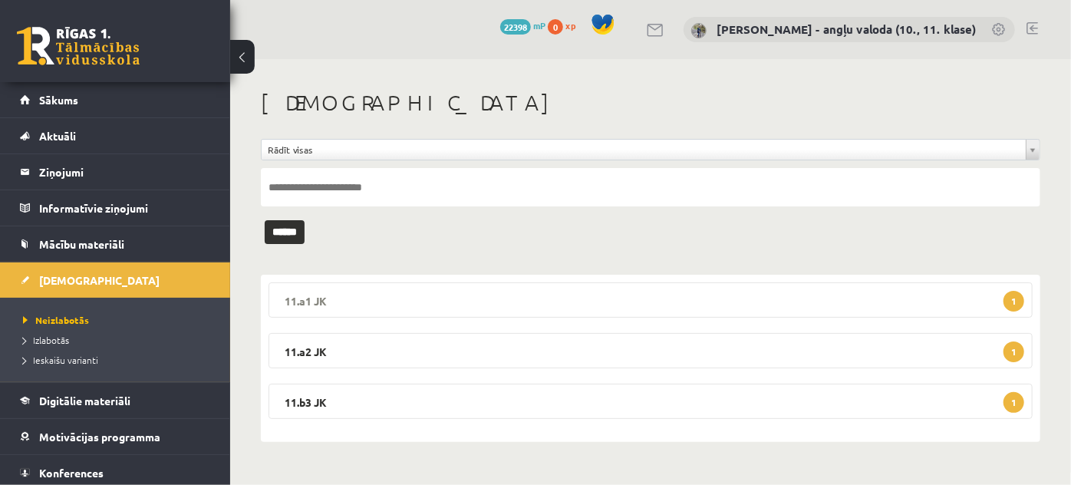
click at [305, 298] on legend "11.a1 JK 1" at bounding box center [650, 299] width 764 height 35
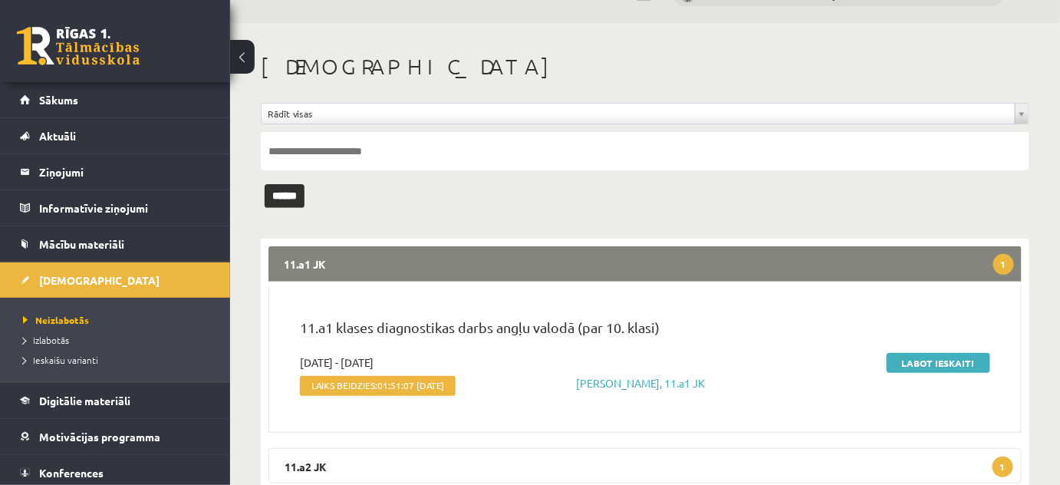
scroll to position [69, 0]
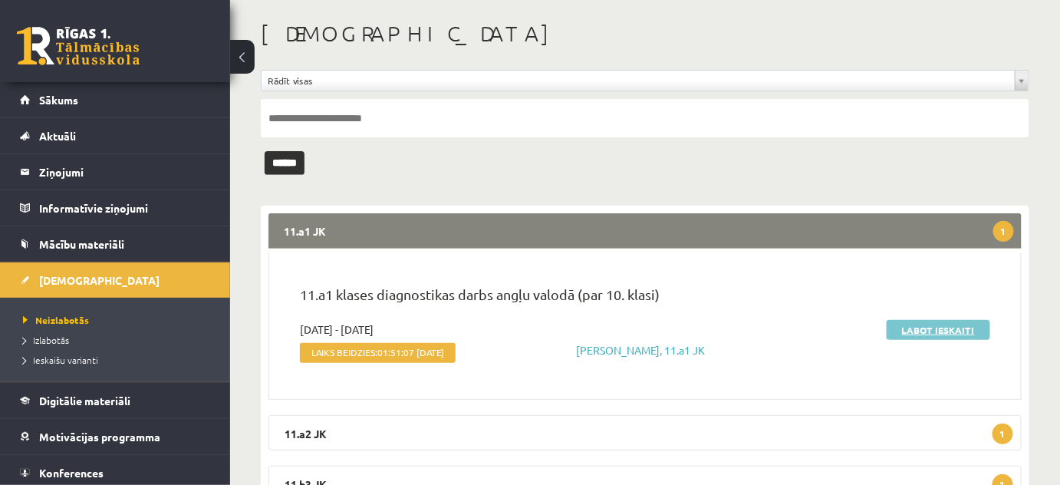
click at [945, 326] on link "Labot ieskaiti" at bounding box center [939, 330] width 104 height 20
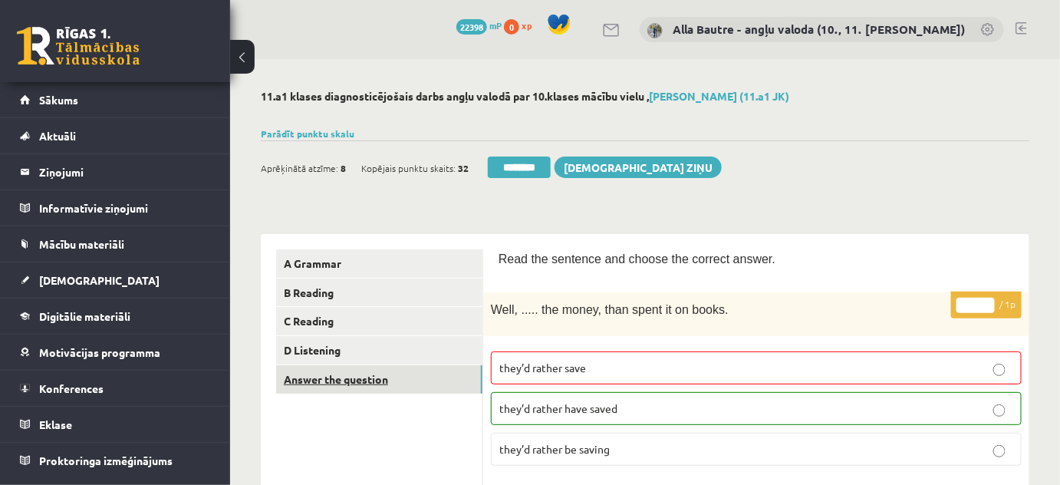
click at [347, 373] on link "Answer the question" at bounding box center [379, 379] width 206 height 28
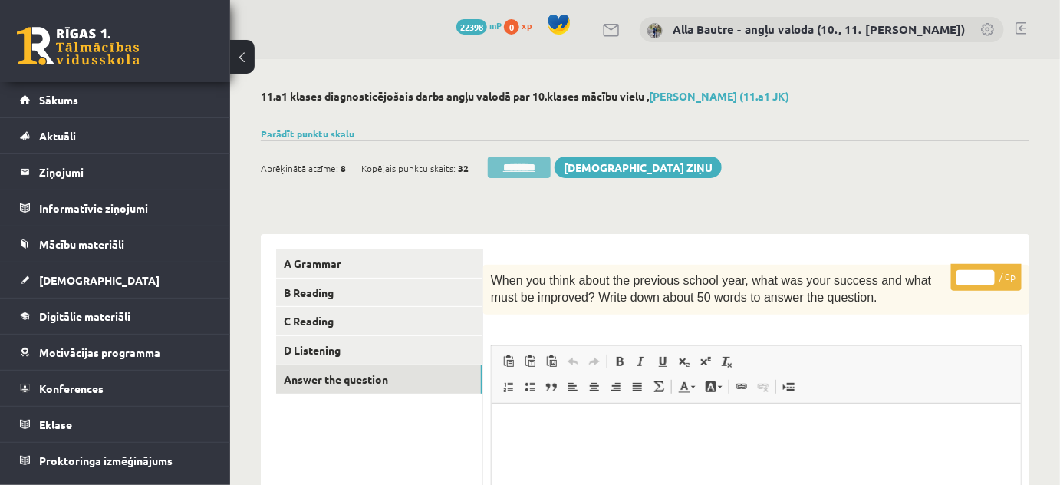
click at [510, 163] on input "********" at bounding box center [519, 166] width 63 height 21
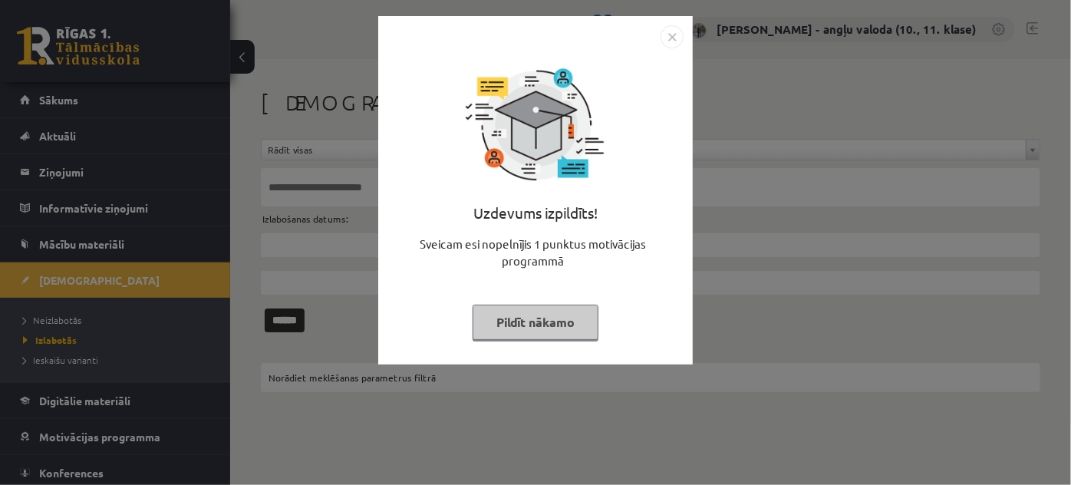
click at [677, 33] on img "Close" at bounding box center [671, 36] width 23 height 23
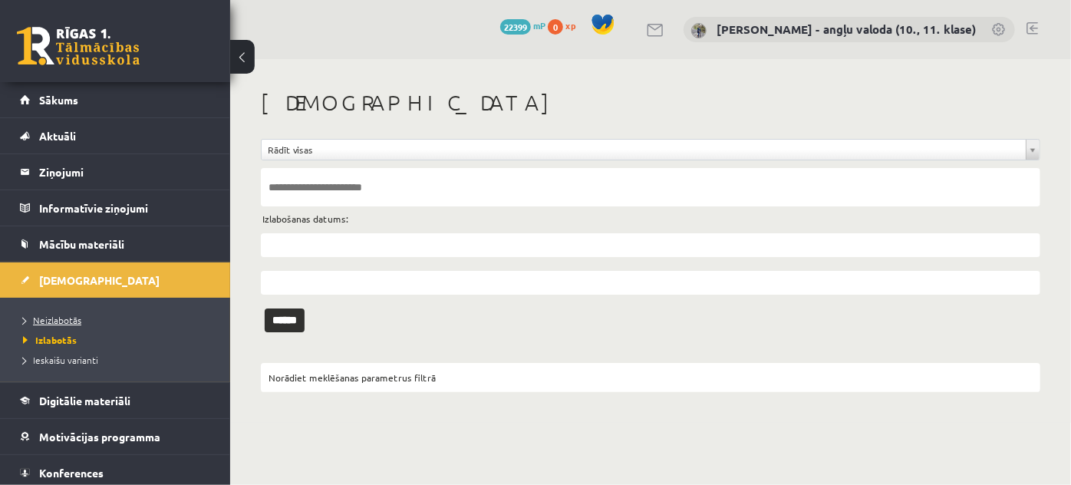
click at [61, 316] on span "Neizlabotās" at bounding box center [52, 320] width 58 height 12
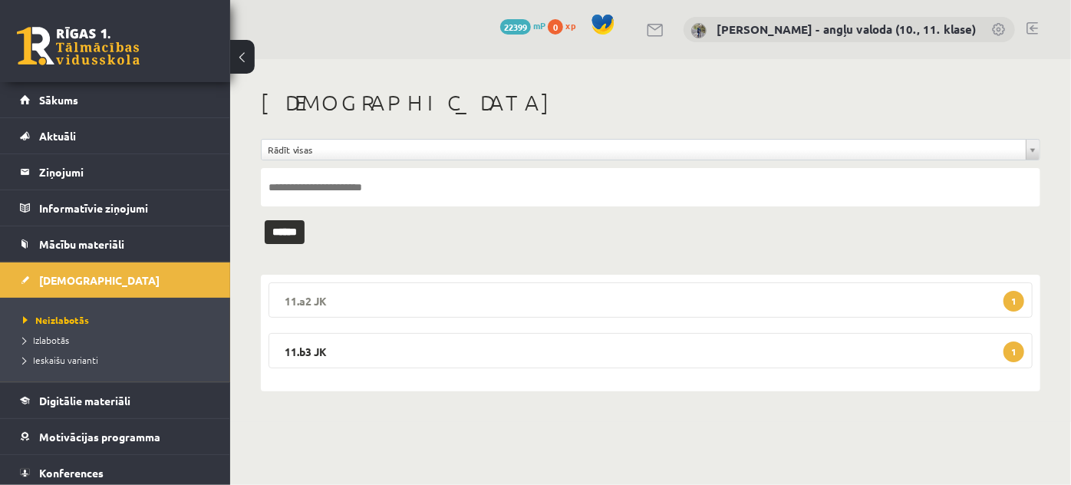
click at [308, 298] on legend "11.a2 JK 1" at bounding box center [650, 299] width 764 height 35
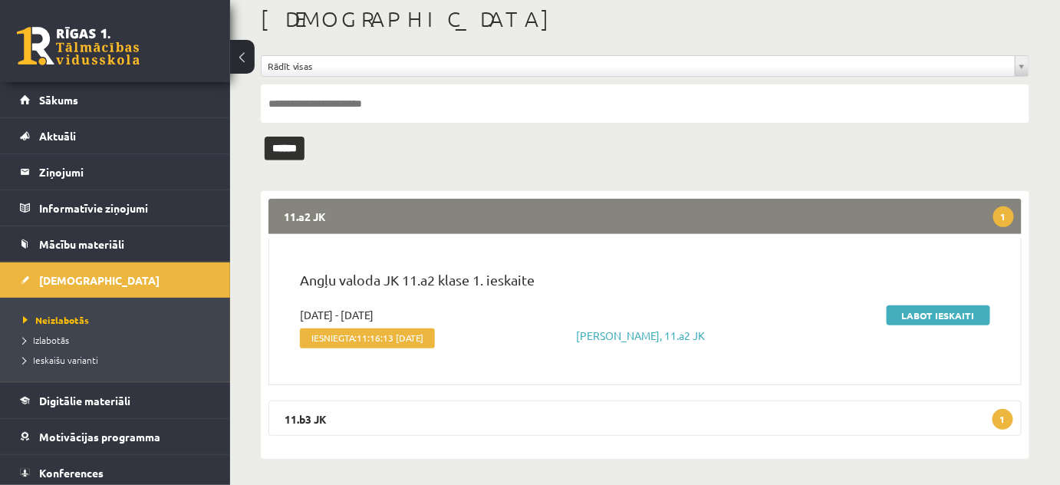
scroll to position [87, 0]
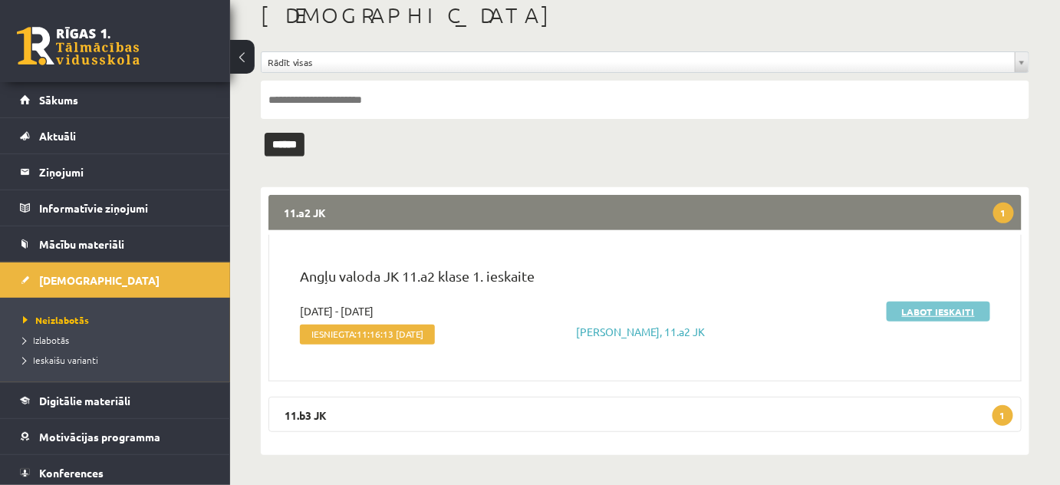
click at [937, 308] on link "Labot ieskaiti" at bounding box center [939, 311] width 104 height 20
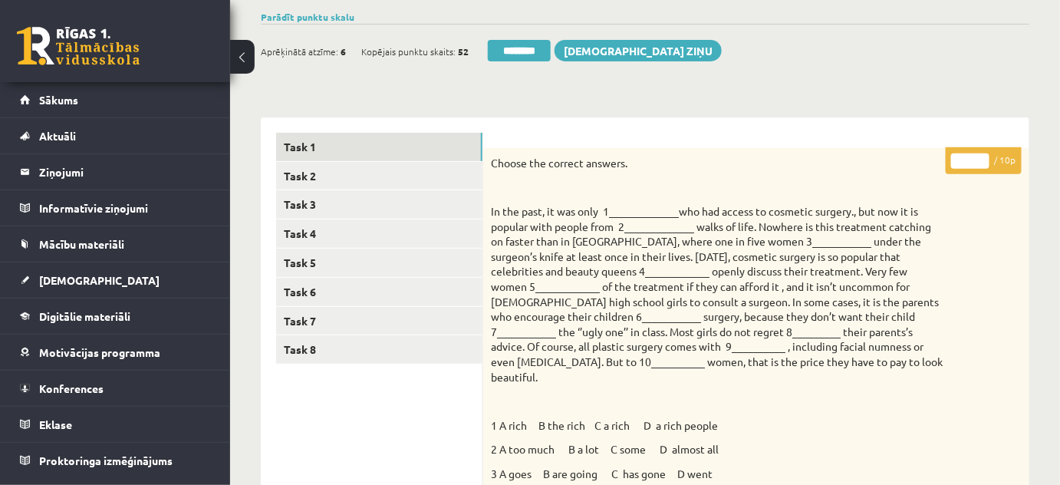
scroll to position [139, 0]
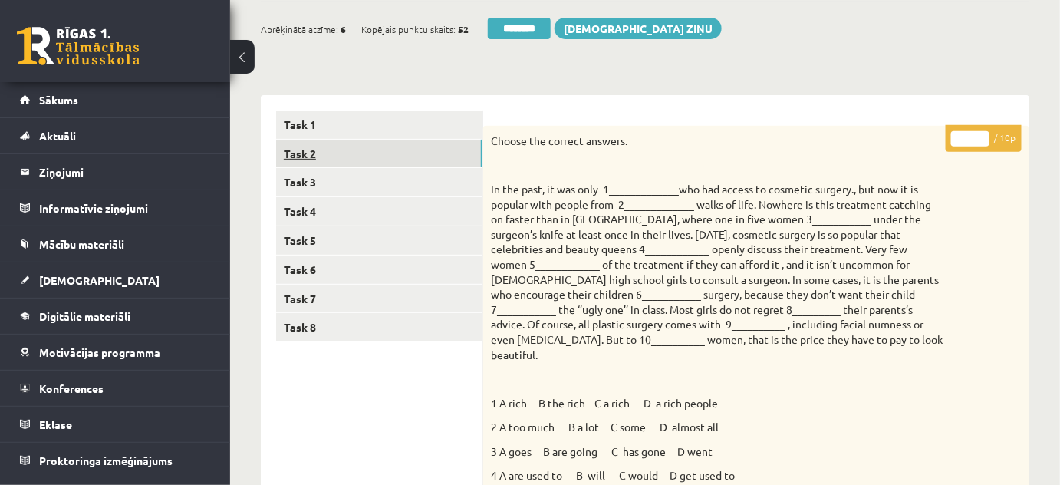
click at [293, 147] on link "Task 2" at bounding box center [379, 154] width 206 height 28
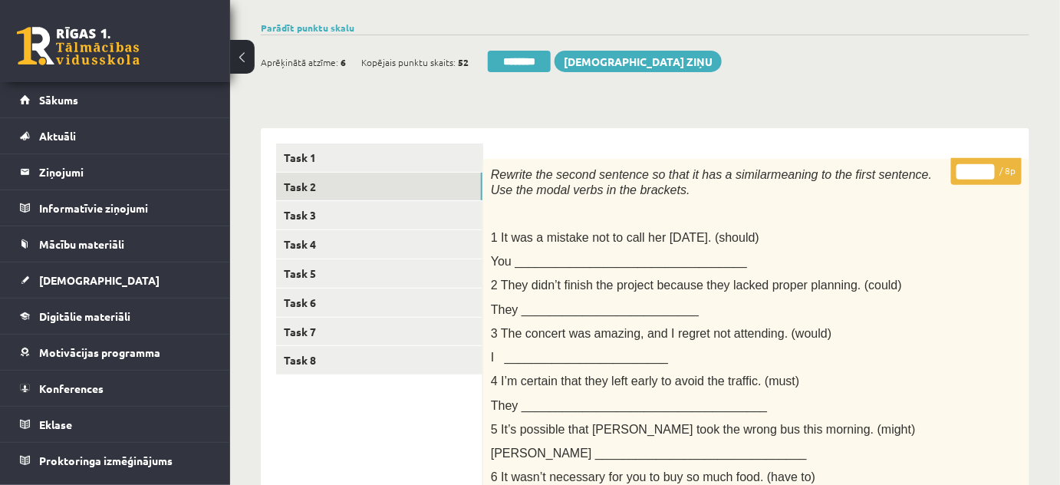
scroll to position [0, 0]
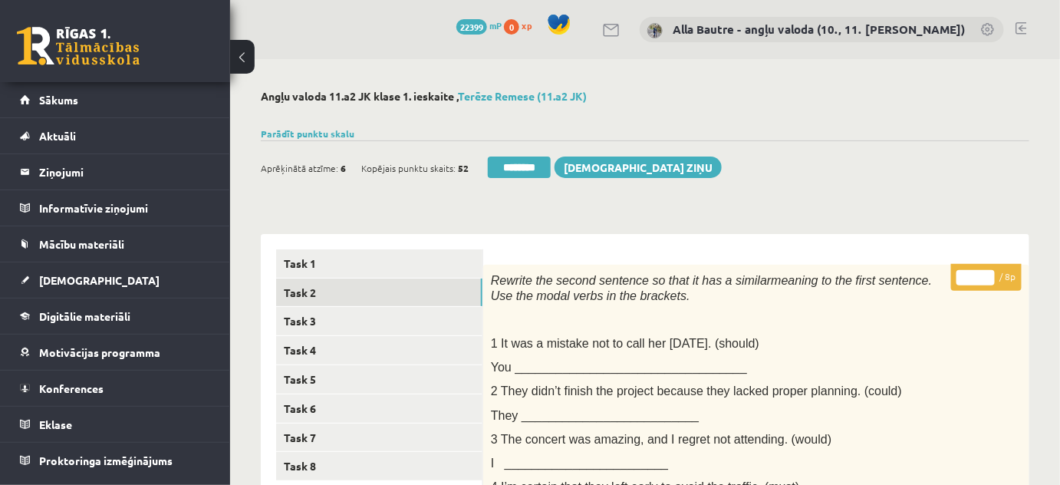
type input "*"
click at [986, 270] on input "*" at bounding box center [976, 277] width 38 height 15
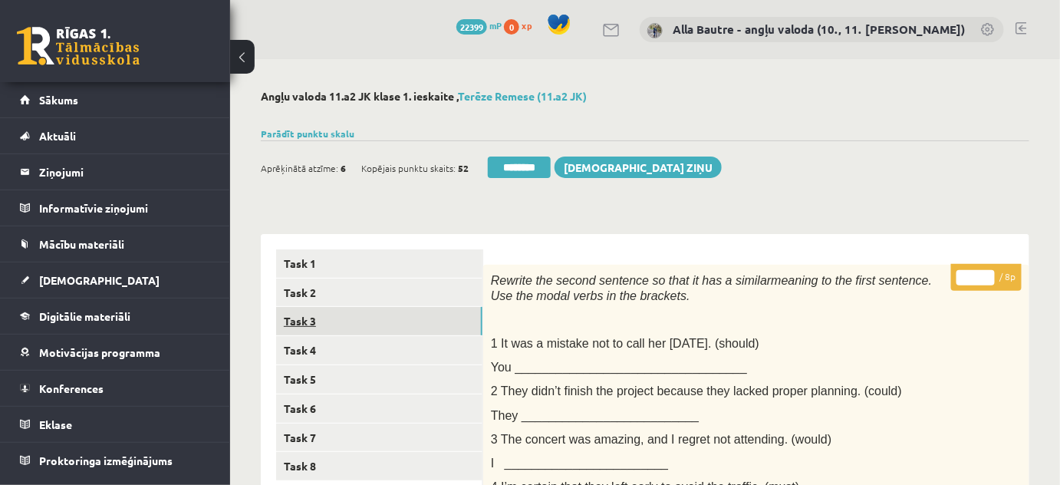
click at [324, 316] on link "Task 3" at bounding box center [379, 321] width 206 height 28
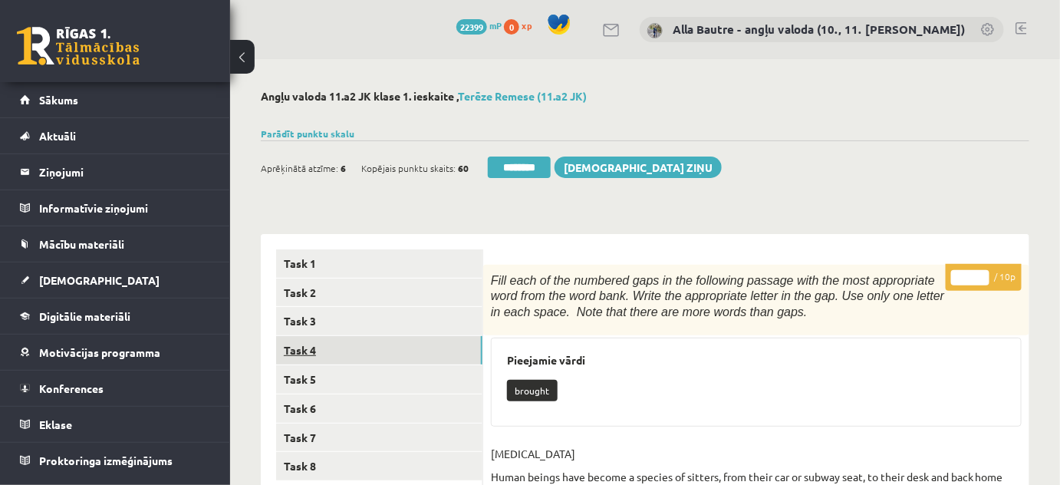
click at [317, 347] on link "Task 4" at bounding box center [379, 350] width 206 height 28
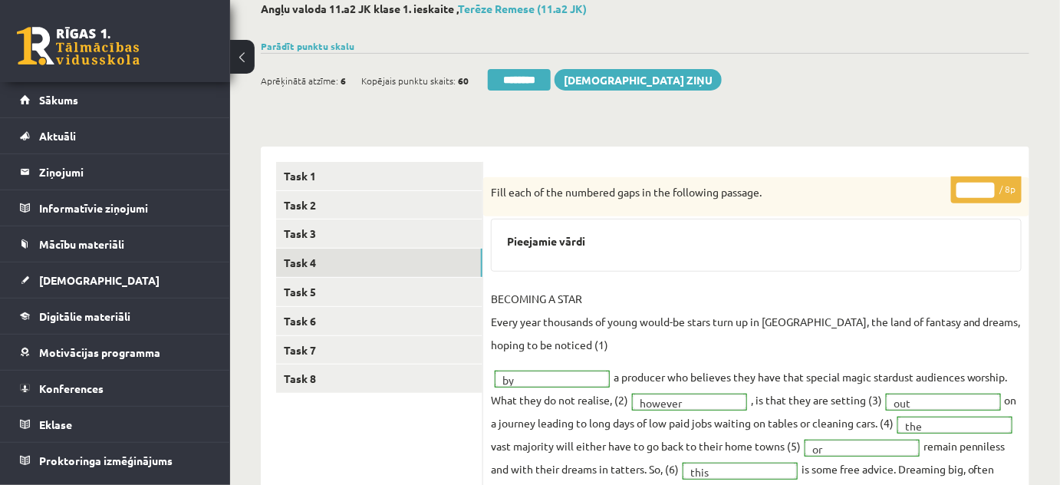
scroll to position [69, 0]
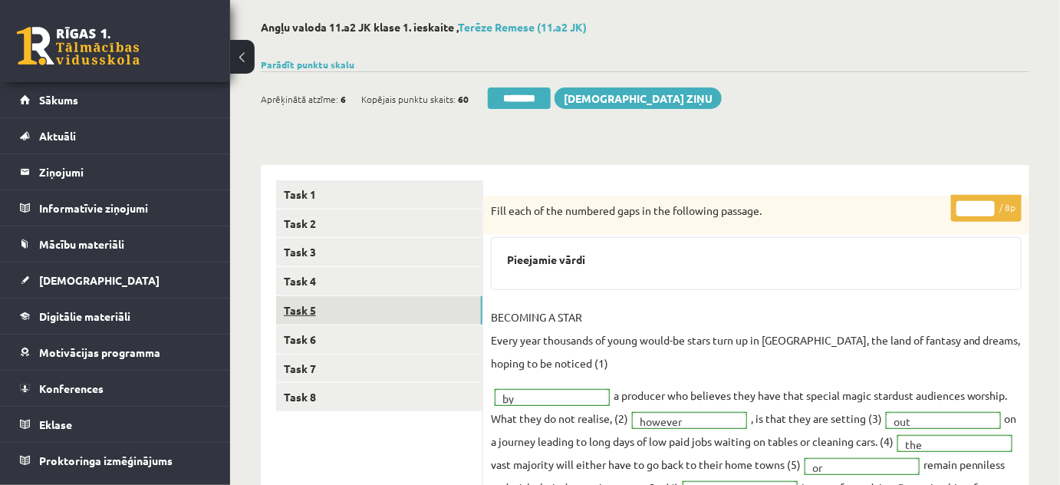
click at [306, 309] on link "Task 5" at bounding box center [379, 310] width 206 height 28
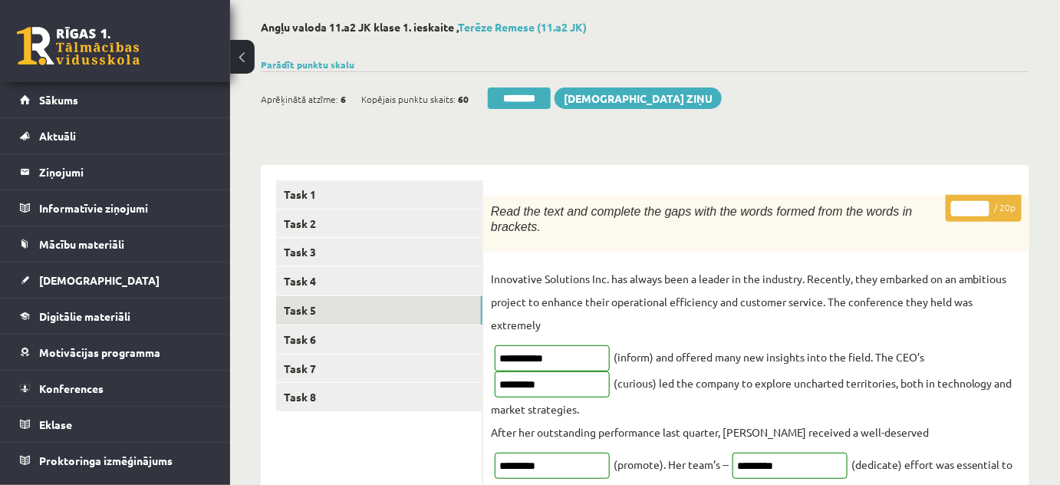
click at [980, 203] on input "**" at bounding box center [970, 208] width 38 height 15
type input "**"
click at [980, 203] on input "**" at bounding box center [970, 208] width 38 height 15
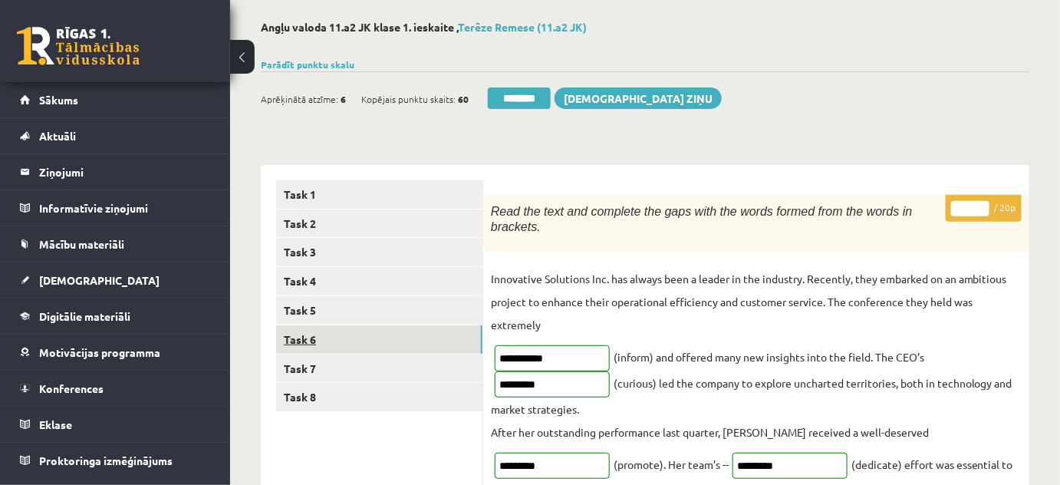
click at [318, 333] on link "Task 6" at bounding box center [379, 339] width 206 height 28
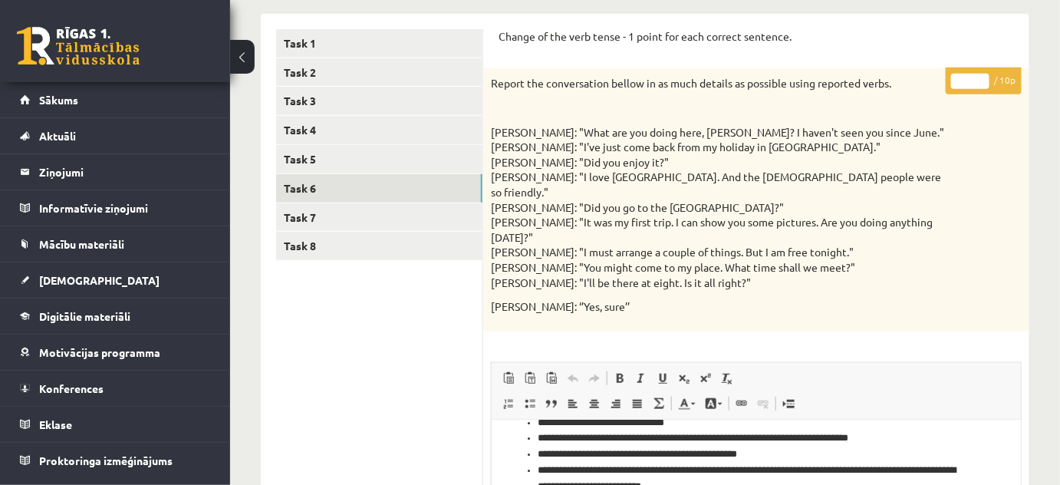
scroll to position [0, 0]
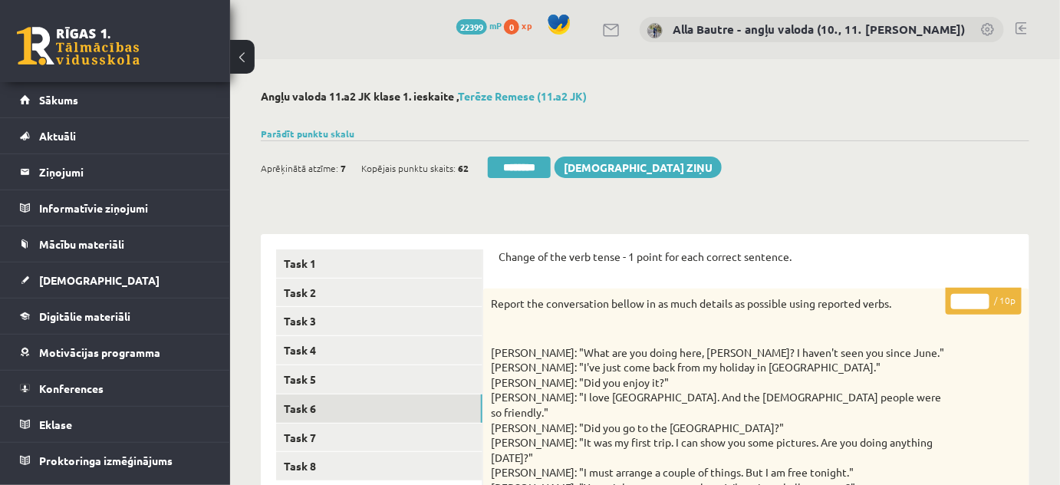
type input "**"
click at [982, 296] on input "**" at bounding box center [970, 301] width 38 height 15
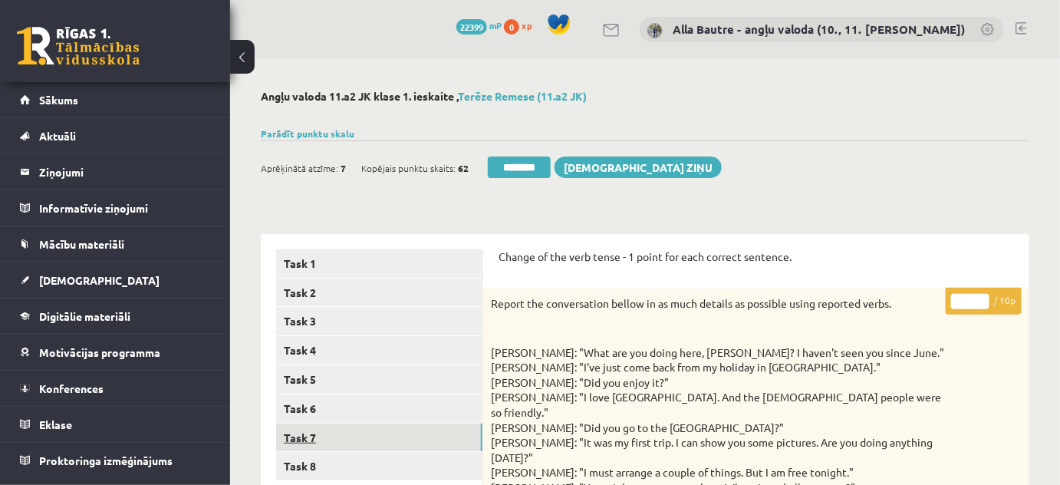
click at [338, 436] on link "Task 7" at bounding box center [379, 437] width 206 height 28
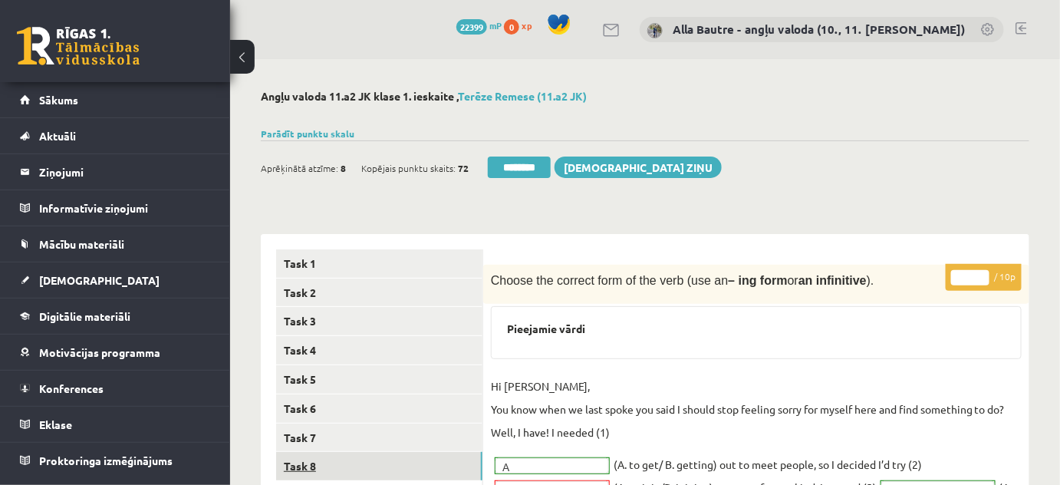
click at [302, 464] on link "Task 8" at bounding box center [379, 466] width 206 height 28
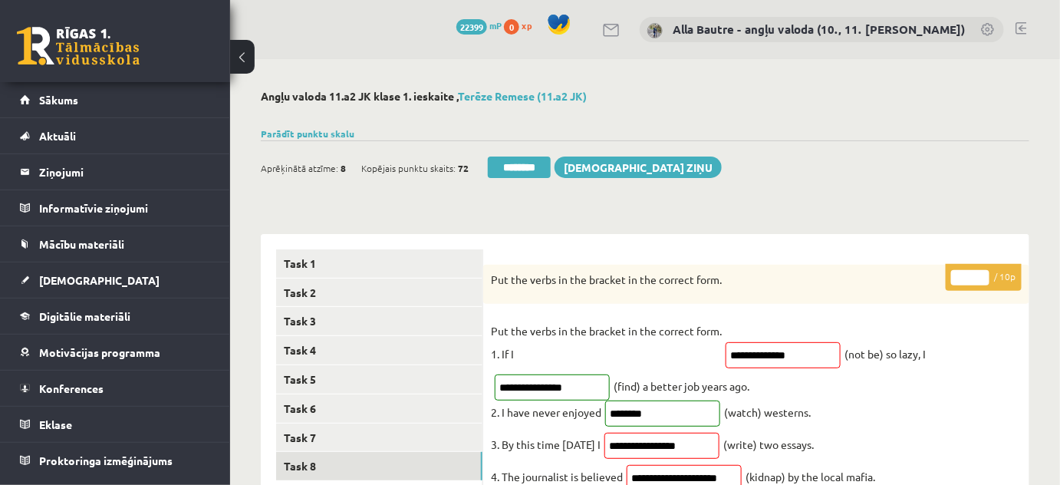
click at [983, 275] on input "*" at bounding box center [970, 277] width 38 height 15
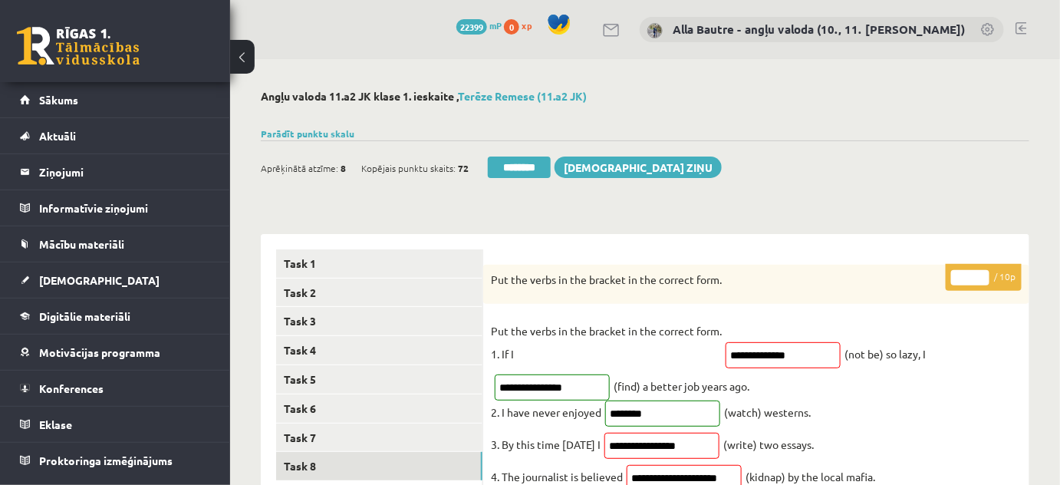
click at [983, 275] on input "*" at bounding box center [970, 277] width 38 height 15
type input "*"
click at [983, 275] on input "*" at bounding box center [970, 277] width 38 height 15
click at [329, 429] on link "Task 7" at bounding box center [379, 437] width 206 height 28
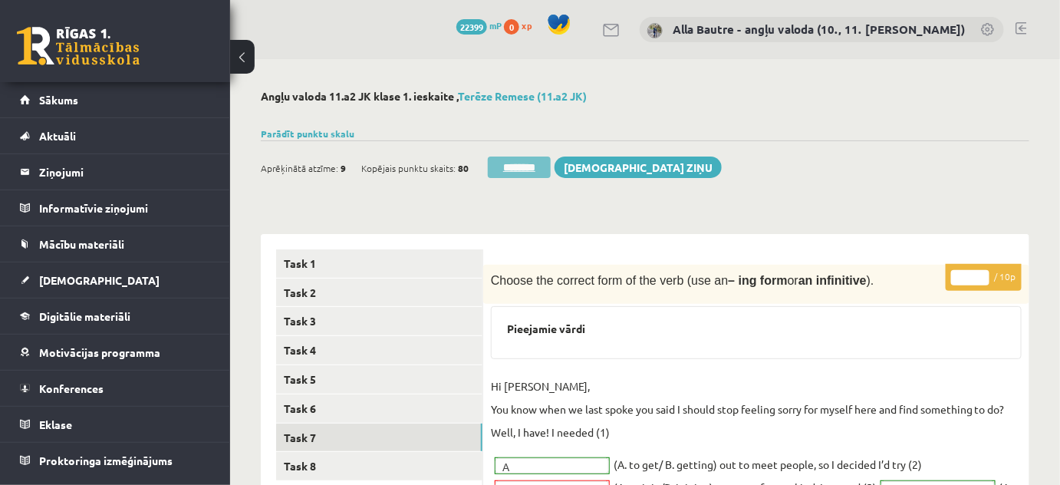
click at [509, 164] on input "********" at bounding box center [519, 166] width 63 height 21
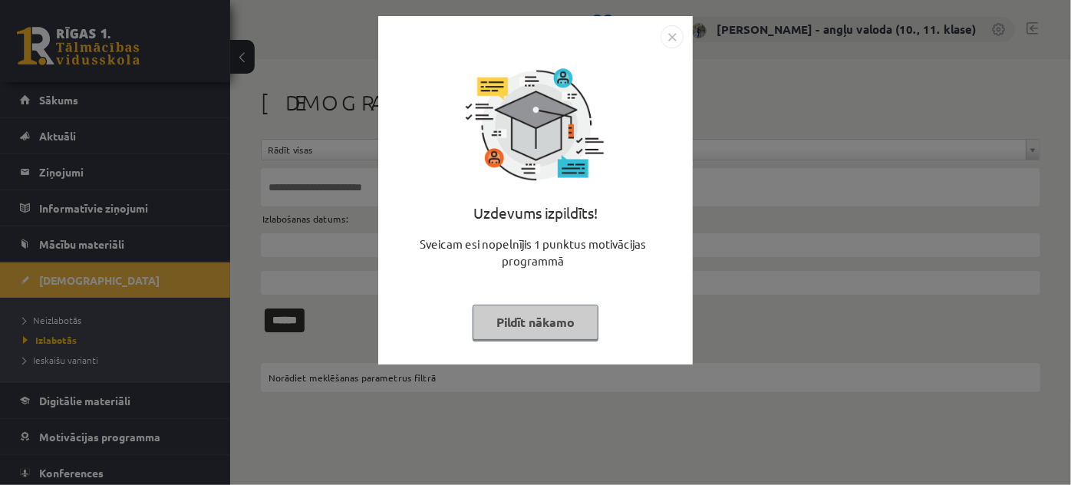
click at [670, 39] on img "Close" at bounding box center [671, 36] width 23 height 23
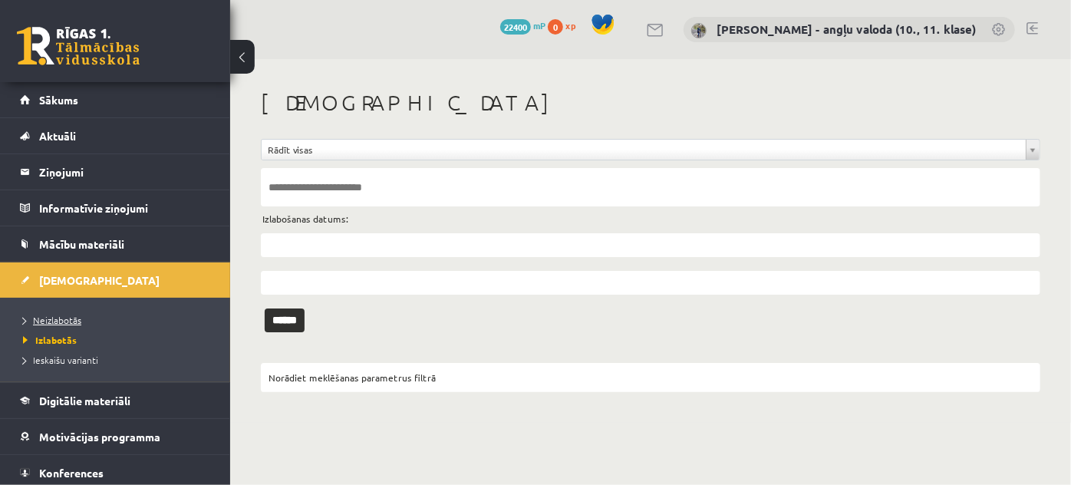
click at [51, 315] on span "Neizlabotās" at bounding box center [52, 320] width 58 height 12
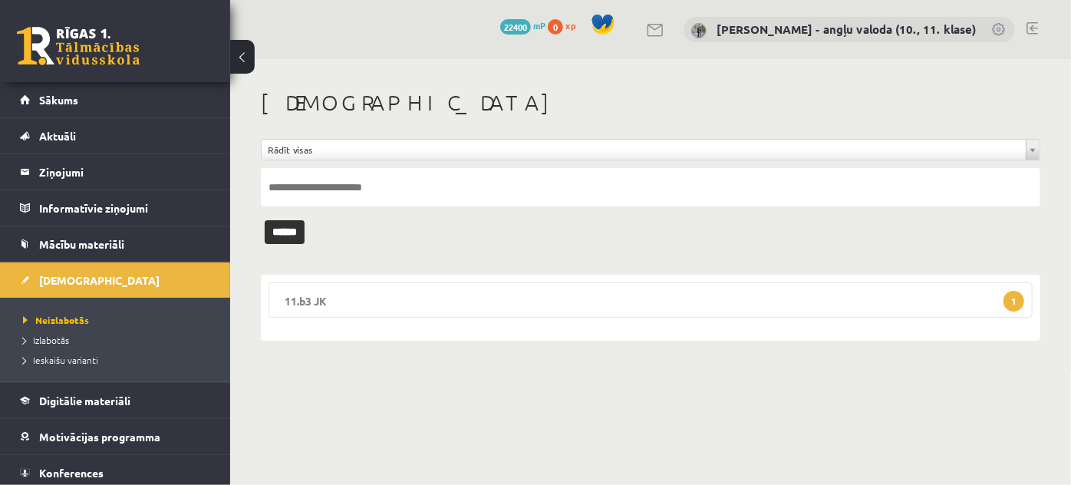
click at [302, 295] on legend "11.b3 JK 1" at bounding box center [650, 299] width 764 height 35
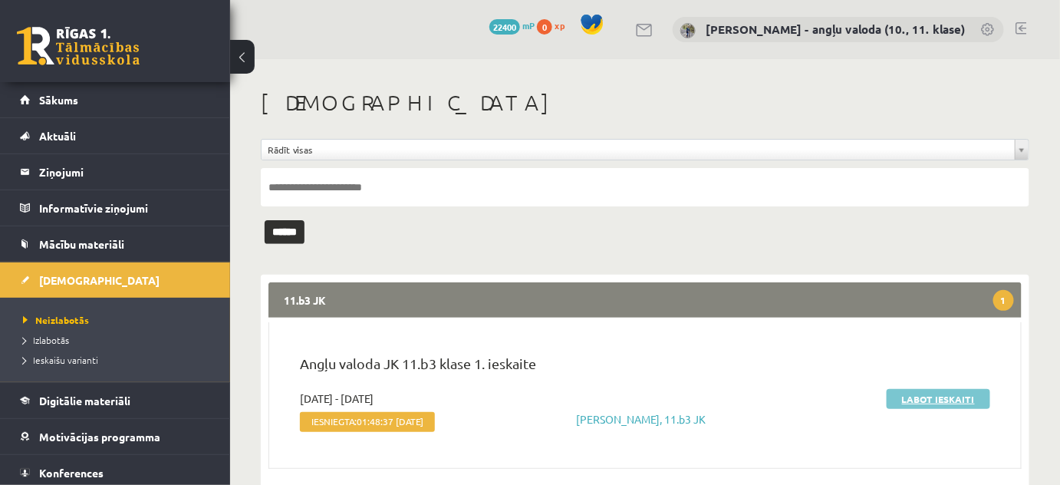
click at [950, 397] on link "Labot ieskaiti" at bounding box center [939, 399] width 104 height 20
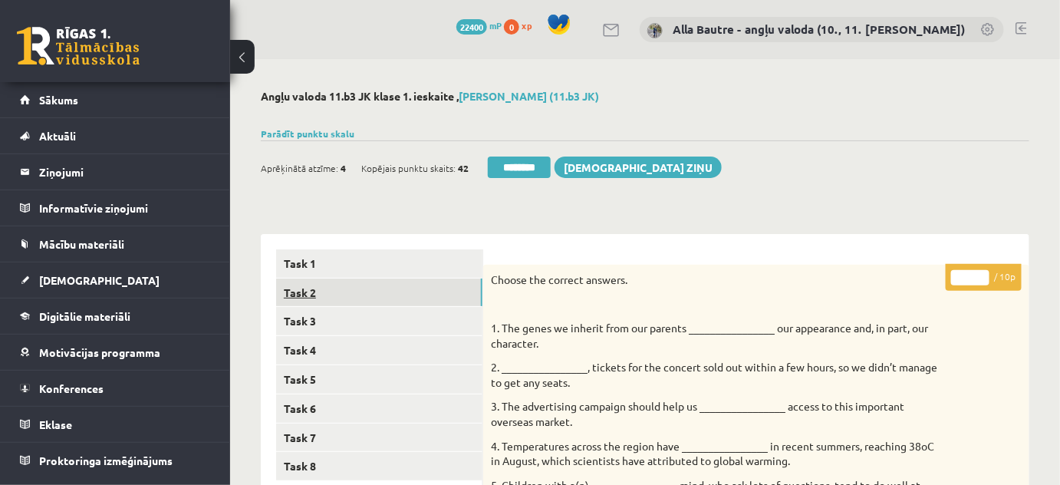
click at [311, 291] on link "Task 2" at bounding box center [379, 292] width 206 height 28
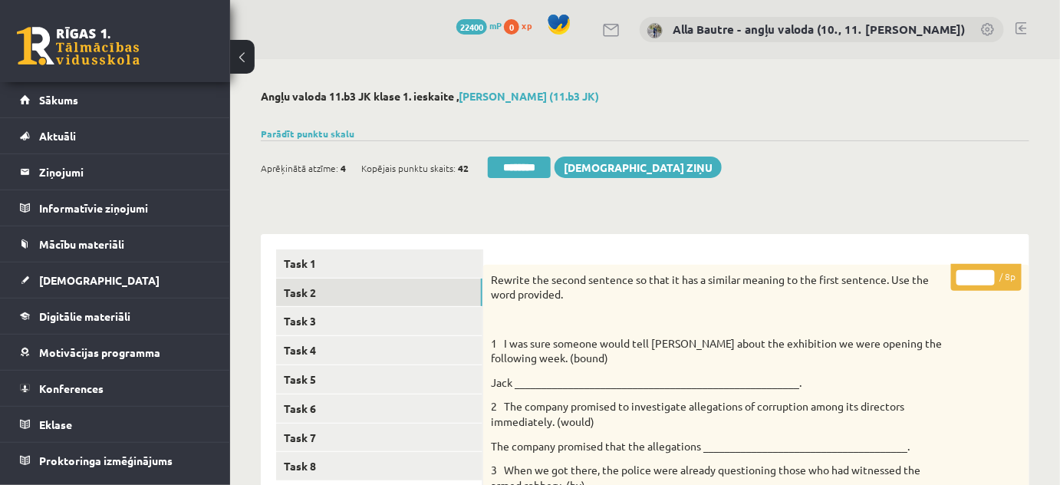
type input "*"
click at [985, 273] on input "*" at bounding box center [976, 277] width 38 height 15
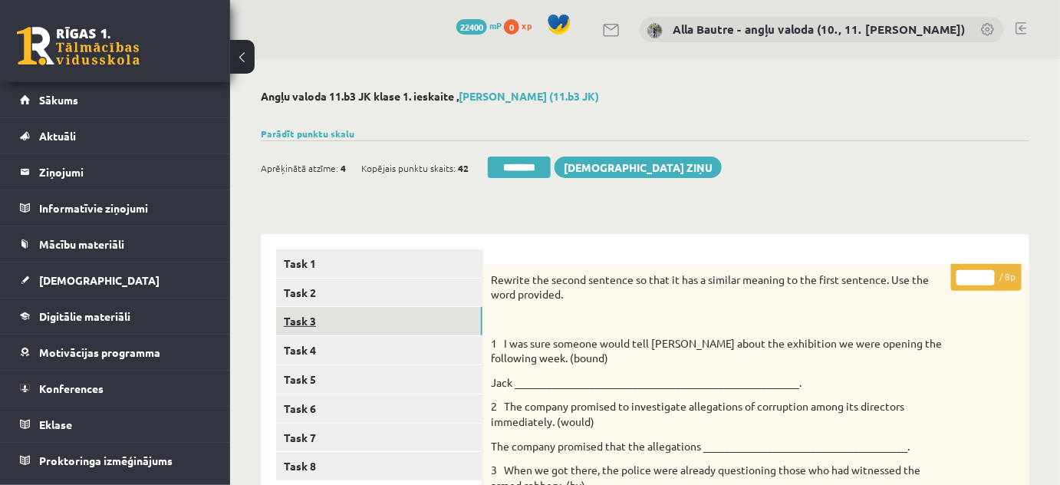
click at [351, 308] on link "Task 3" at bounding box center [379, 321] width 206 height 28
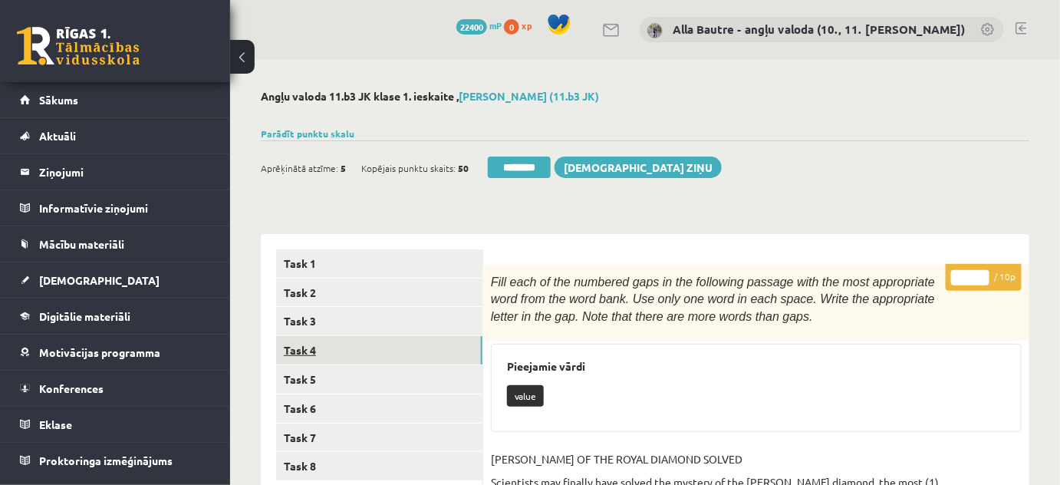
click at [301, 347] on link "Task 4" at bounding box center [379, 350] width 206 height 28
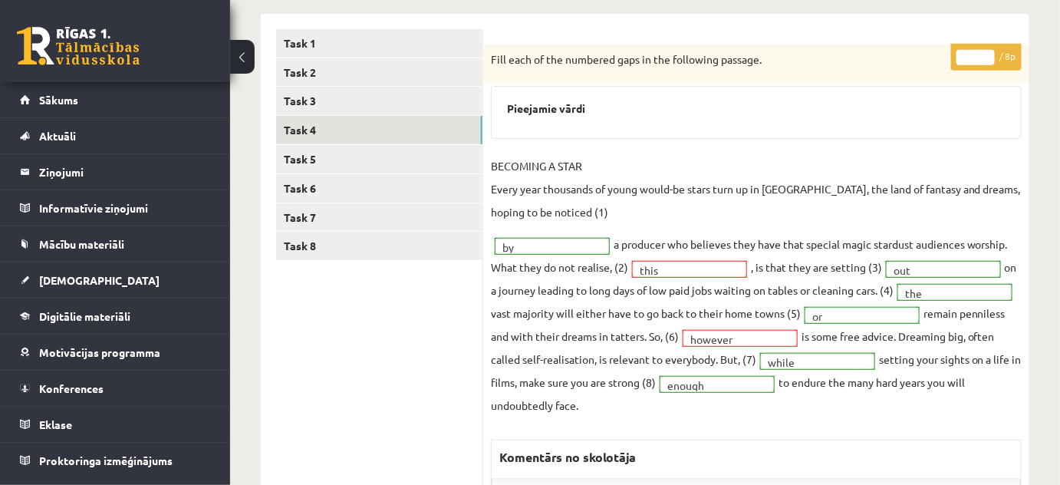
scroll to position [139, 0]
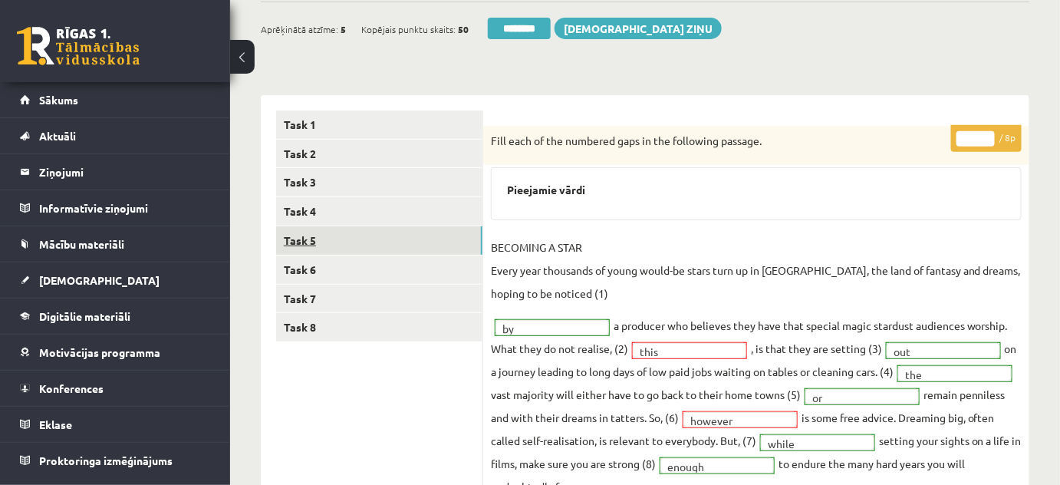
click at [344, 233] on link "Task 5" at bounding box center [379, 240] width 206 height 28
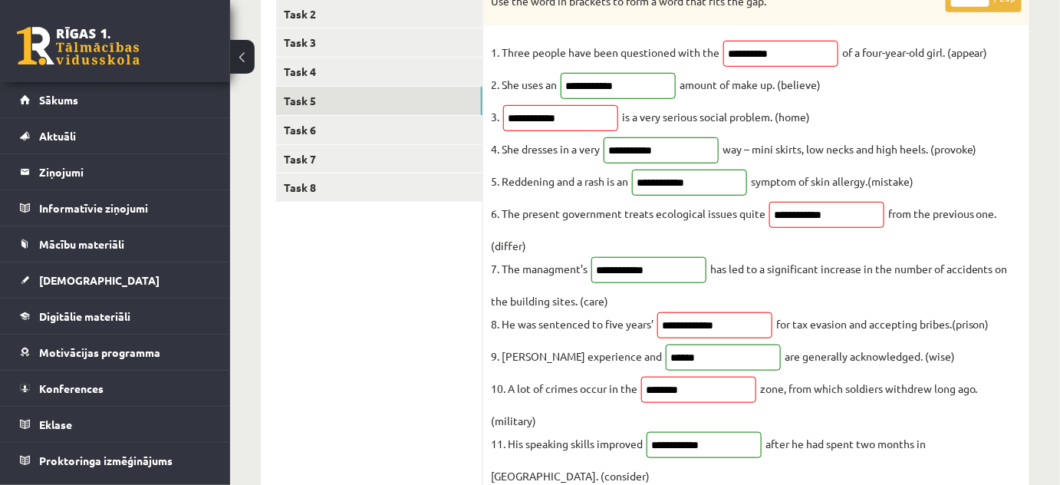
scroll to position [0, 0]
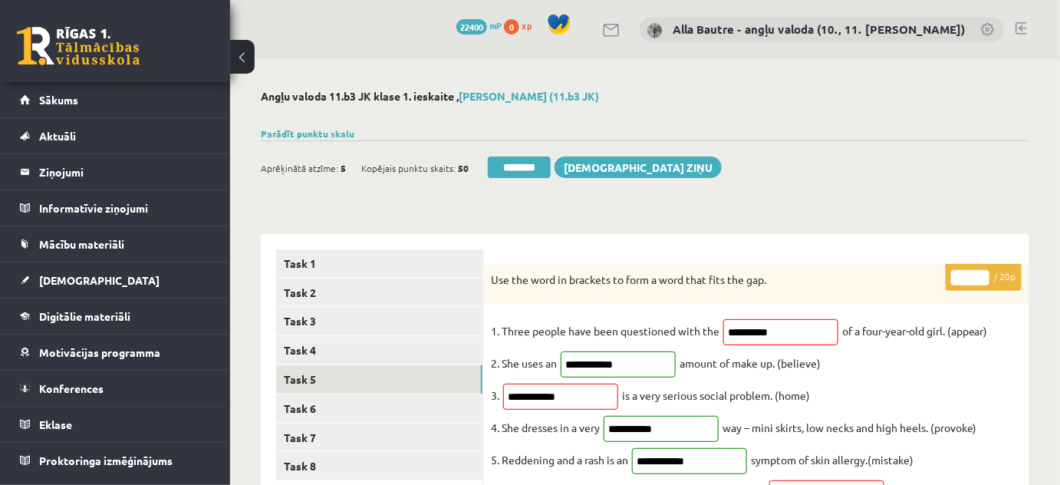
click at [984, 275] on input "**" at bounding box center [970, 277] width 38 height 15
type input "**"
click at [984, 275] on input "**" at bounding box center [970, 277] width 38 height 15
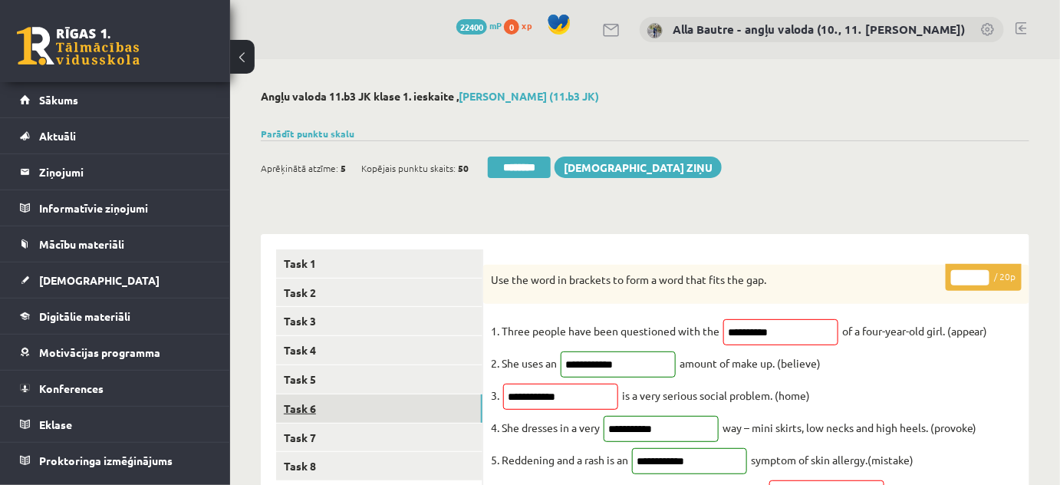
click at [327, 402] on link "Task 6" at bounding box center [379, 408] width 206 height 28
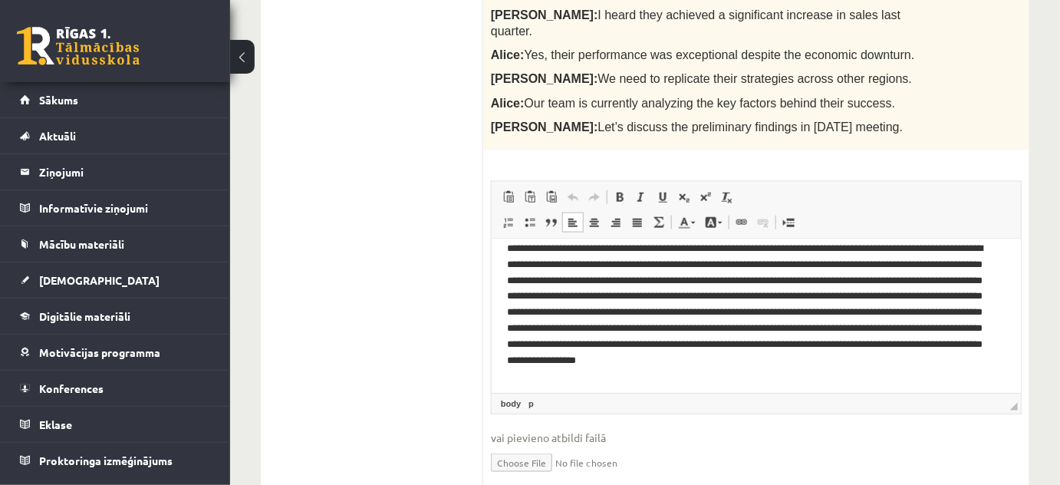
scroll to position [11, 0]
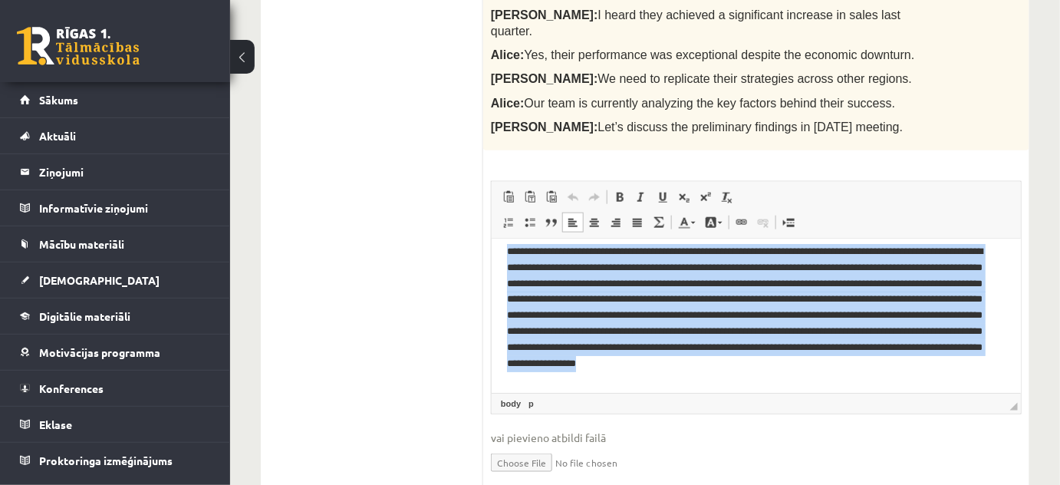
drag, startPoint x: 508, startPoint y: 250, endPoint x: 604, endPoint y: 379, distance: 161.1
click at [604, 379] on p "**********" at bounding box center [750, 315] width 489 height 143
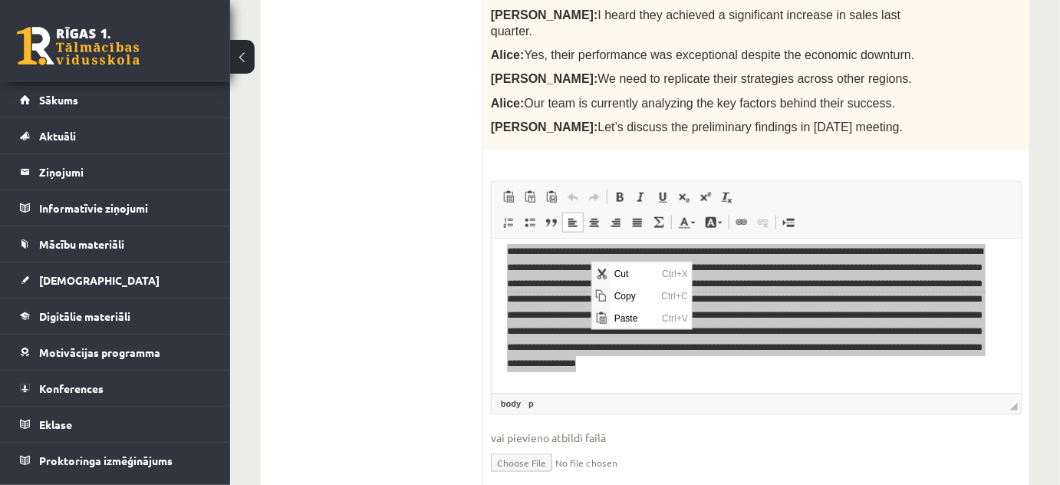
scroll to position [0, 0]
drag, startPoint x: 618, startPoint y: 298, endPoint x: 648, endPoint y: 364, distance: 72.4
click at [618, 298] on span "Copy" at bounding box center [634, 295] width 48 height 22
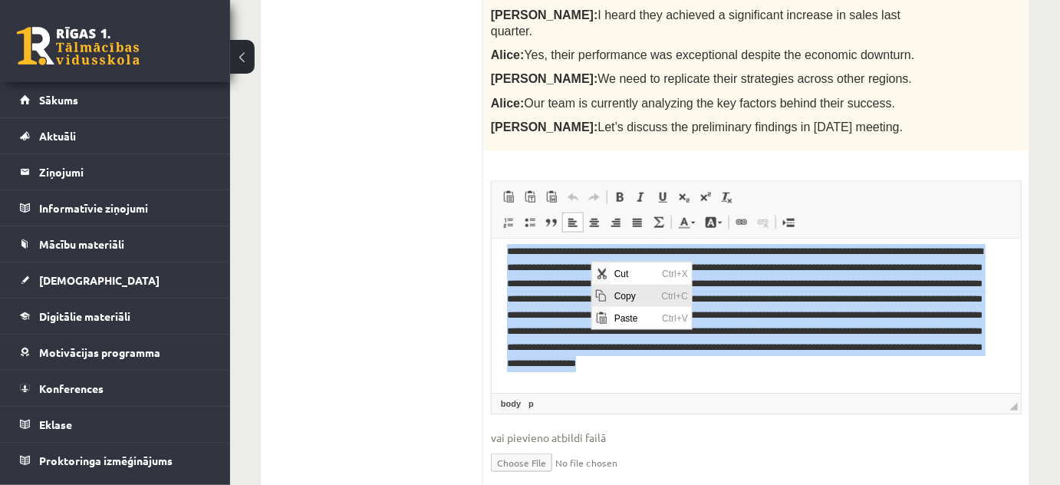
copy p "**********"
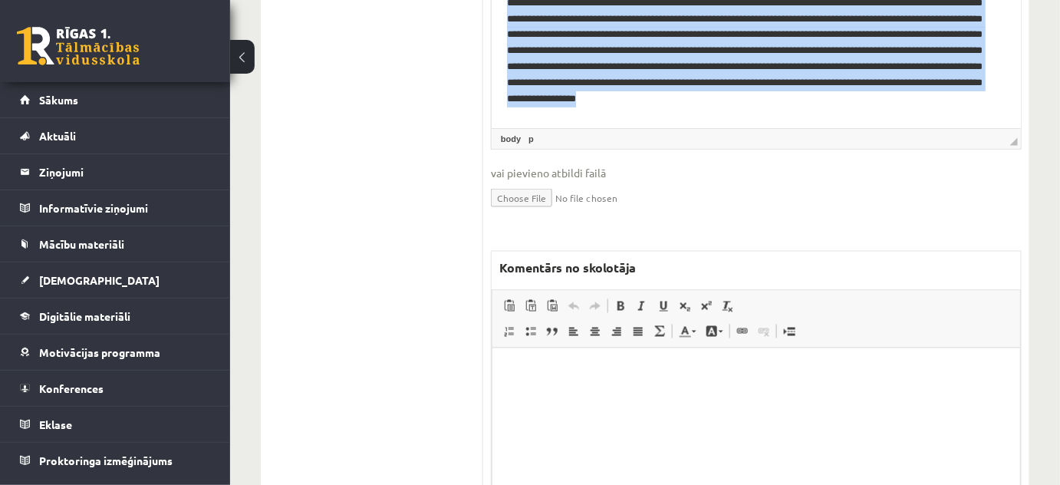
scroll to position [767, 0]
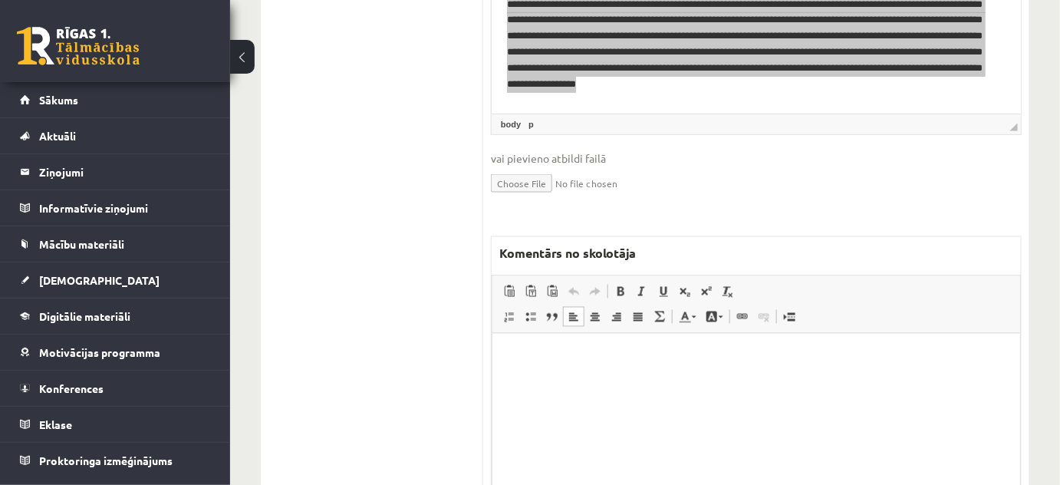
click at [543, 380] on html at bounding box center [756, 357] width 528 height 47
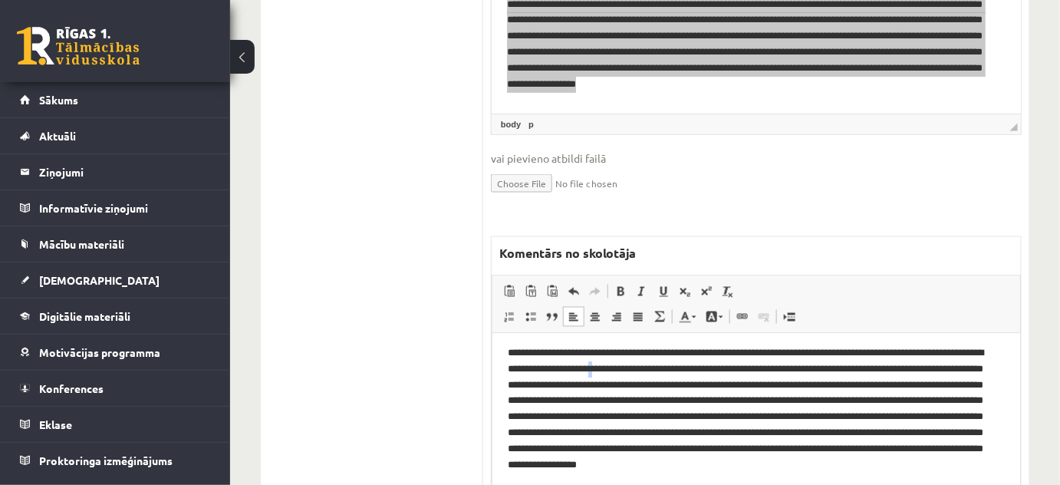
drag, startPoint x: 664, startPoint y: 370, endPoint x: 677, endPoint y: 372, distance: 12.5
click at [676, 372] on p "**********" at bounding box center [751, 417] width 488 height 143
drag, startPoint x: 692, startPoint y: 372, endPoint x: 702, endPoint y: 373, distance: 10.0
click at [702, 373] on p "**********" at bounding box center [751, 417] width 488 height 143
click at [940, 178] on div "* / 10p Report the conversation bellow in as much detail as possible using repo…" at bounding box center [756, 35] width 546 height 1029
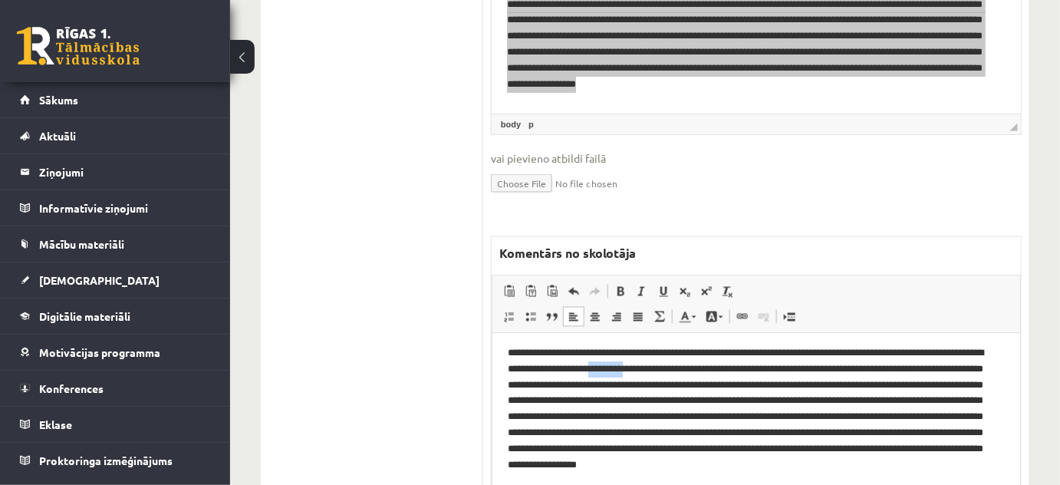
drag, startPoint x: 664, startPoint y: 368, endPoint x: 705, endPoint y: 372, distance: 41.6
click at [705, 372] on p "**********" at bounding box center [751, 417] width 488 height 143
click at [720, 316] on span at bounding box center [721, 317] width 5 height 2
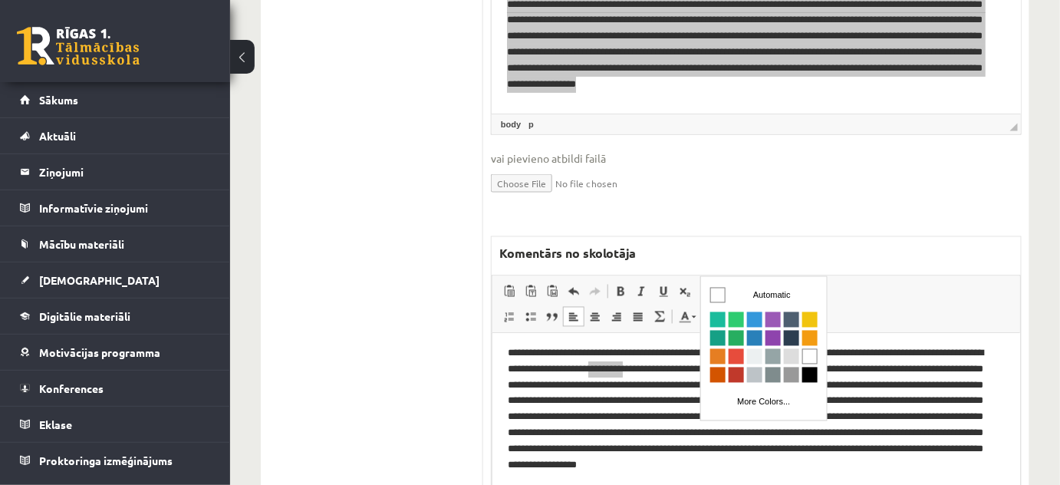
scroll to position [0, 0]
click at [731, 337] on span "Colors" at bounding box center [735, 337] width 15 height 15
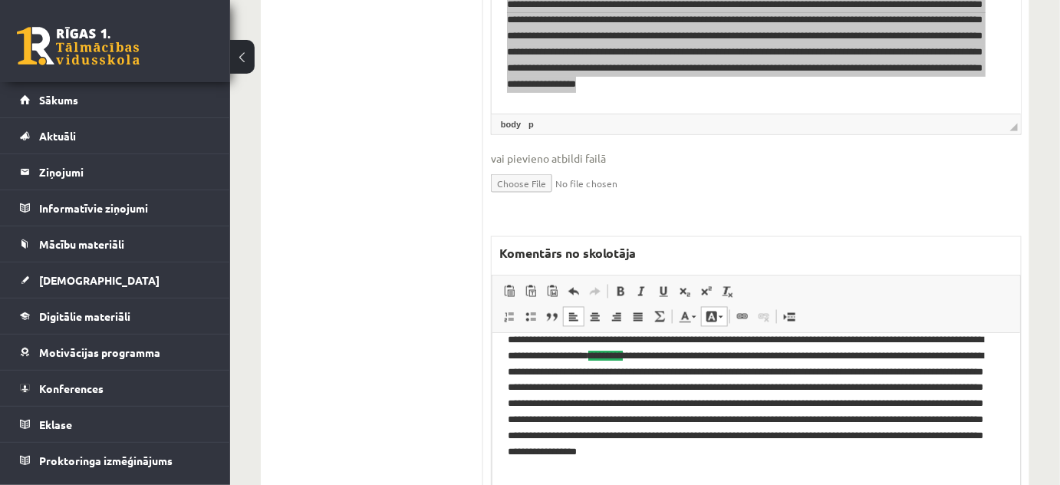
scroll to position [20, 0]
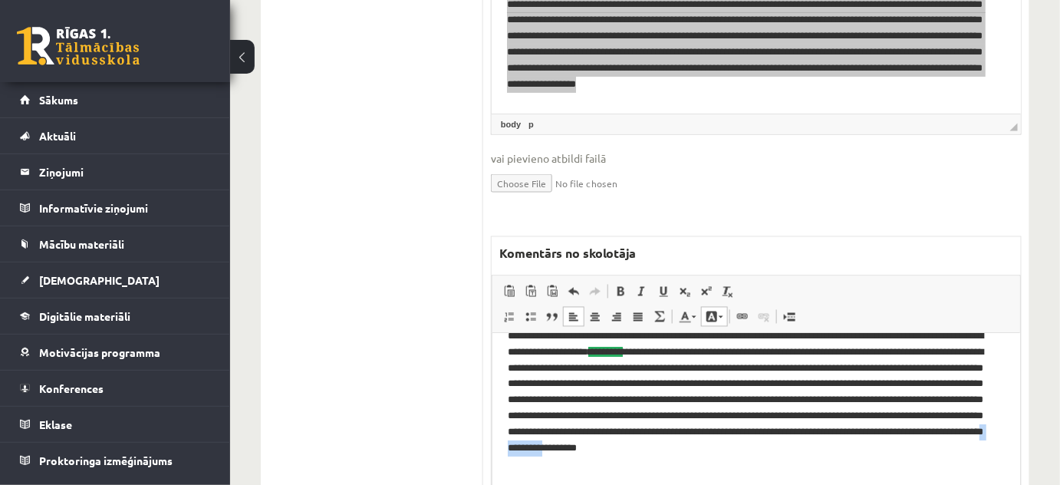
drag, startPoint x: 553, startPoint y: 464, endPoint x: 604, endPoint y: 466, distance: 50.7
click at [604, 466] on p "**********" at bounding box center [751, 400] width 488 height 143
click at [720, 307] on link "Background Color" at bounding box center [714, 317] width 27 height 20
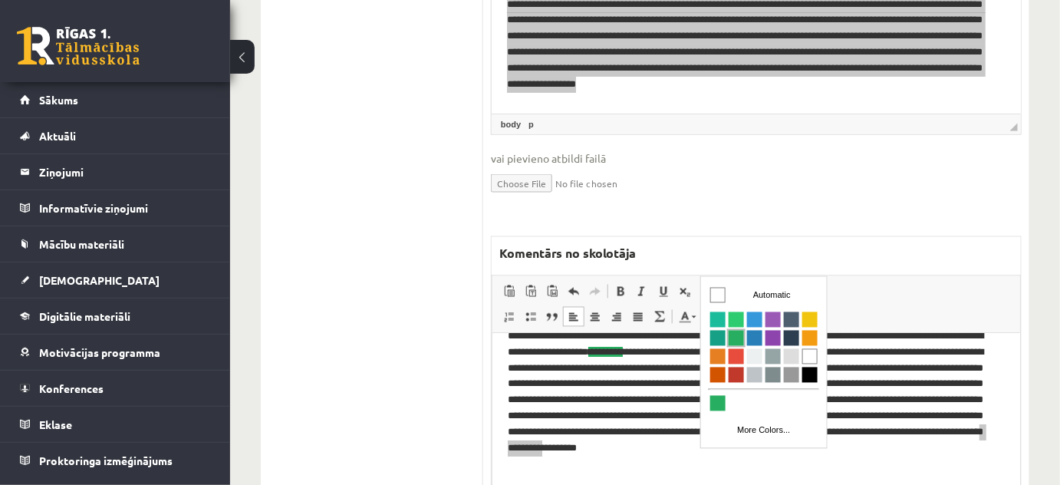
click at [739, 341] on span "Colors" at bounding box center [735, 337] width 15 height 15
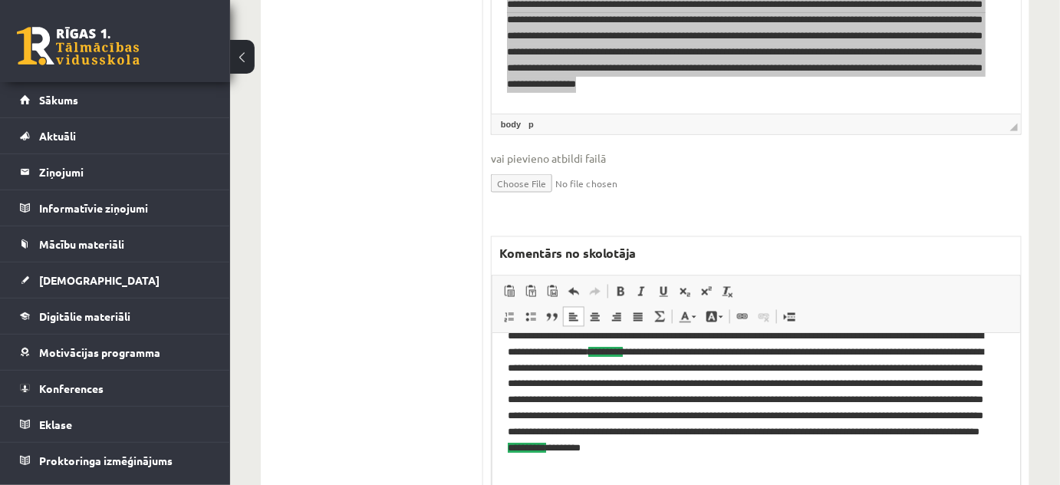
click at [740, 472] on html "**********" at bounding box center [756, 401] width 528 height 174
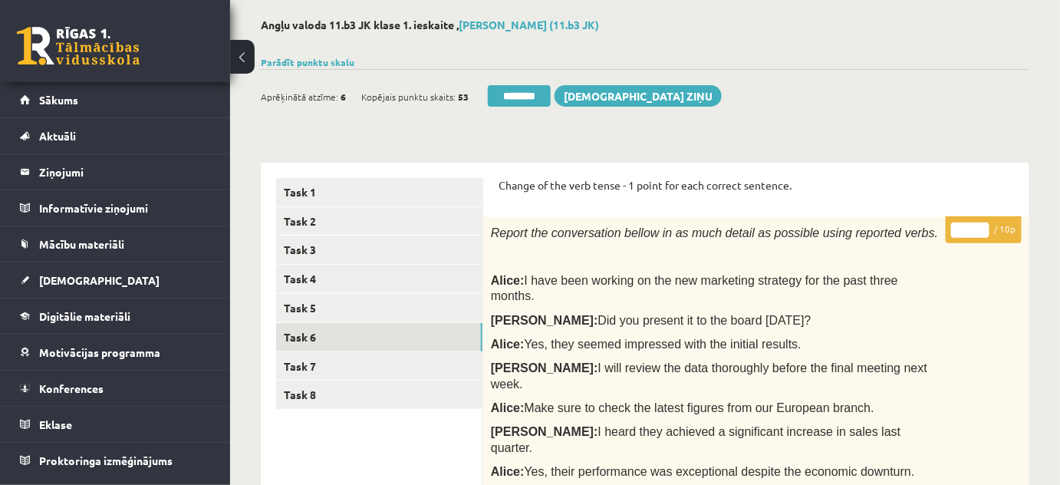
scroll to position [0, 0]
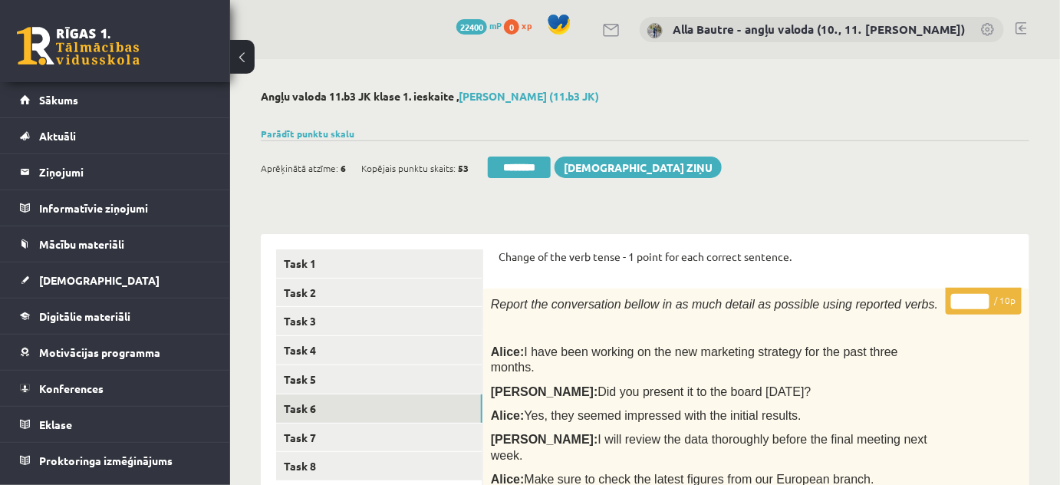
type input "*"
click at [982, 297] on input "*" at bounding box center [970, 301] width 38 height 15
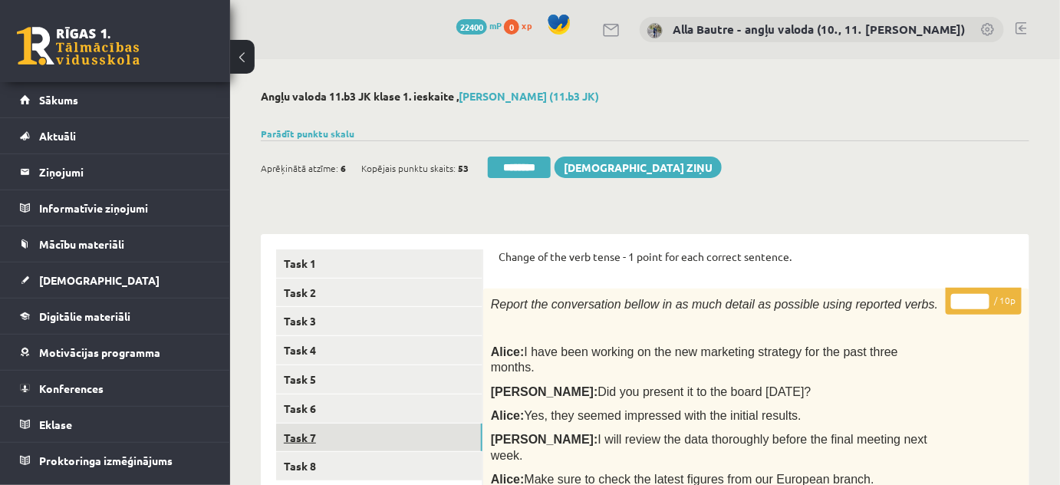
click at [334, 435] on link "Task 7" at bounding box center [379, 437] width 206 height 28
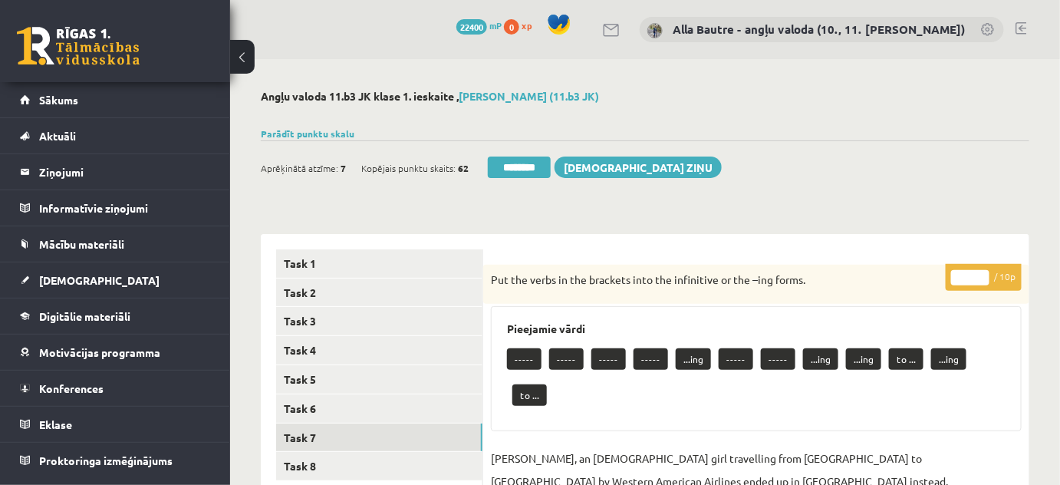
type input "**"
click at [983, 274] on input "**" at bounding box center [970, 277] width 38 height 15
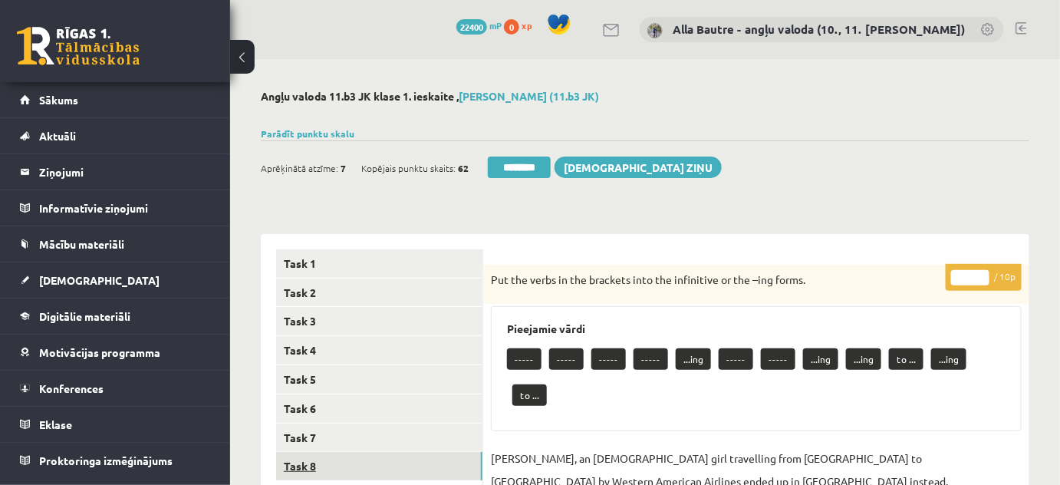
click at [318, 468] on link "Task 8" at bounding box center [379, 466] width 206 height 28
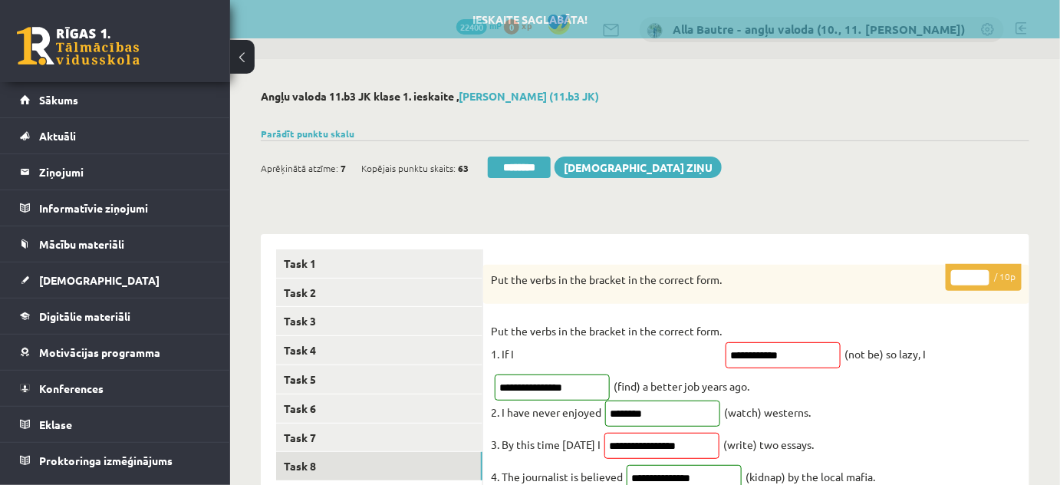
click at [982, 274] on input "*" at bounding box center [970, 277] width 38 height 15
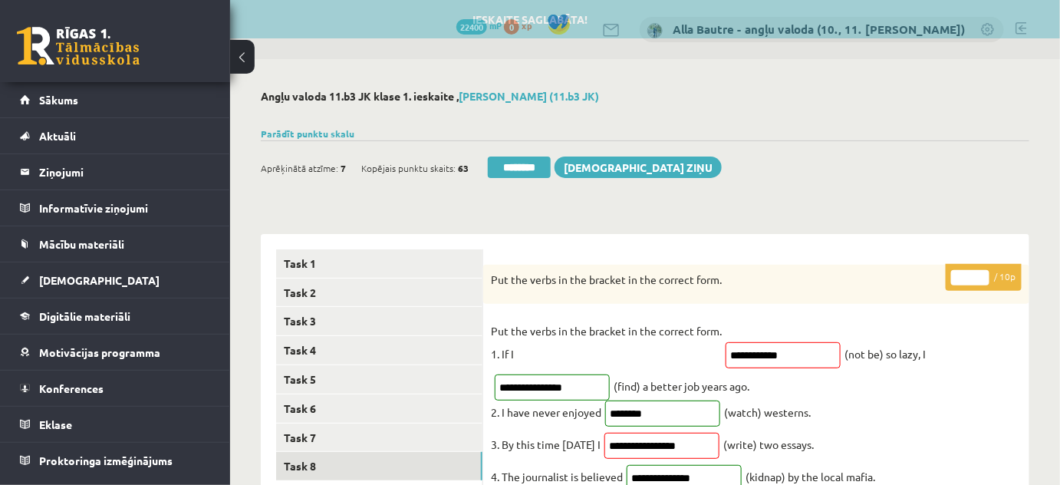
click at [982, 274] on input "*" at bounding box center [970, 277] width 38 height 15
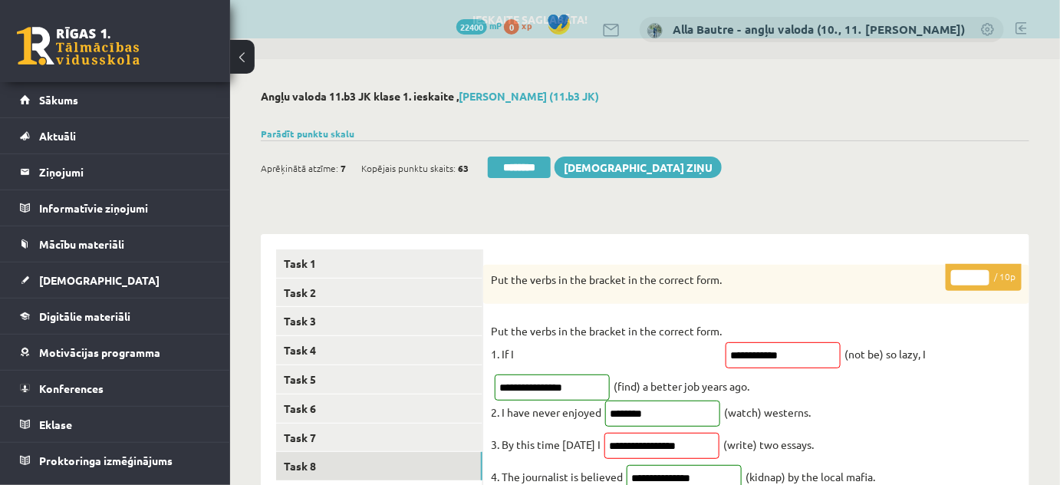
click at [982, 274] on input "*" at bounding box center [970, 277] width 38 height 15
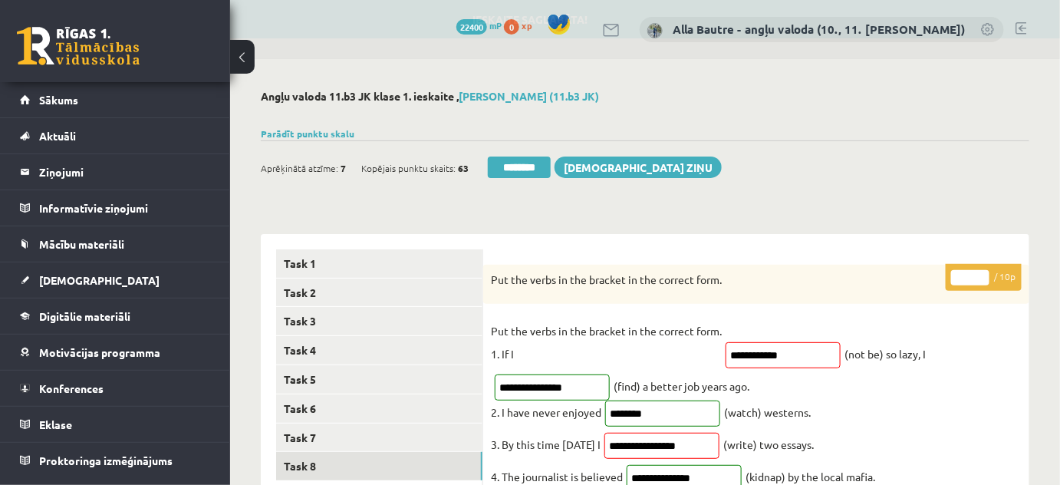
click at [982, 274] on input "*" at bounding box center [970, 277] width 38 height 15
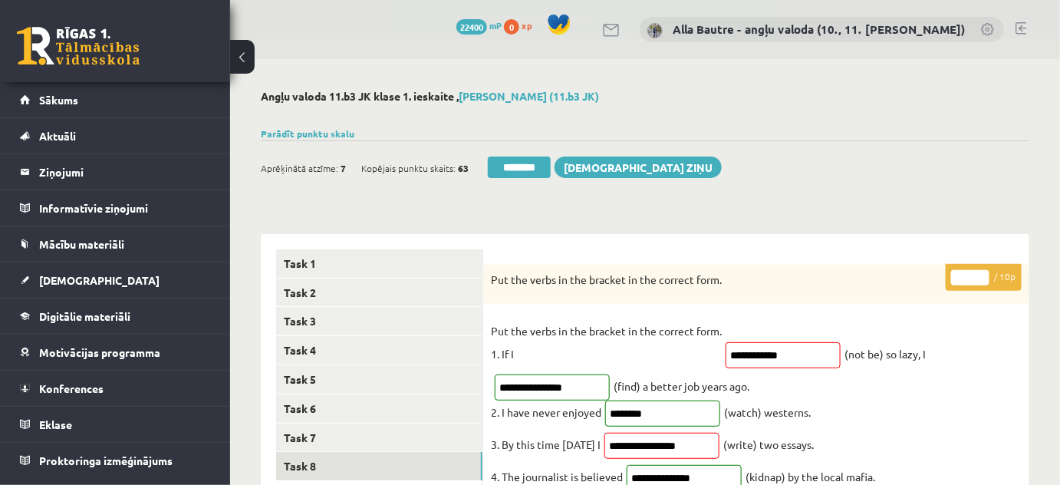
type input "*"
click at [982, 274] on input "*" at bounding box center [970, 277] width 38 height 15
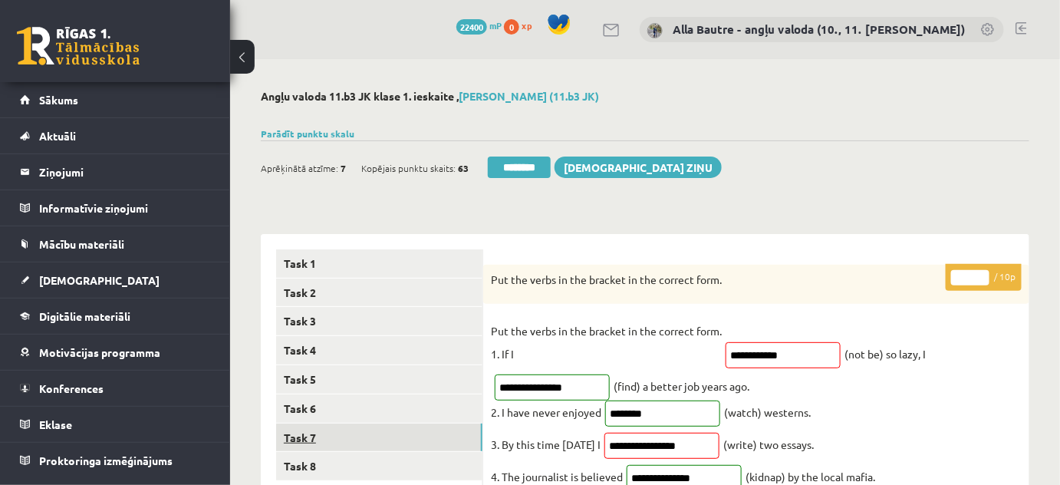
click at [321, 439] on link "Task 7" at bounding box center [379, 437] width 206 height 28
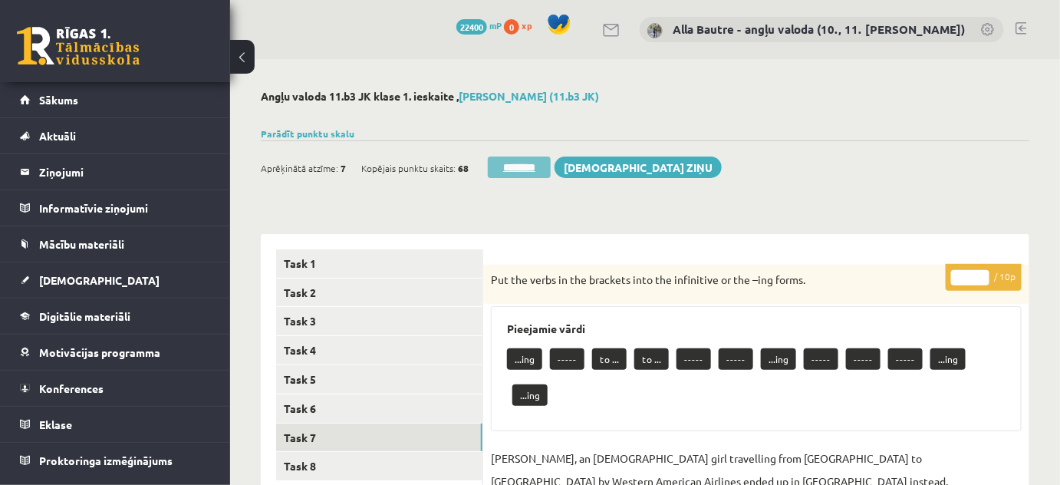
click at [515, 167] on input "********" at bounding box center [519, 166] width 63 height 21
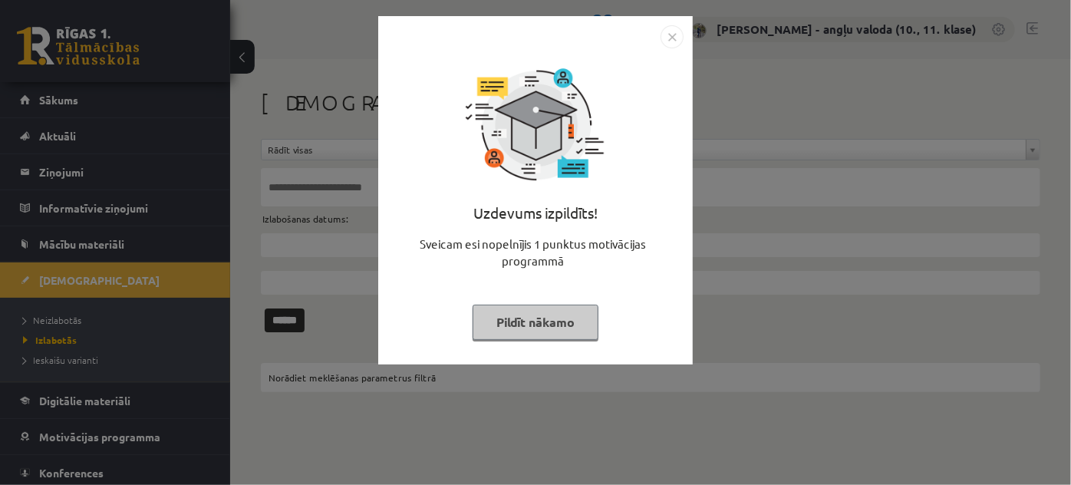
click at [675, 34] on img "Close" at bounding box center [671, 36] width 23 height 23
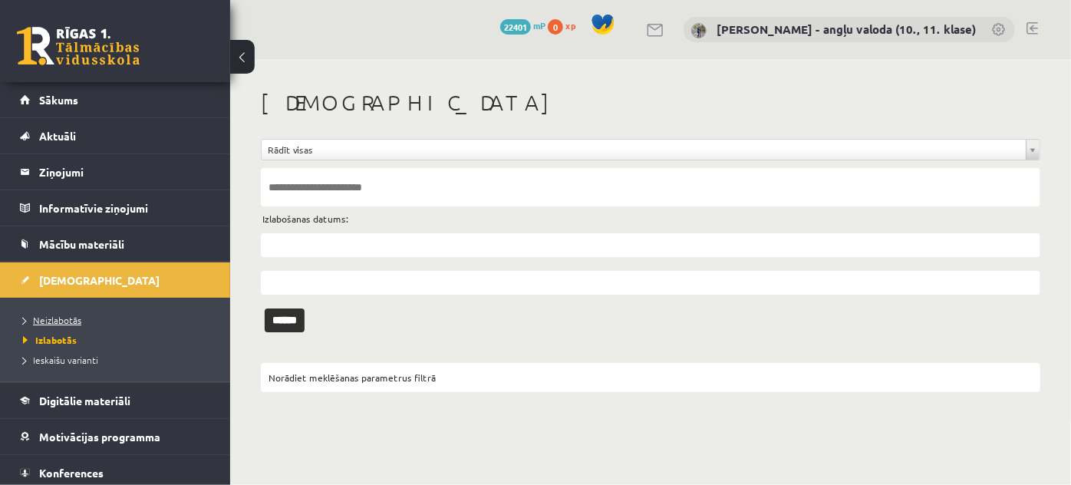
click at [51, 321] on span "Neizlabotās" at bounding box center [52, 320] width 58 height 12
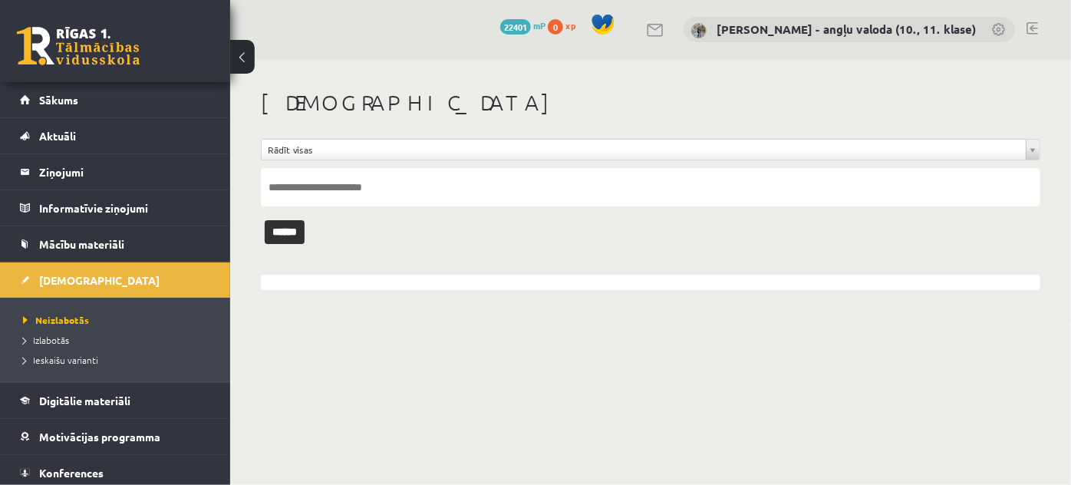
click at [1029, 26] on link at bounding box center [1032, 28] width 12 height 12
